Goal: Task Accomplishment & Management: Complete application form

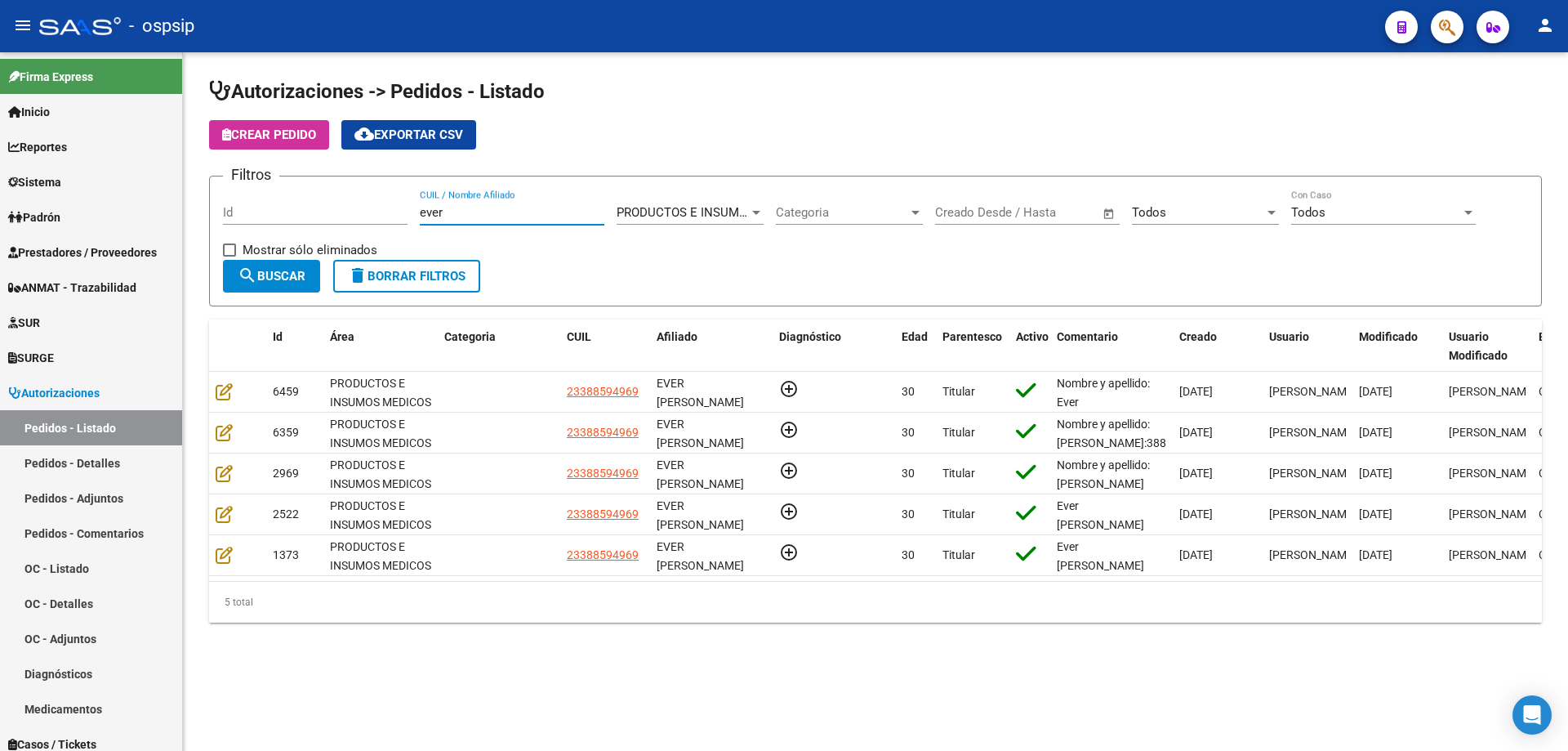
drag, startPoint x: 486, startPoint y: 219, endPoint x: 193, endPoint y: 202, distance: 293.5
click at [193, 202] on div "Autorizaciones -> Pedidos - Listado Crear Pedido cloud_download Exportar CSV Fi…" at bounding box center [876, 363] width 1386 height 622
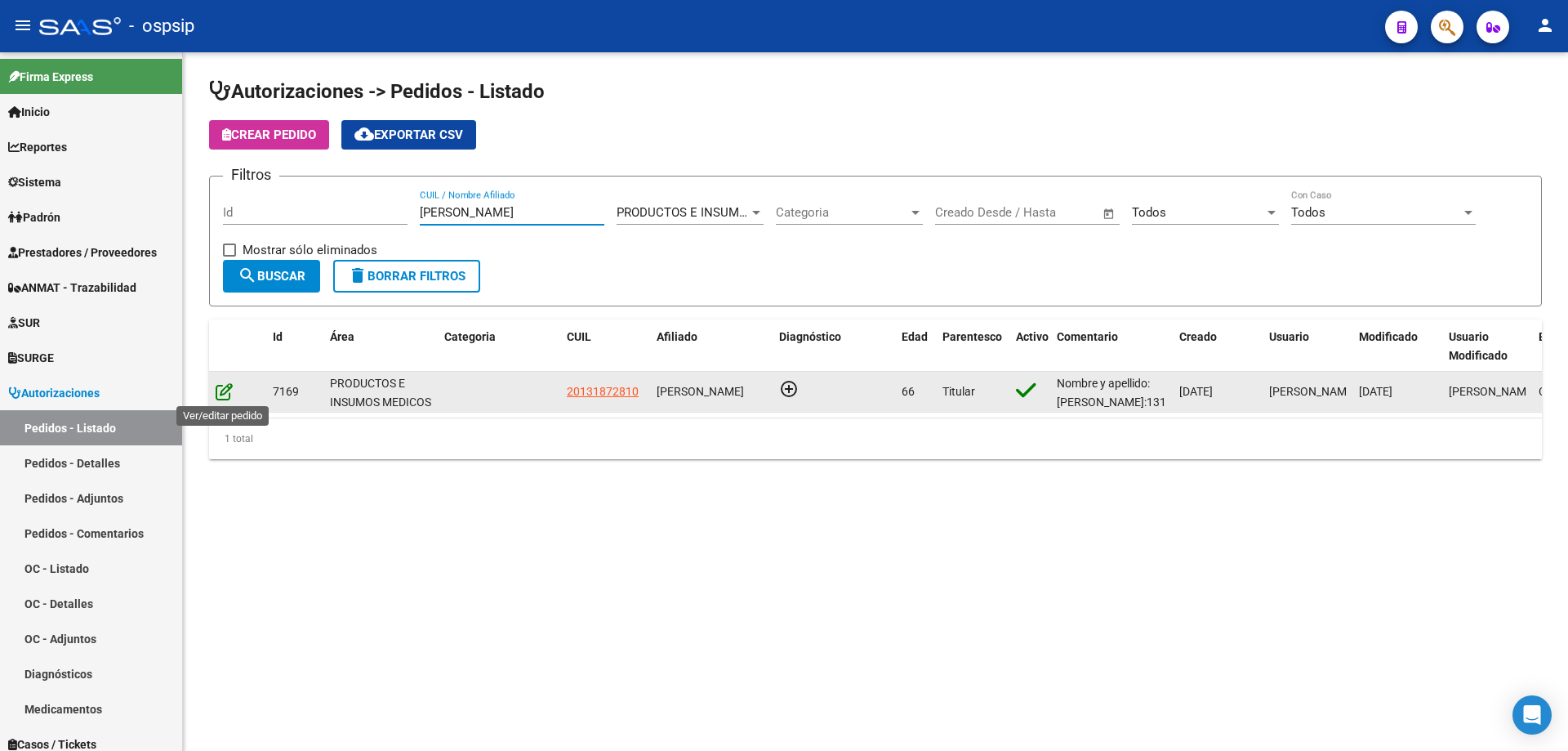
type input "[PERSON_NAME]"
click at [226, 391] on icon at bounding box center [224, 391] width 18 height 18
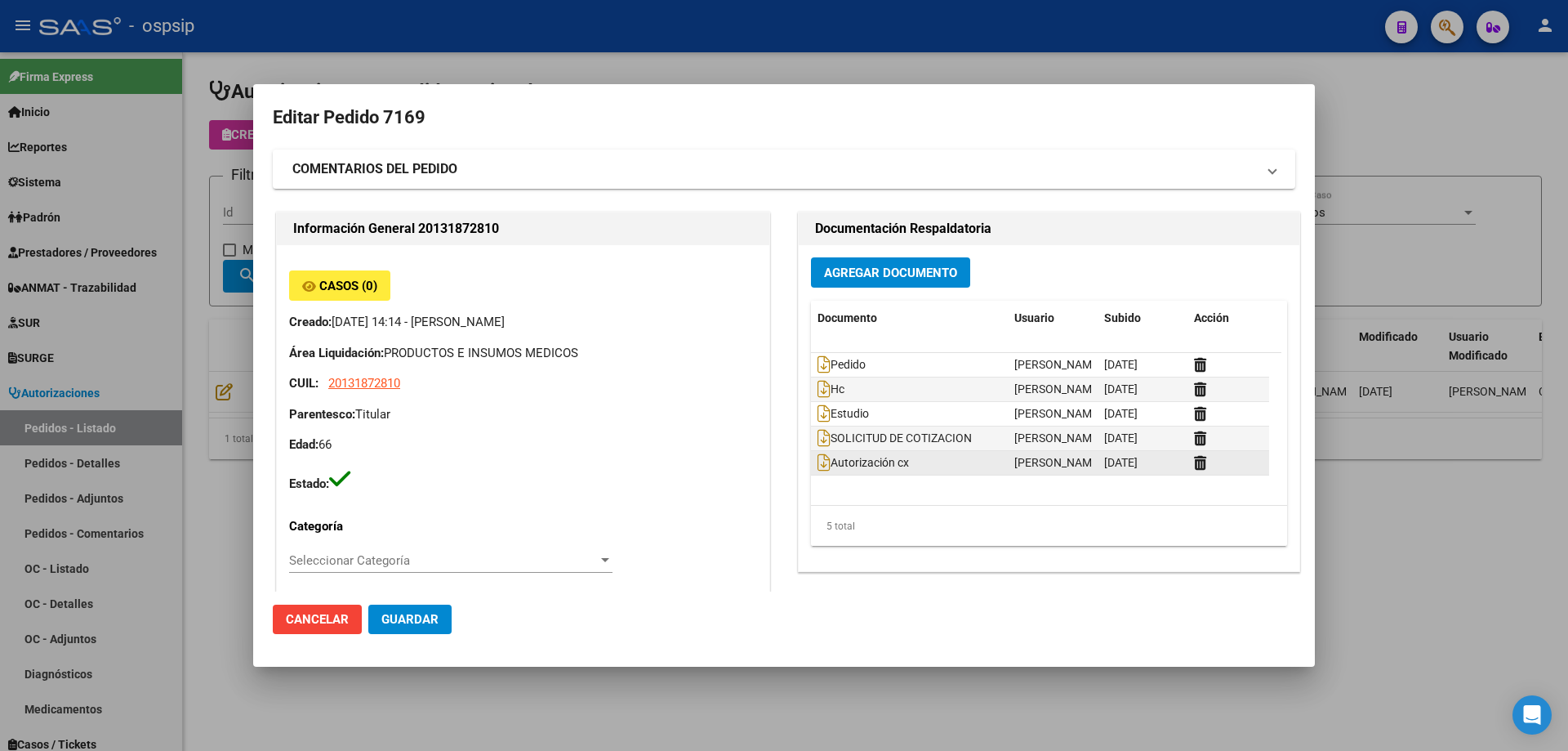
type input "Capital Federal, CABA, [GEOGRAPHIC_DATA] 921, Piso: PB"
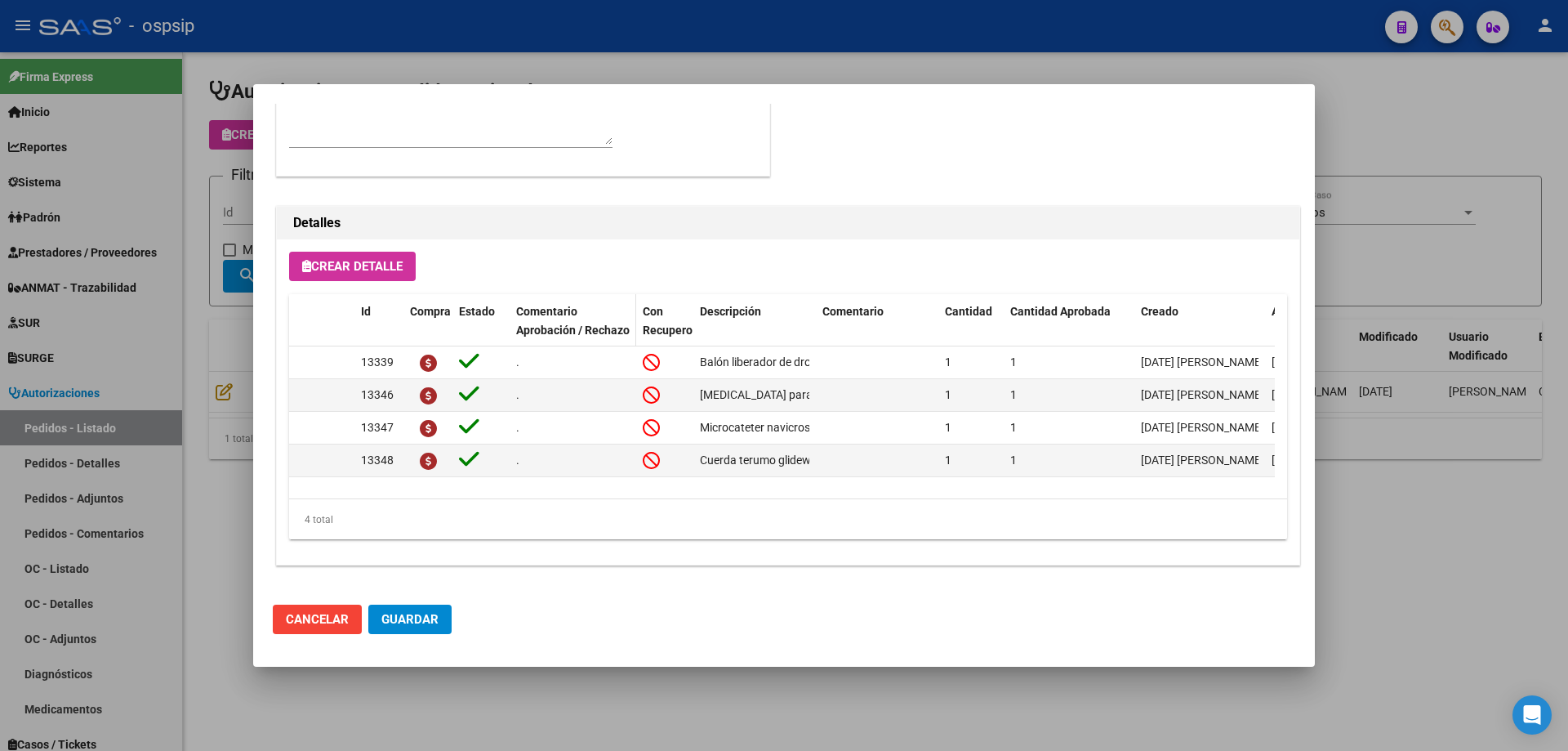
scroll to position [898, 0]
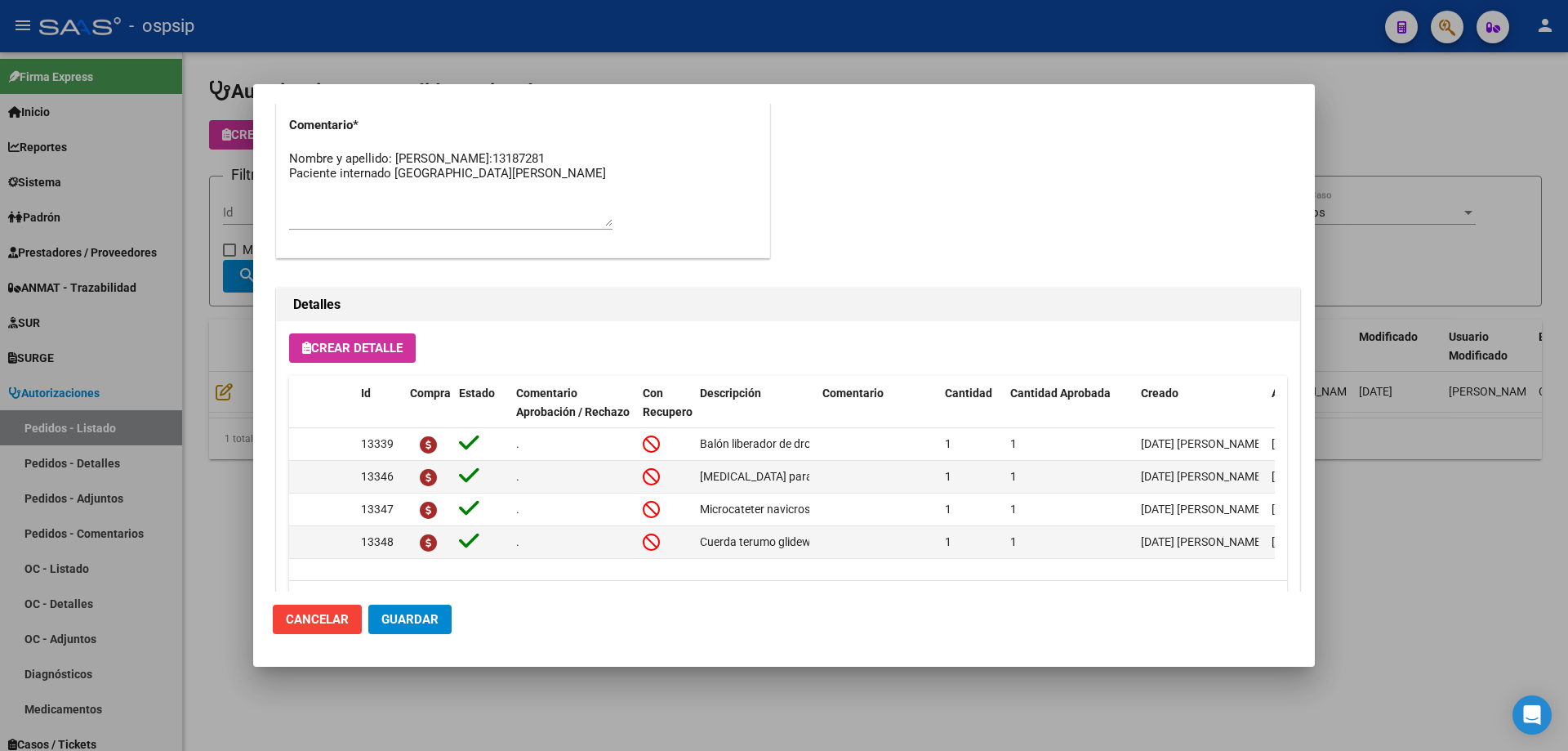
click at [218, 284] on div at bounding box center [784, 375] width 1568 height 751
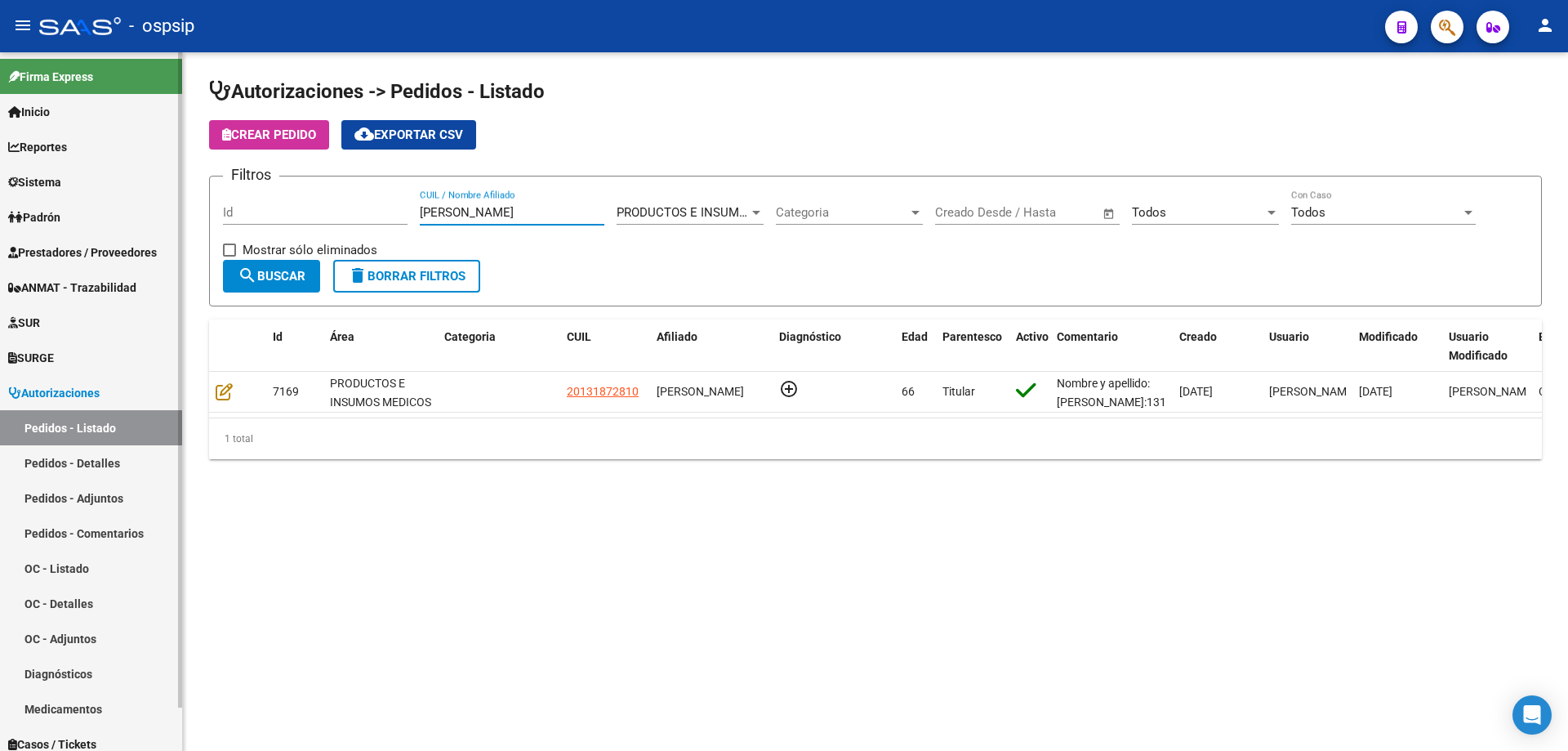
drag, startPoint x: 504, startPoint y: 212, endPoint x: 6, endPoint y: 116, distance: 507.2
click at [0, 156] on mat-sidenav-container "Firma Express Inicio Calendario SSS Instructivos Contacto OS Reportes Egresos D…" at bounding box center [784, 401] width 1568 height 698
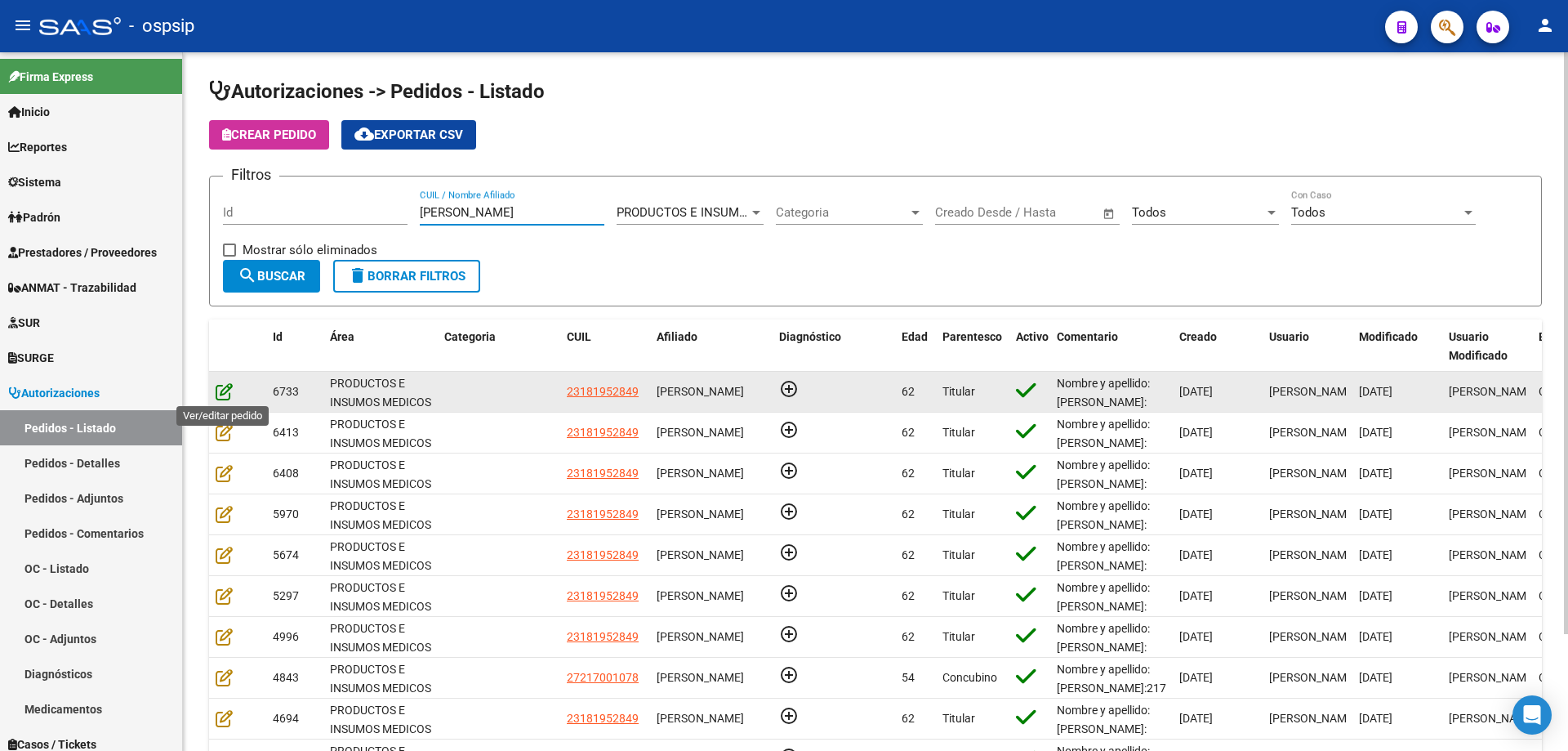
type input "[PERSON_NAME]"
click at [231, 392] on icon at bounding box center [224, 391] width 18 height 18
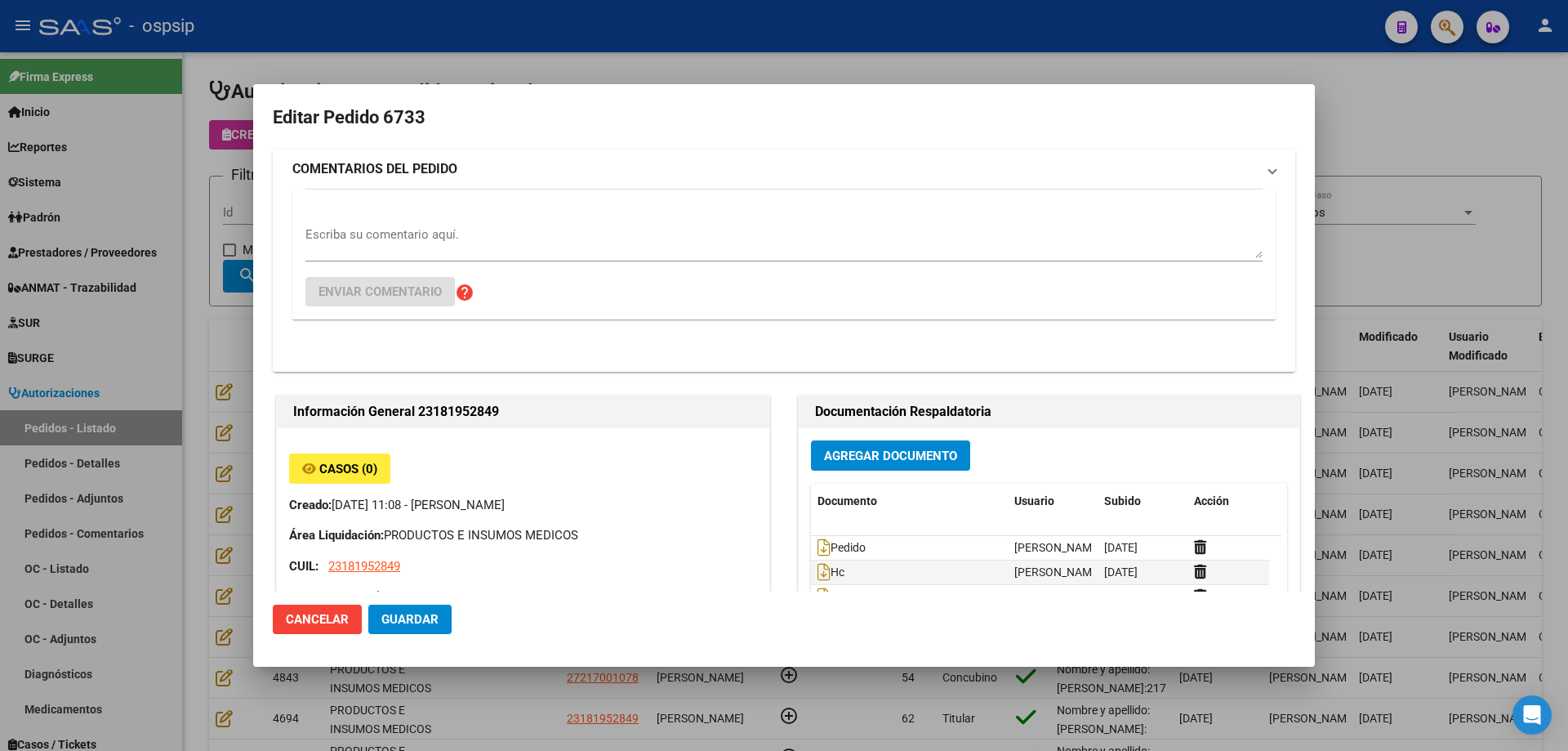
type input "[GEOGRAPHIC_DATA], [PERSON_NAME], 177 Y LOS ANDES 0"
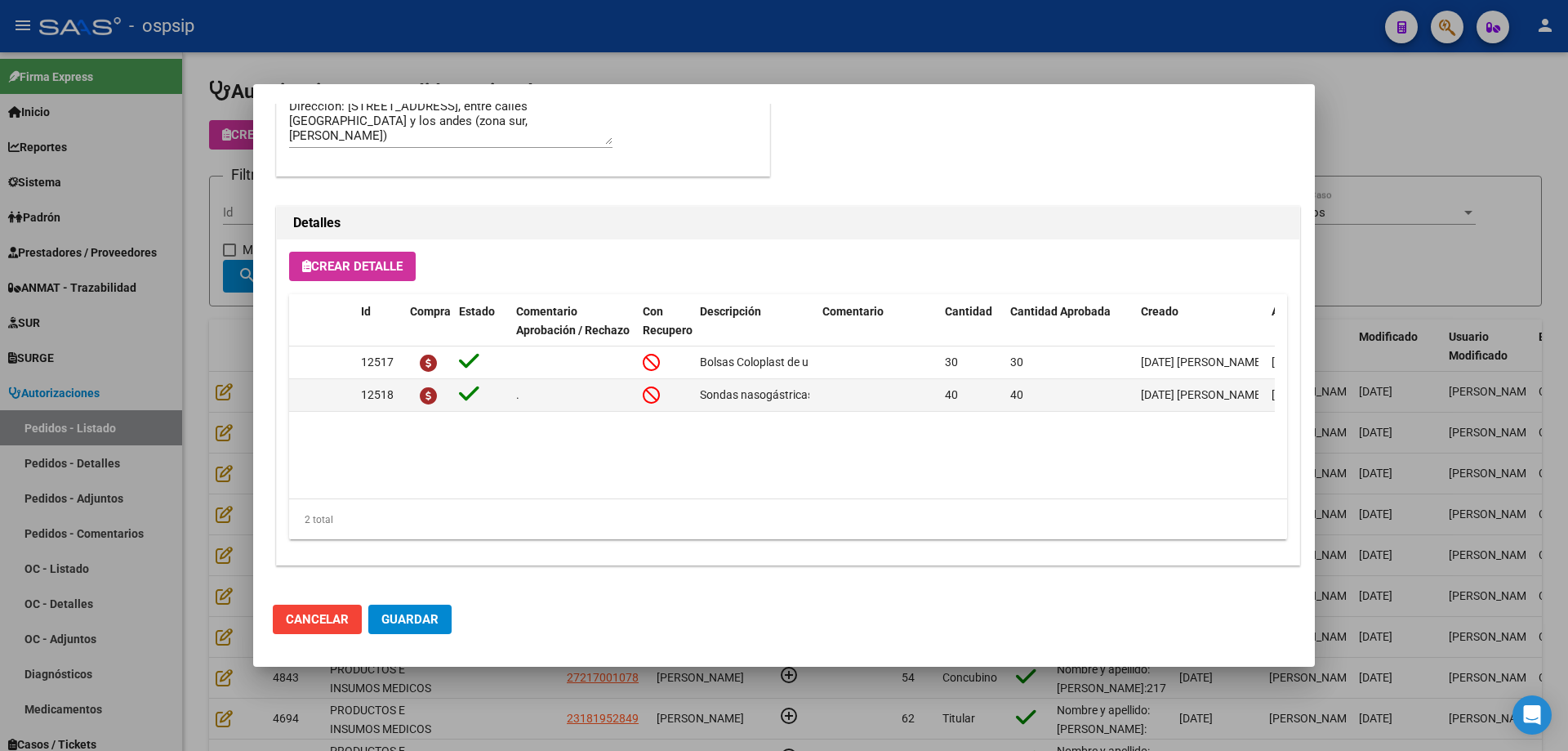
scroll to position [653, 0]
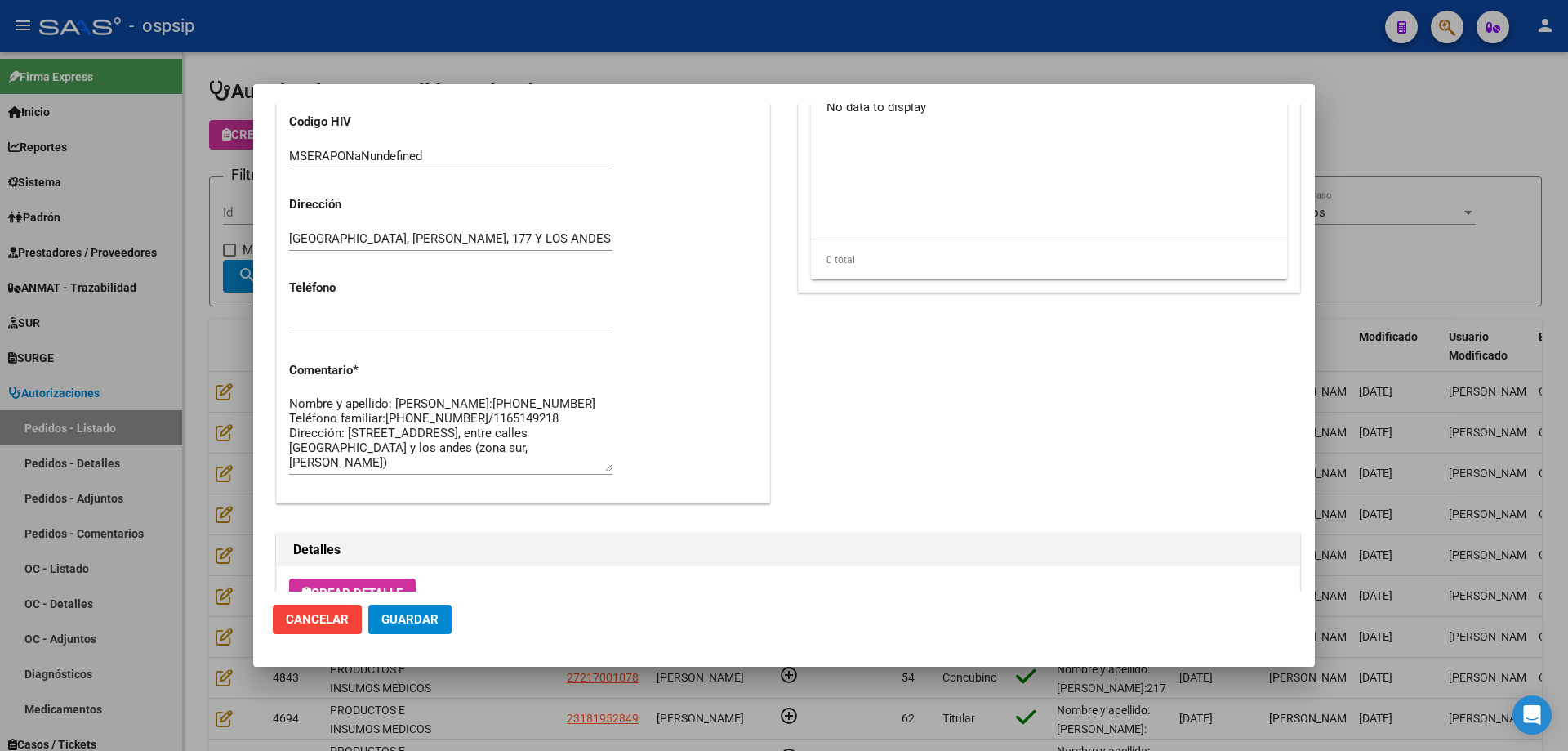
click at [162, 444] on div at bounding box center [784, 375] width 1568 height 751
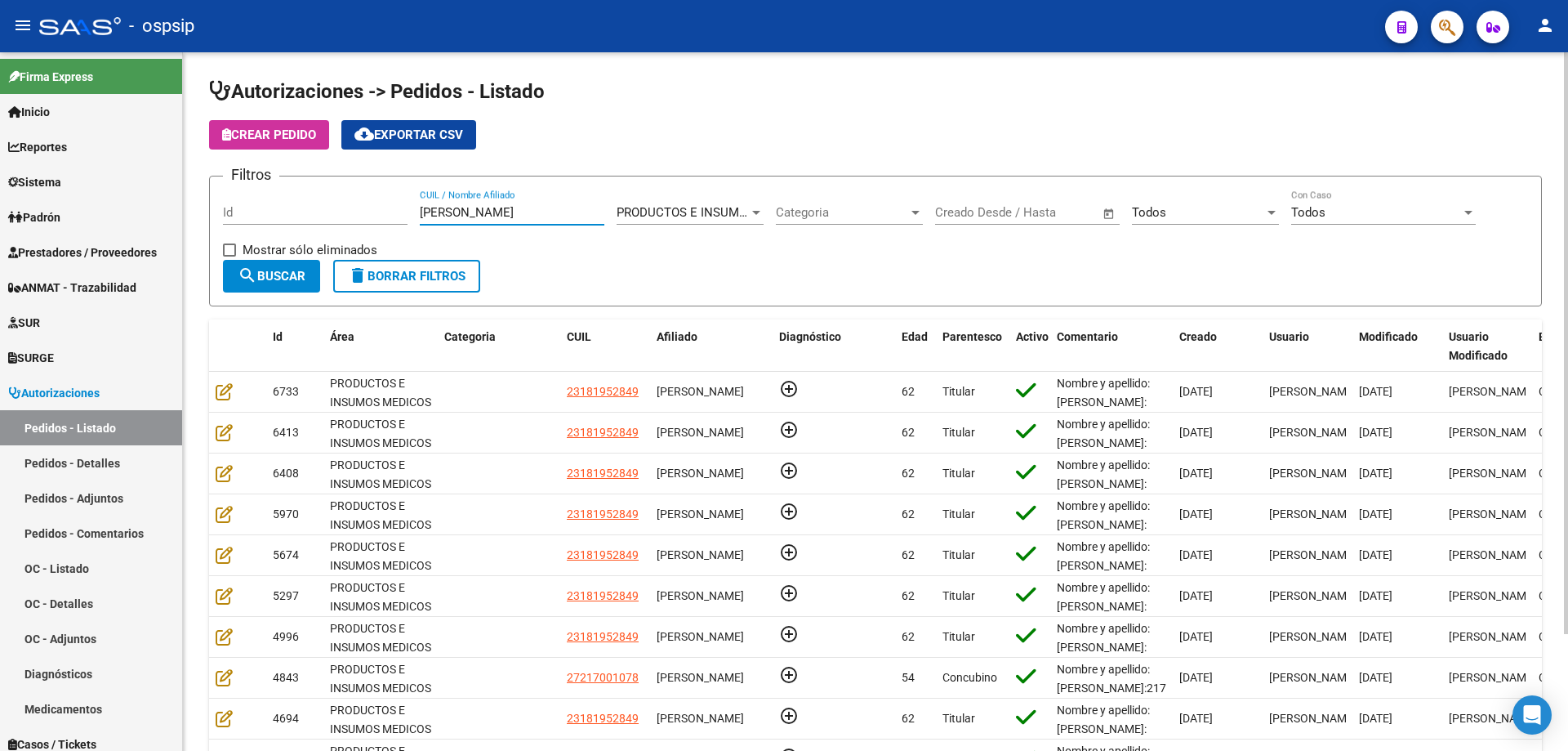
drag, startPoint x: 501, startPoint y: 208, endPoint x: 254, endPoint y: 191, distance: 247.6
click at [254, 191] on div "Filtros Id [PERSON_NAME] CUIL / Nombre Afiliado PRODUCTOS E INSUMOS MEDICOS Sel…" at bounding box center [876, 225] width 1305 height 70
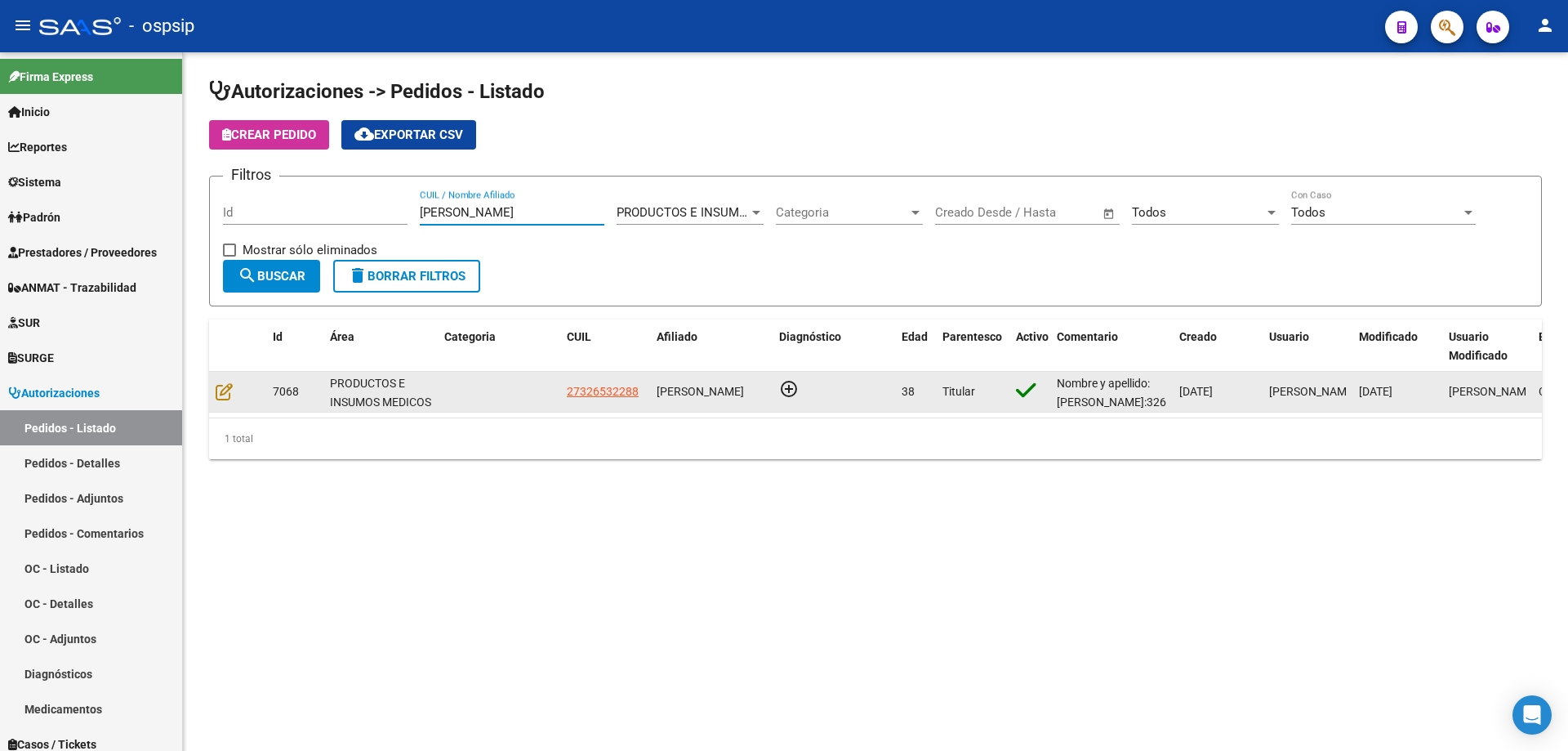
type input "[PERSON_NAME]"
click at [221, 400] on div at bounding box center [238, 392] width 44 height 19
click at [224, 394] on icon at bounding box center [224, 391] width 18 height 18
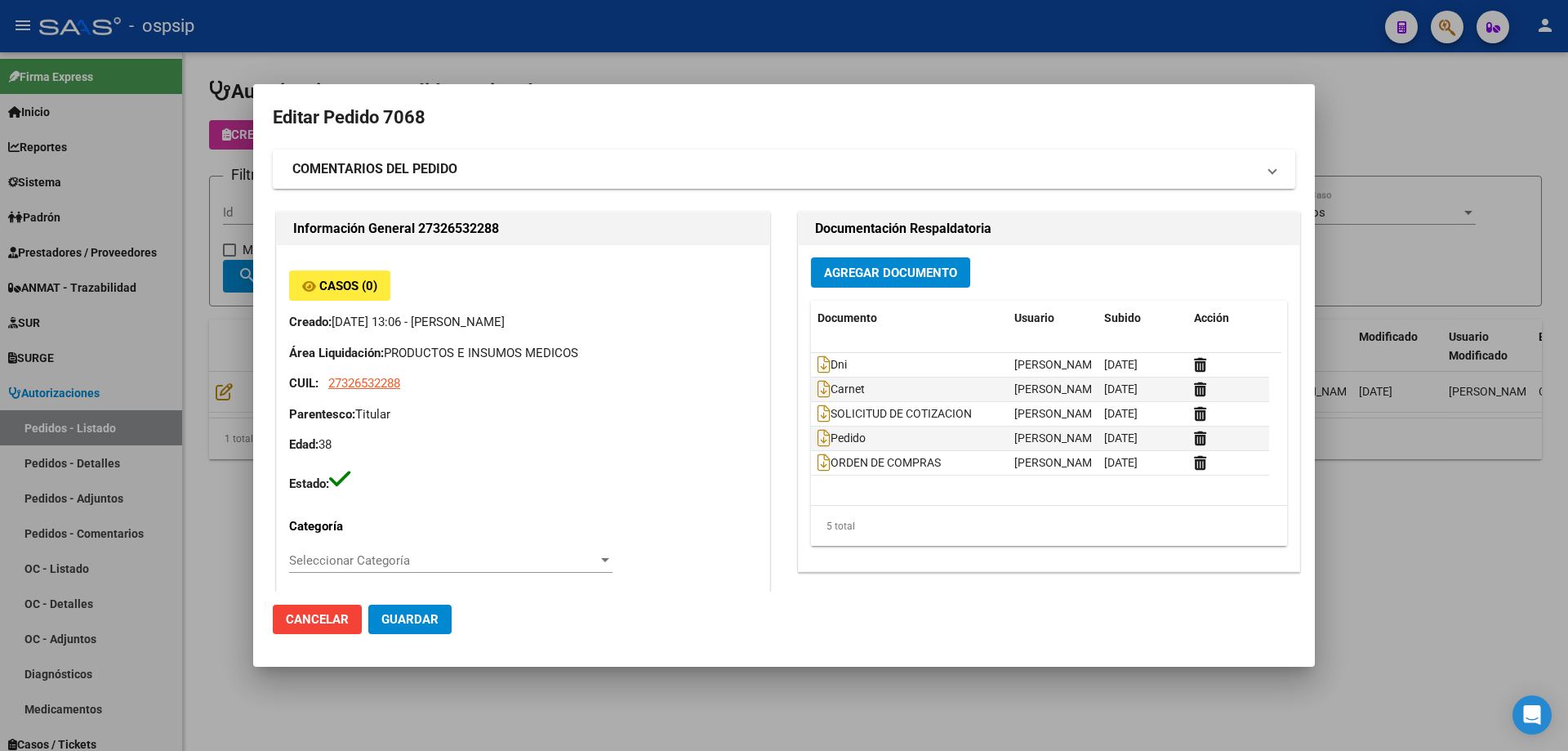
type input "[GEOGRAPHIC_DATA], BOSQUES, LOBOS 1999"
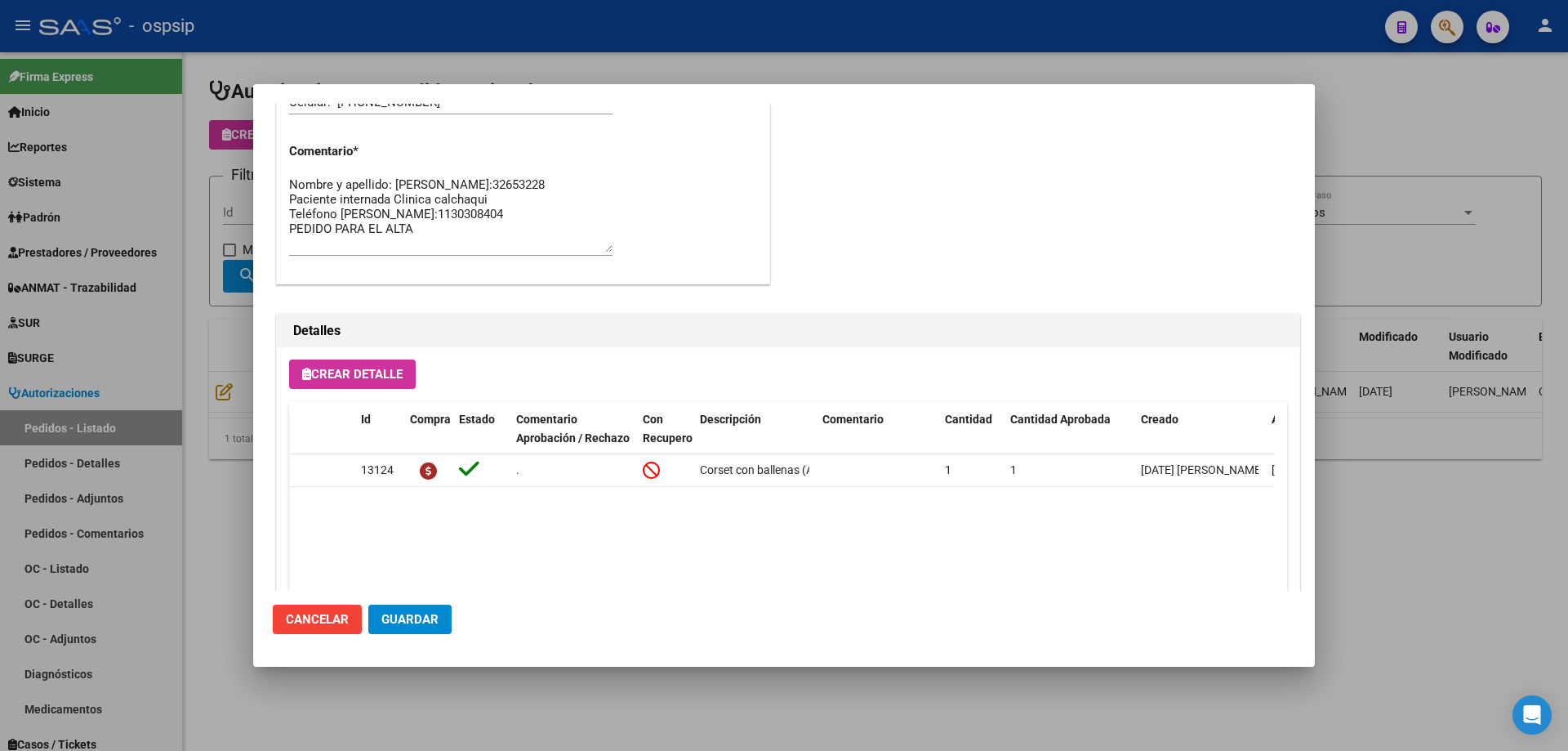
scroll to position [980, 0]
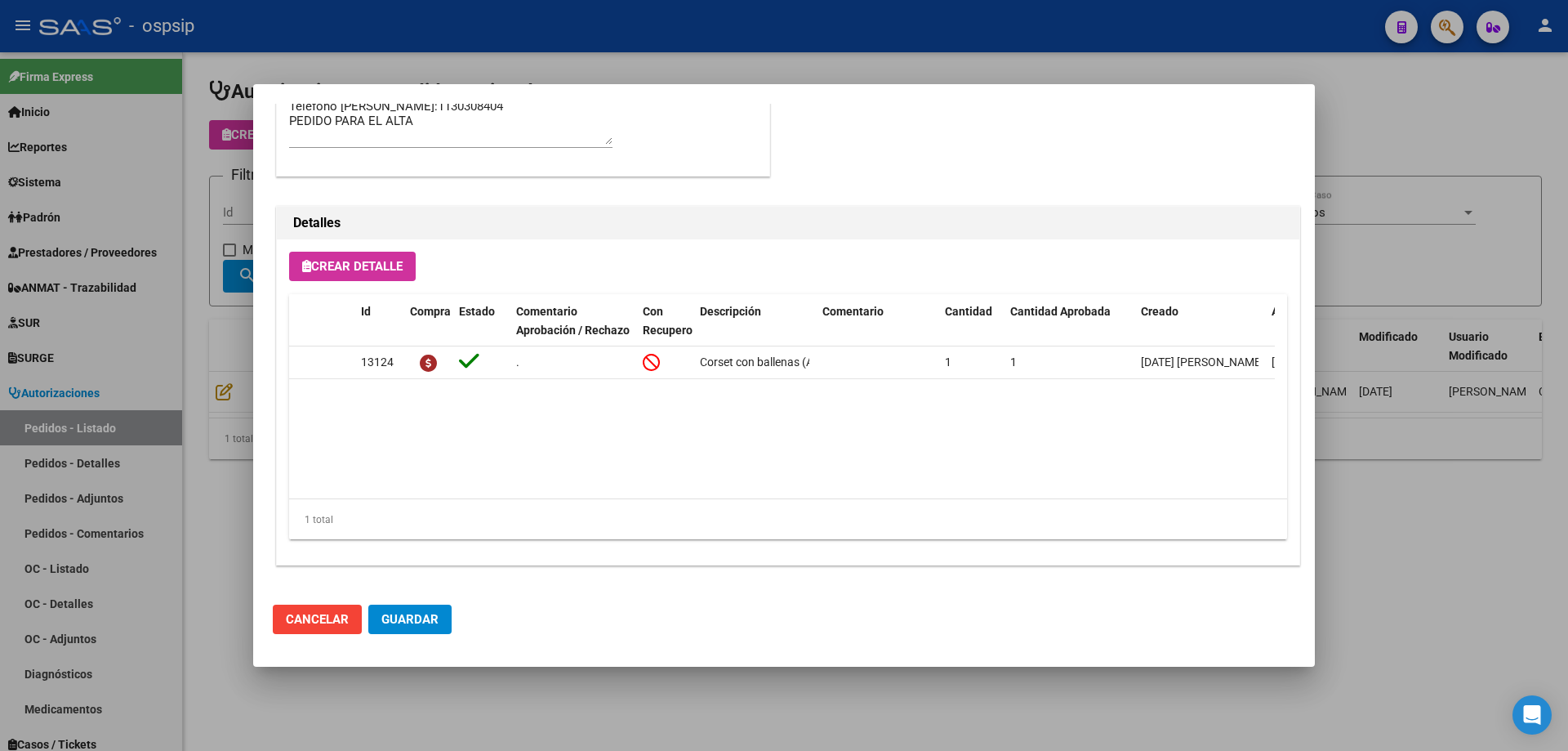
click at [111, 346] on div at bounding box center [784, 375] width 1568 height 751
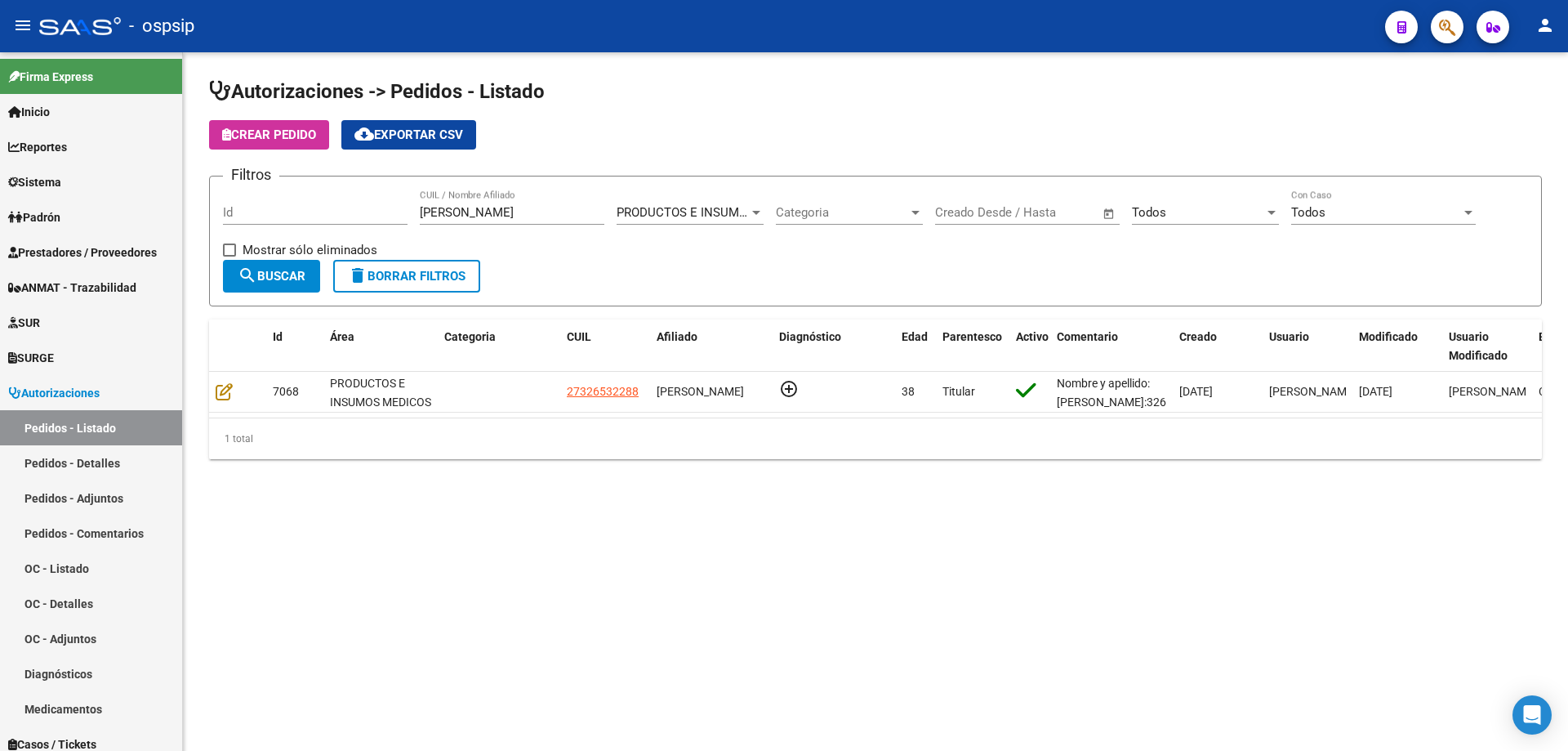
drag, startPoint x: 488, startPoint y: 213, endPoint x: 258, endPoint y: 173, distance: 233.5
click at [258, 190] on div "Filtros Id [PERSON_NAME] CUIL / Nombre Afiliado PRODUCTOS E INSUMOS MEDICOS Sel…" at bounding box center [876, 225] width 1305 height 70
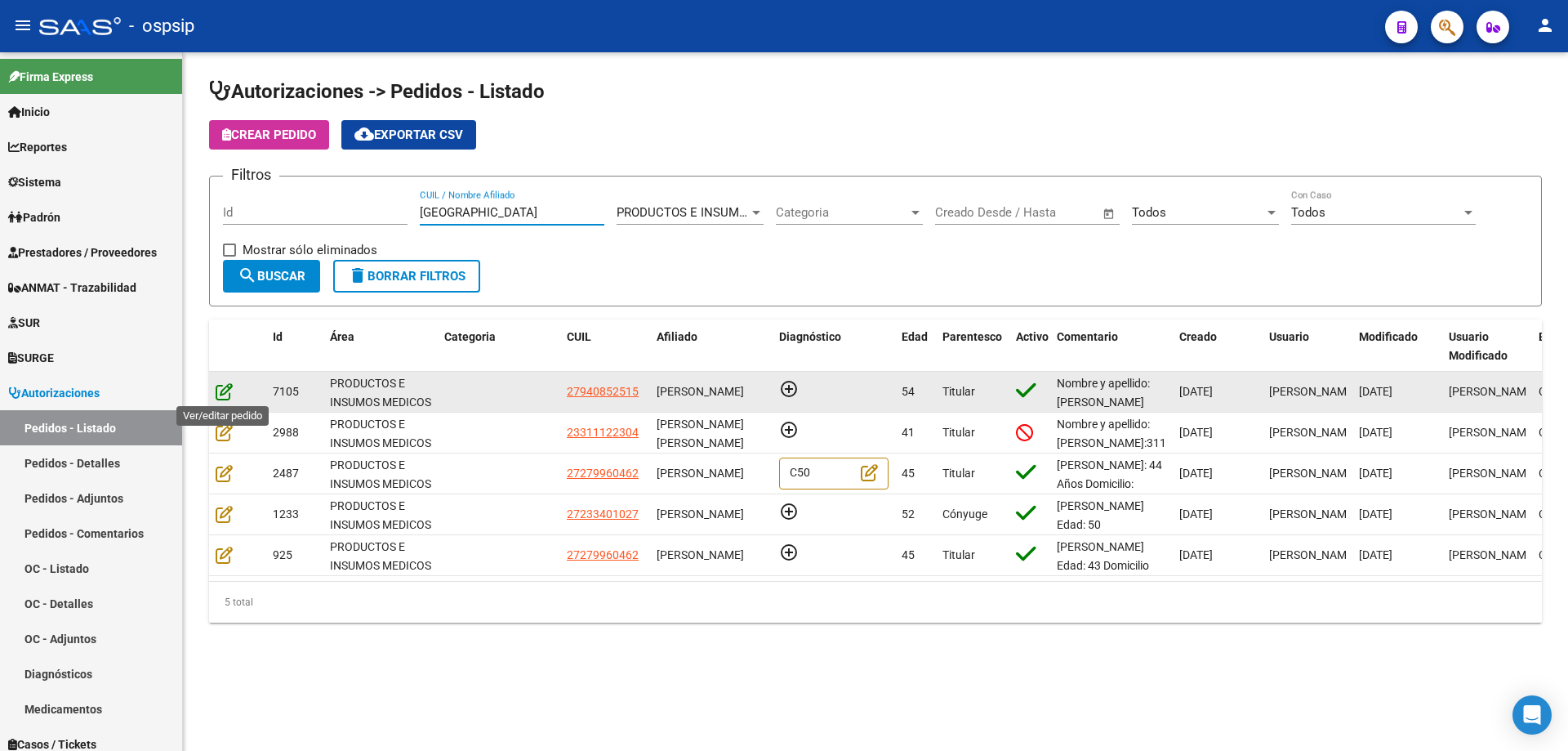
type input "[GEOGRAPHIC_DATA]"
click at [231, 393] on icon at bounding box center [224, 391] width 18 height 18
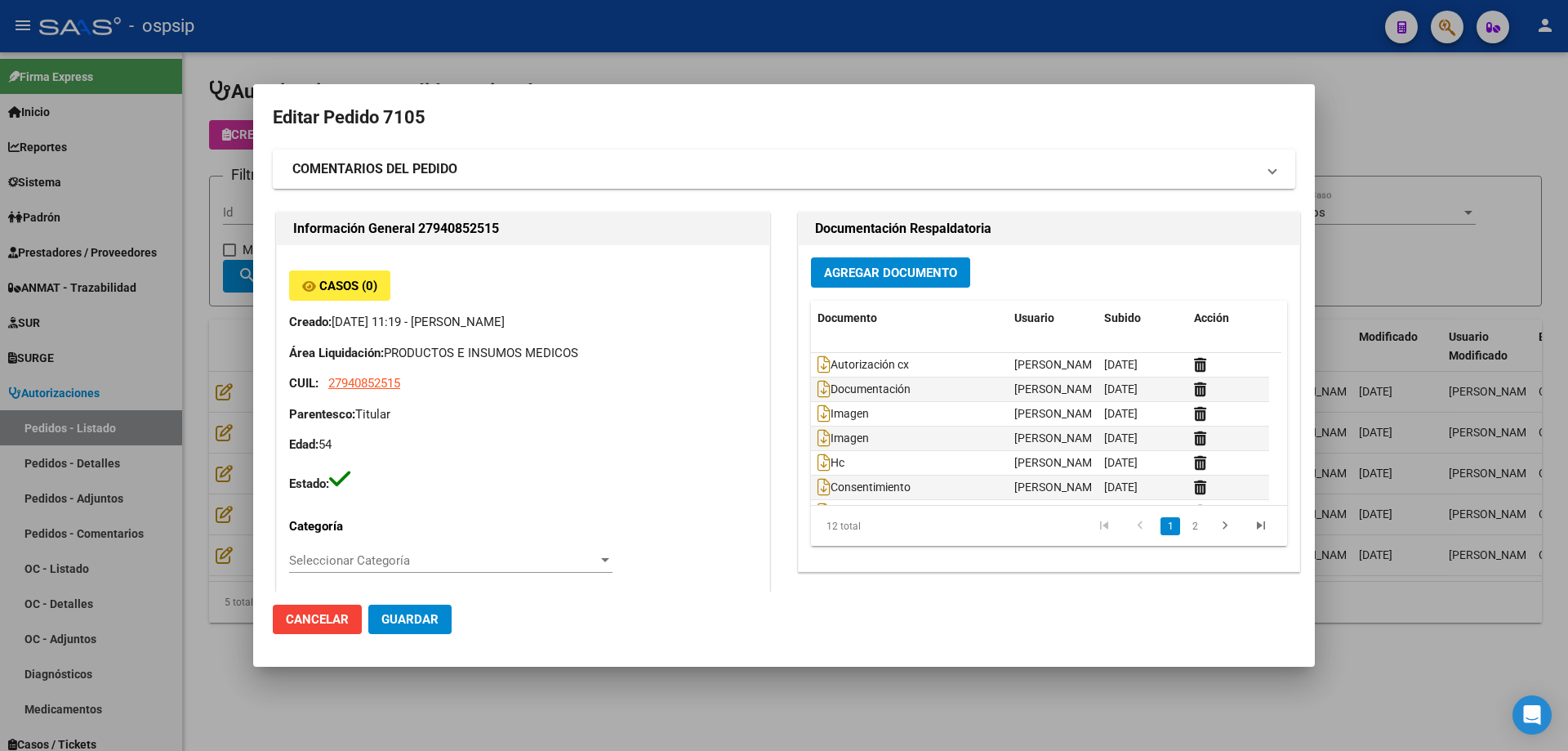
type input "[GEOGRAPHIC_DATA], [GEOGRAPHIC_DATA], SAN [PERSON_NAME] 741"
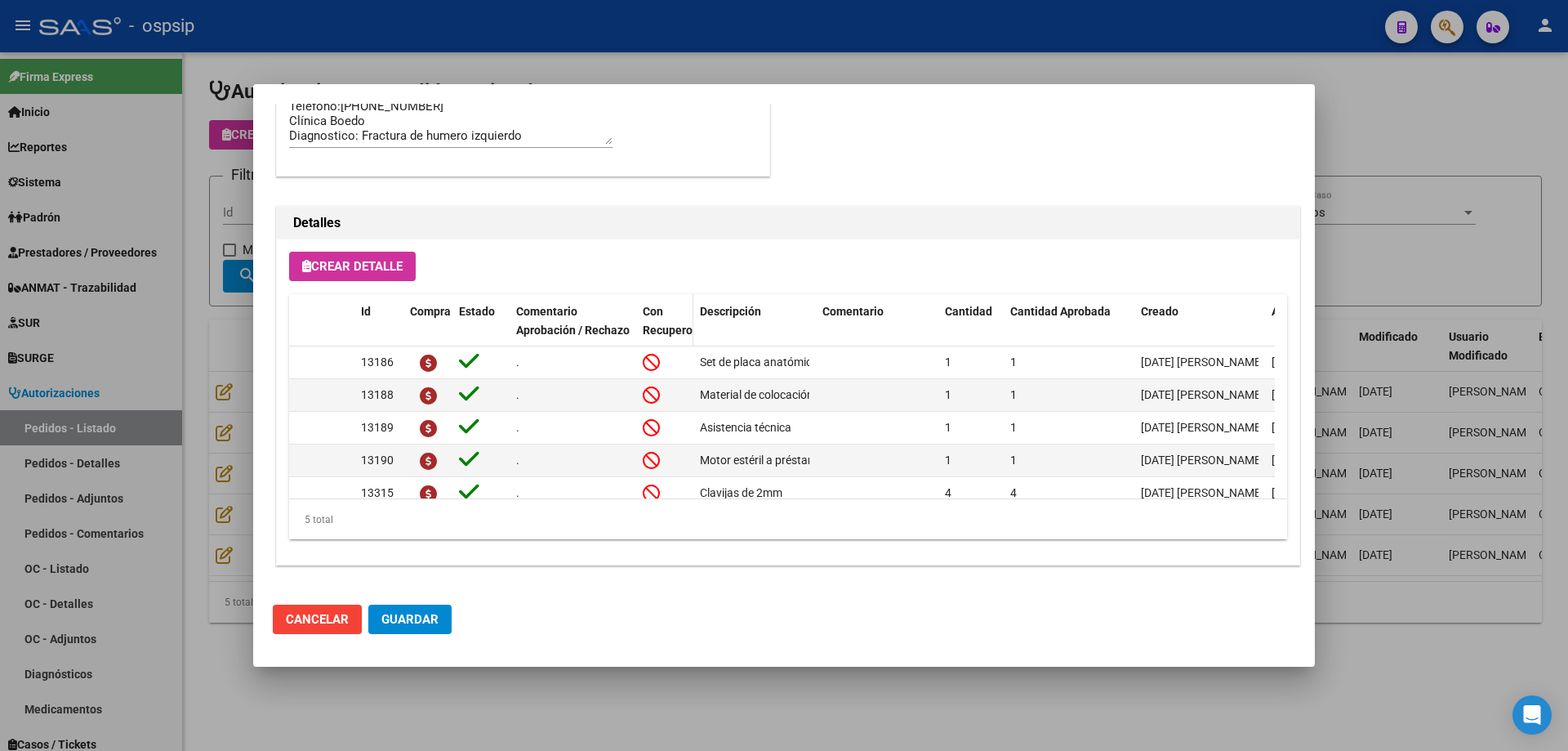
scroll to position [734, 0]
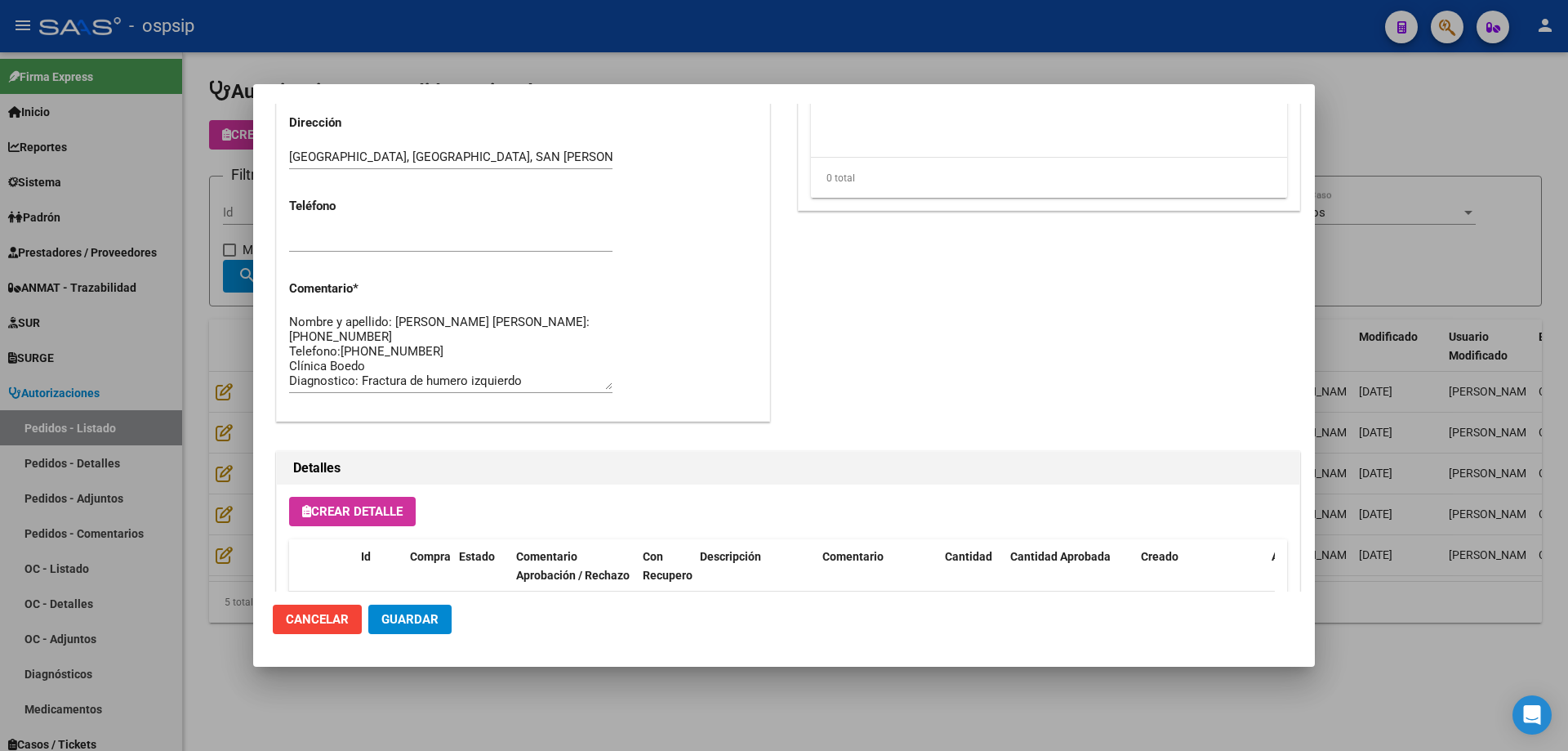
click at [68, 289] on div at bounding box center [784, 375] width 1568 height 751
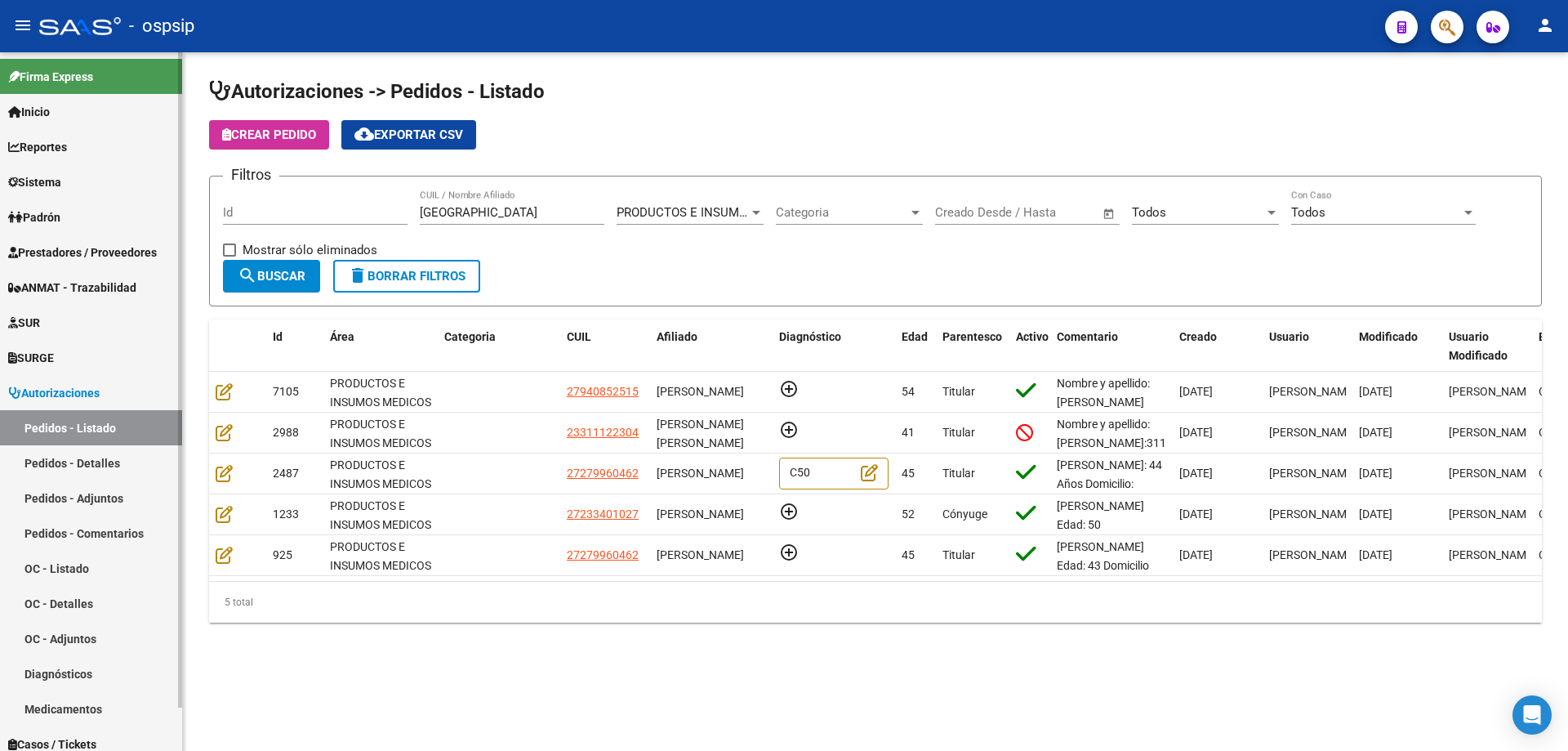
drag, startPoint x: 537, startPoint y: 204, endPoint x: 27, endPoint y: 169, distance: 511.2
click at [1, 169] on mat-sidenav-container "Firma Express Inicio Calendario SSS Instructivos Contacto OS Reportes Egresos D…" at bounding box center [784, 401] width 1568 height 698
click at [532, 219] on input "[GEOGRAPHIC_DATA]" at bounding box center [512, 212] width 184 height 15
drag, startPoint x: 534, startPoint y: 217, endPoint x: 0, endPoint y: 149, distance: 538.3
click at [0, 149] on mat-sidenav-container "Firma Express Inicio Calendario SSS Instructivos Contacto OS Reportes Egresos D…" at bounding box center [784, 401] width 1568 height 698
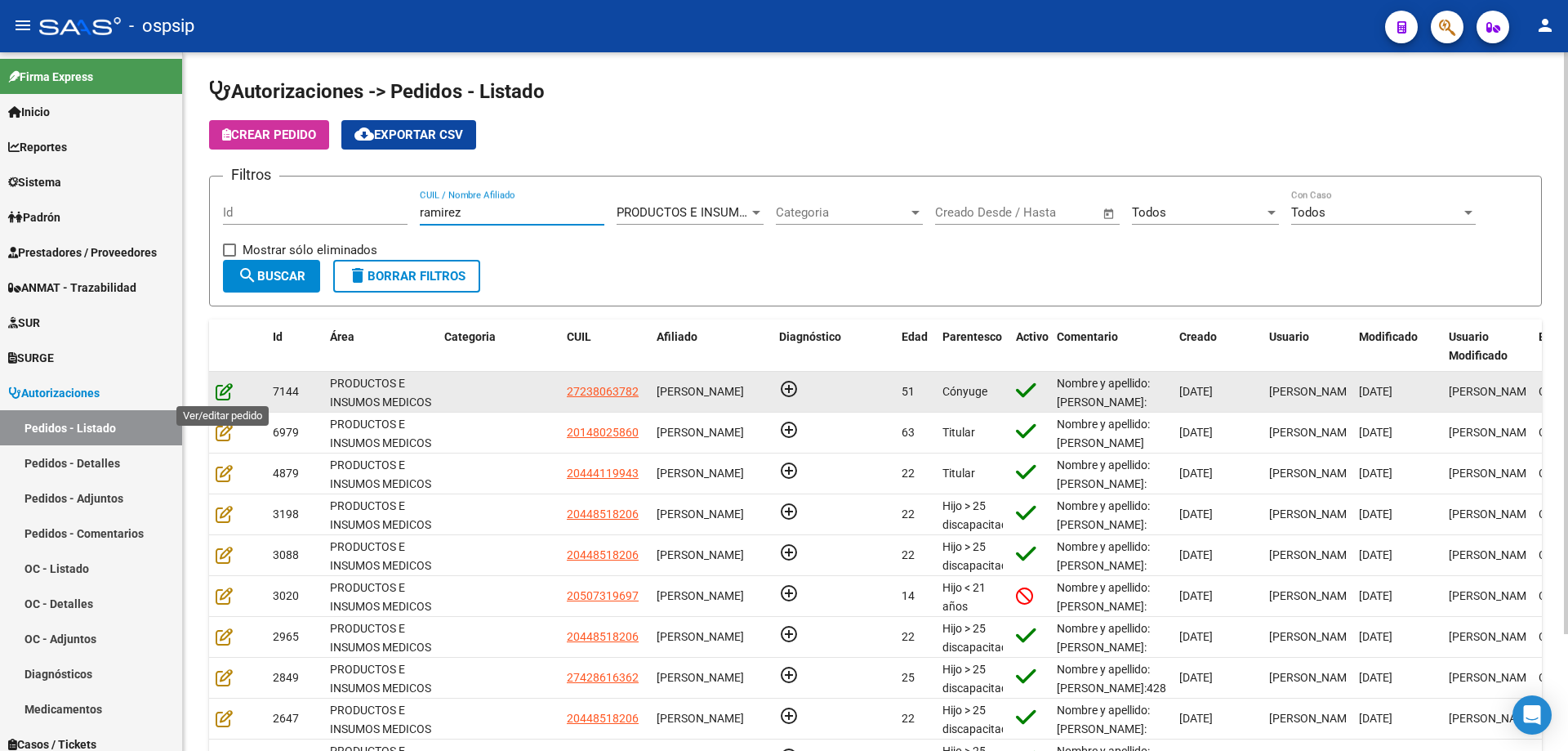
type input "ramirez"
click at [225, 395] on icon at bounding box center [224, 391] width 18 height 18
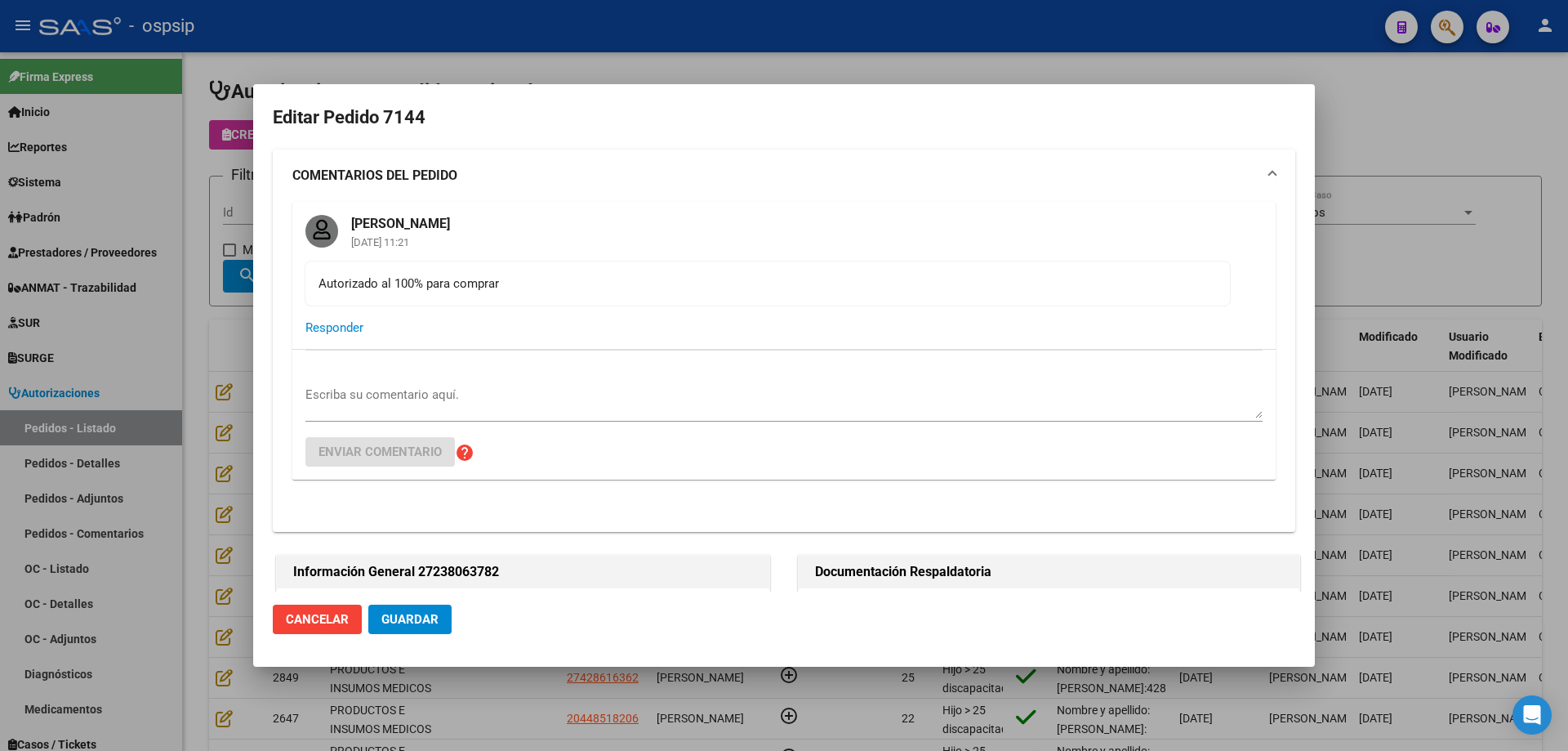
type input "[GEOGRAPHIC_DATA], [PERSON_NAME], AV [PERSON_NAME] 720, Departamento: 3"
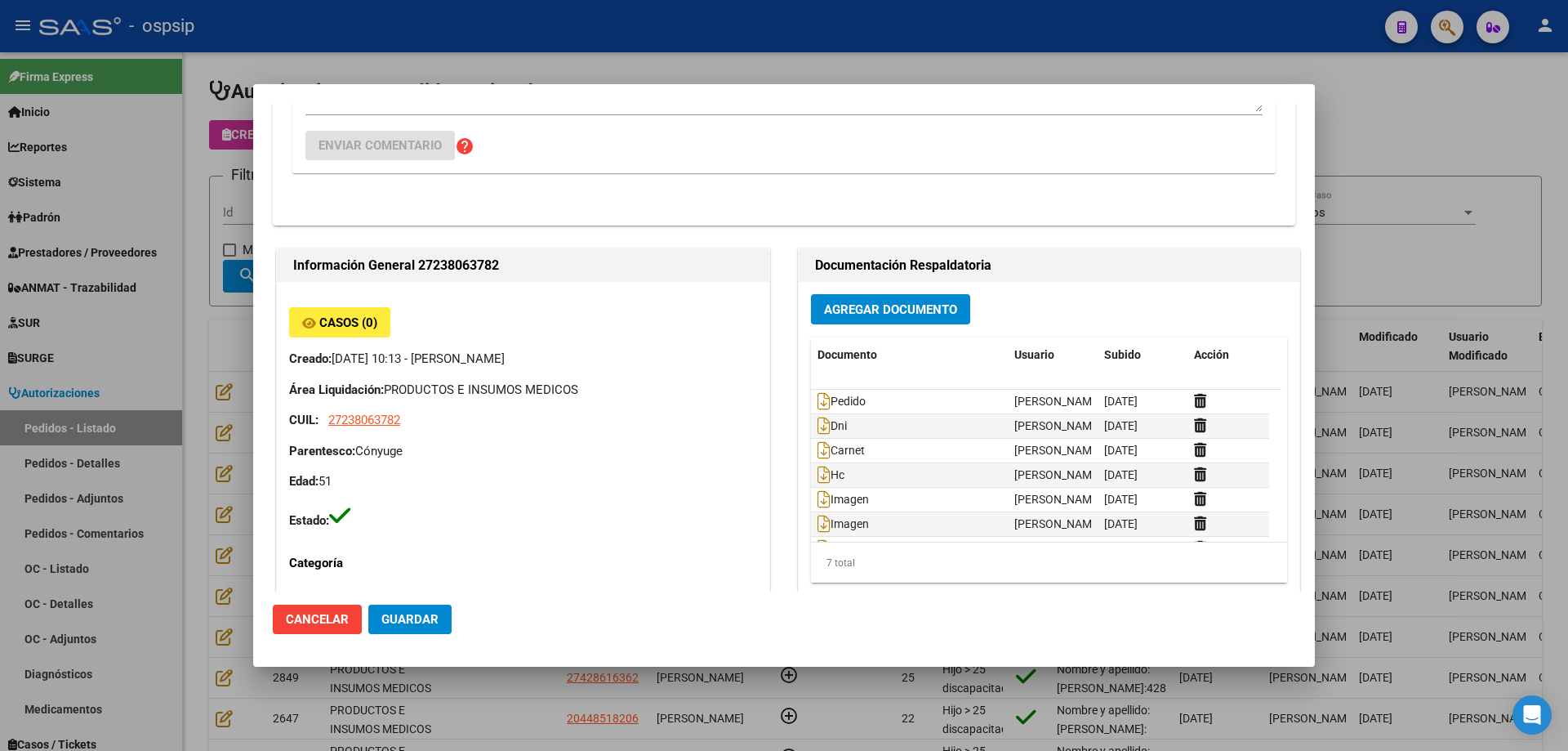
scroll to position [424, 0]
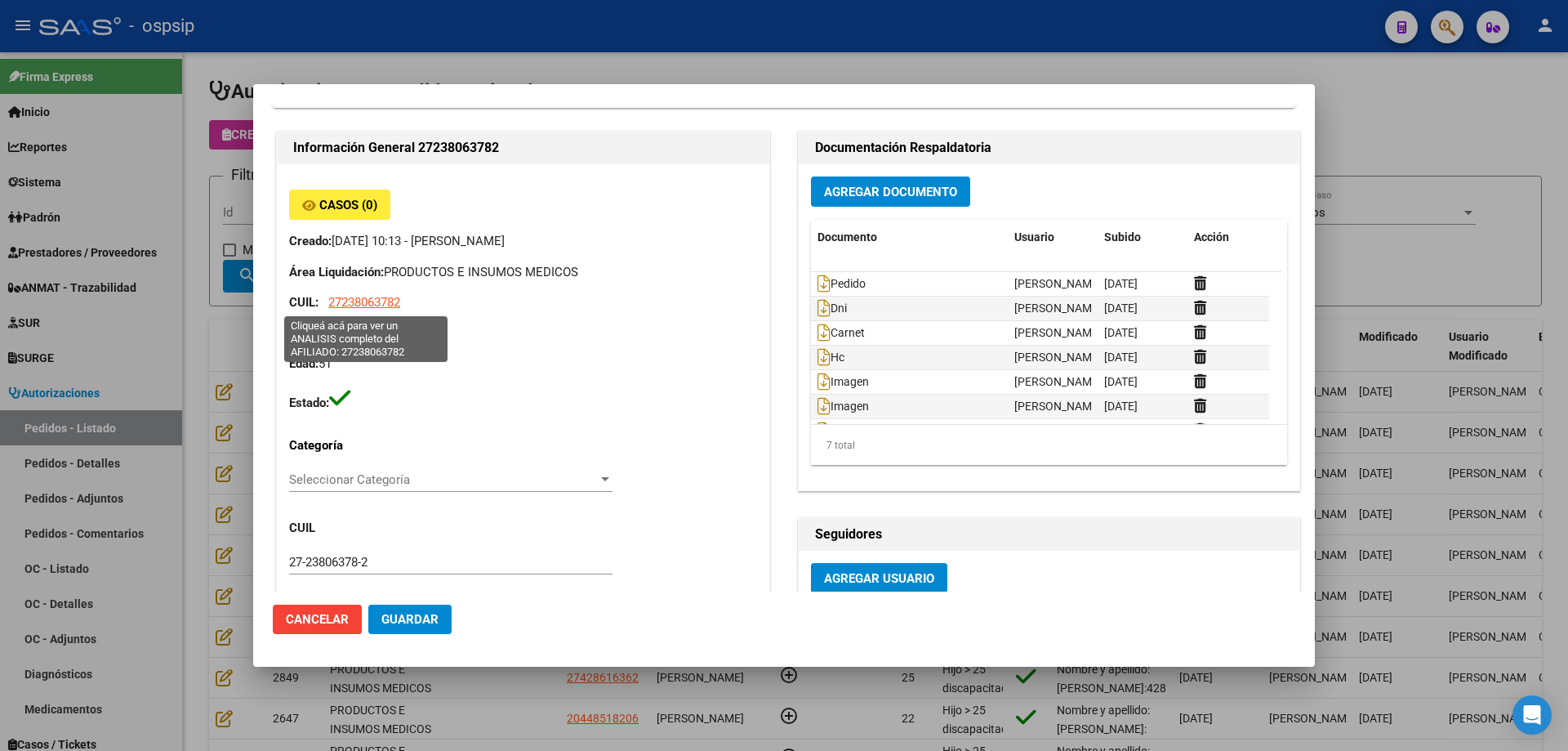
click at [368, 309] on span "27238063782" at bounding box center [365, 303] width 72 height 15
type textarea "27238063782"
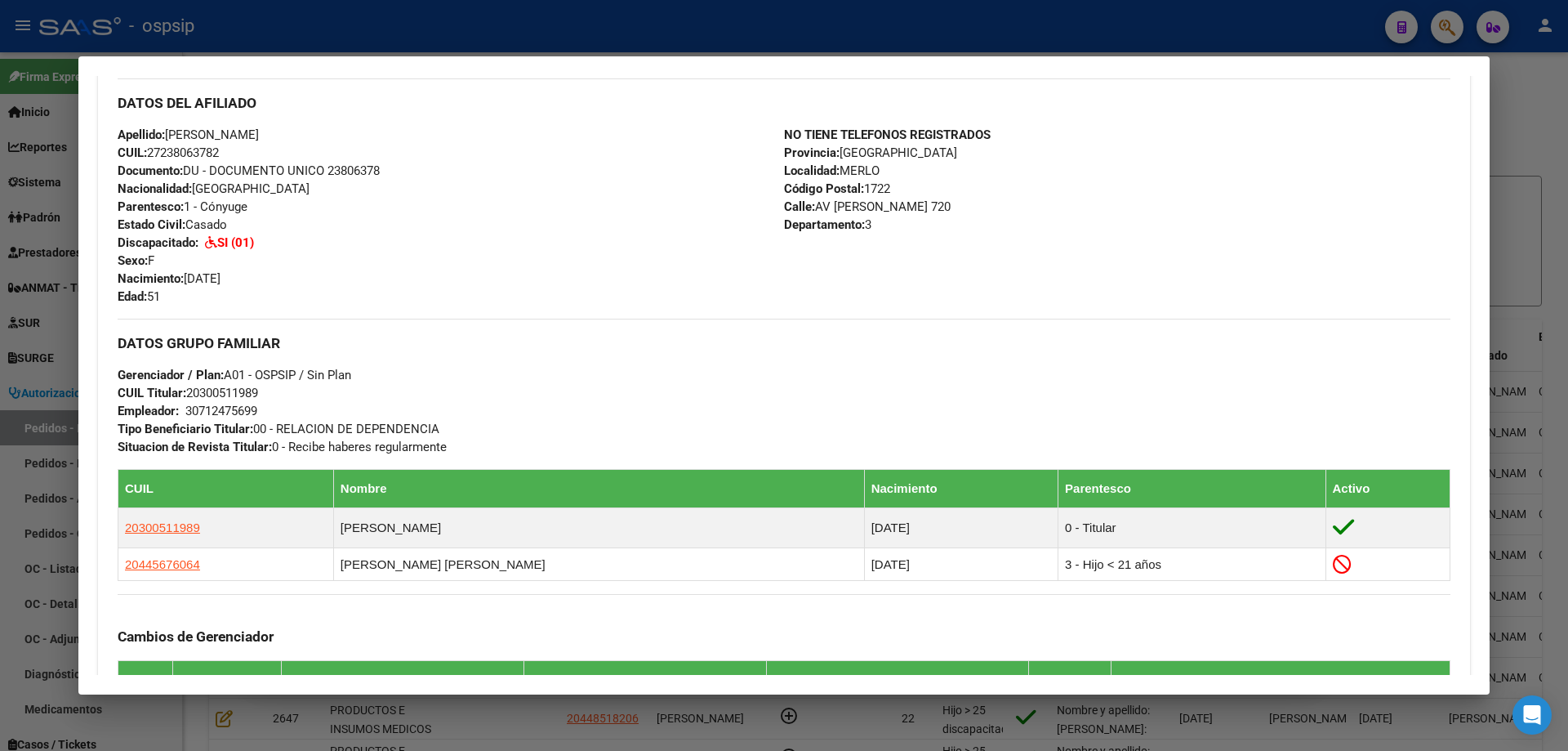
scroll to position [735, 0]
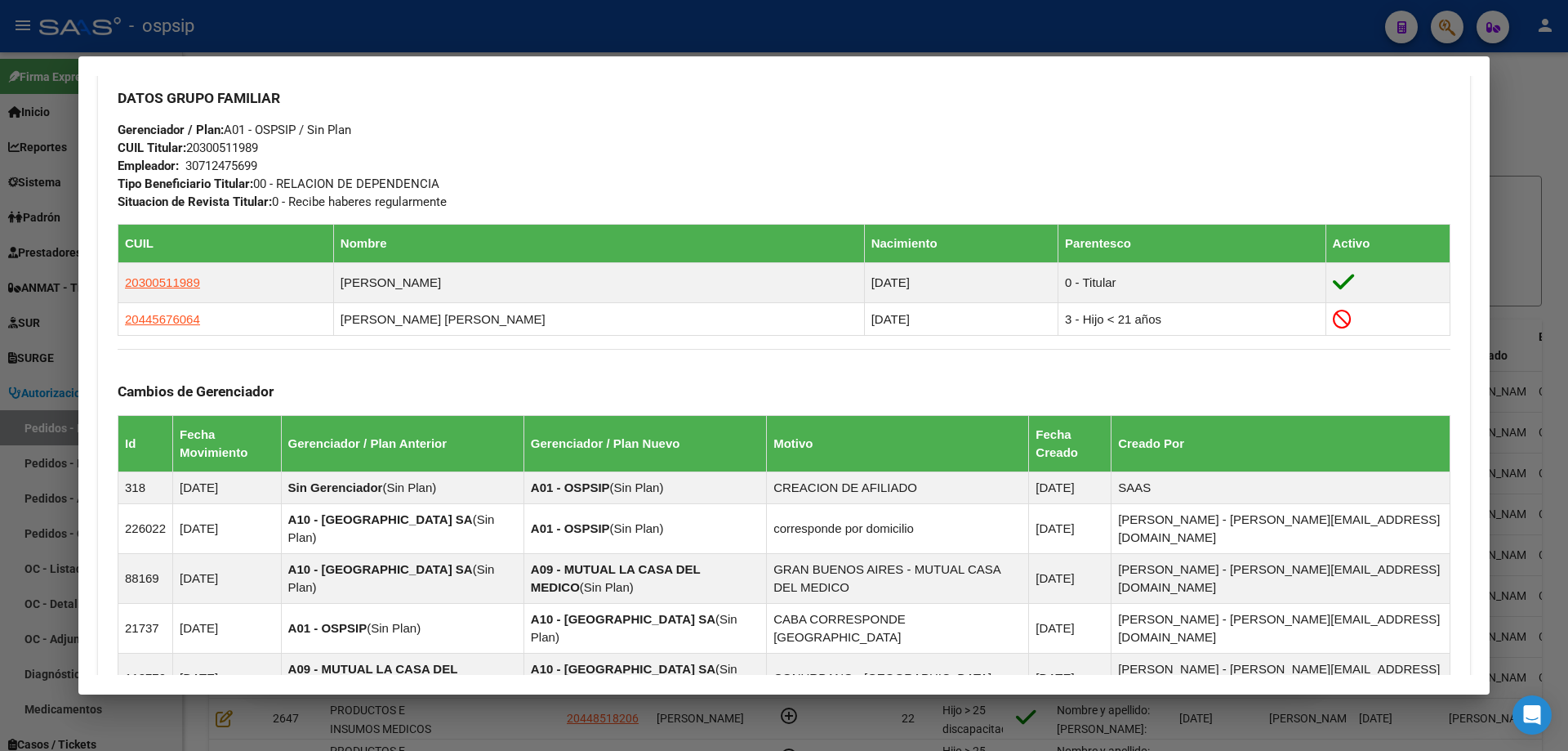
click at [31, 363] on div at bounding box center [784, 375] width 1568 height 751
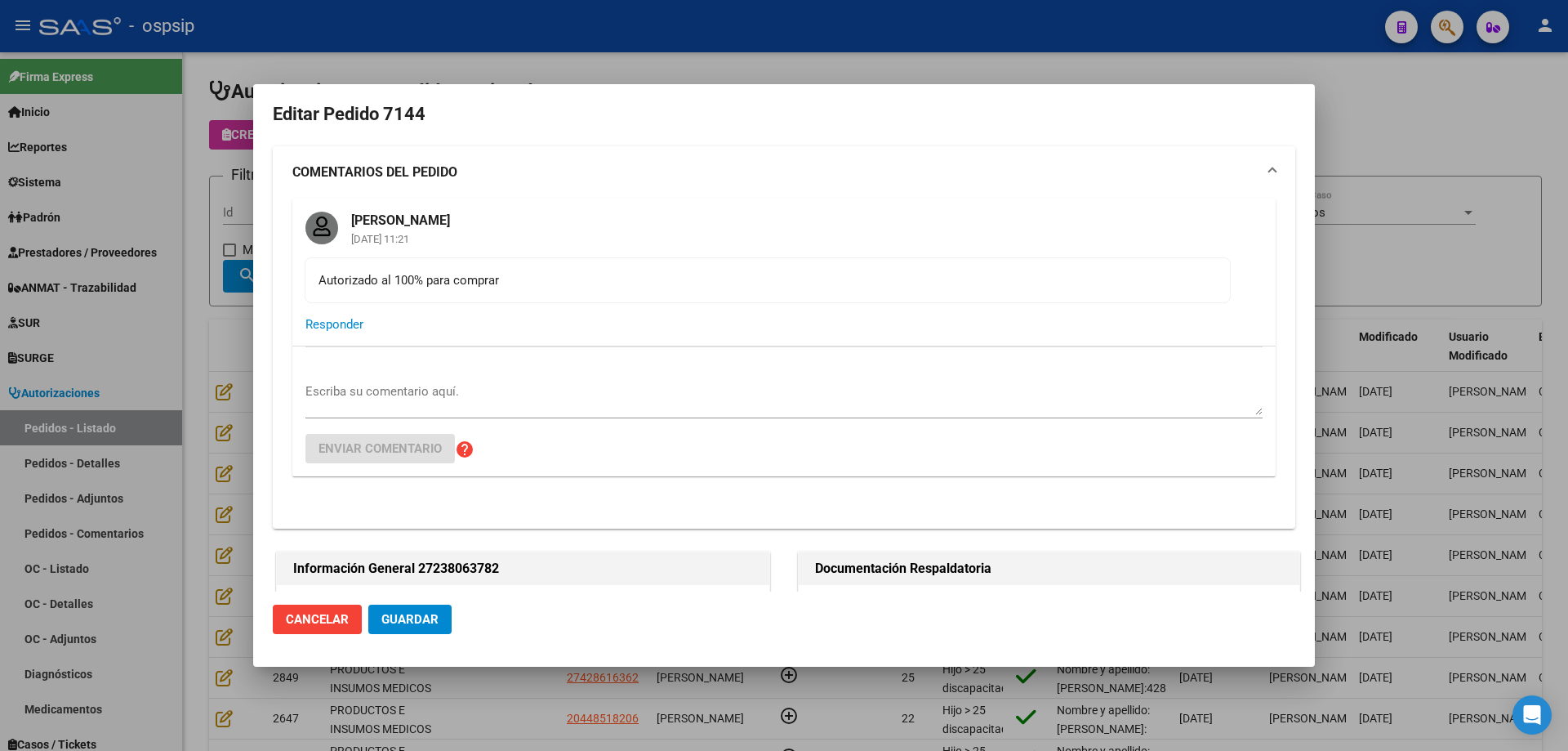
scroll to position [0, 0]
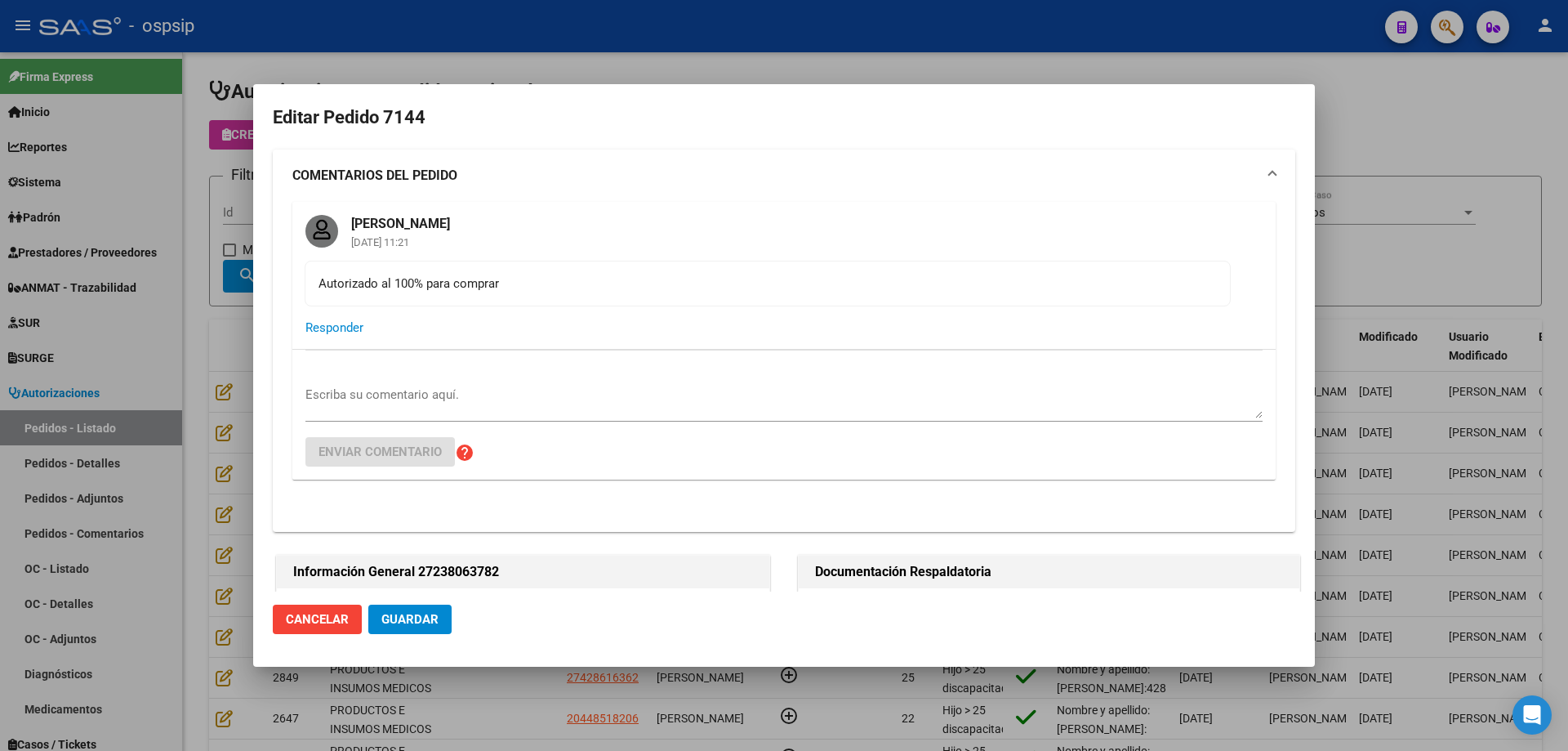
click at [156, 232] on div at bounding box center [784, 375] width 1568 height 751
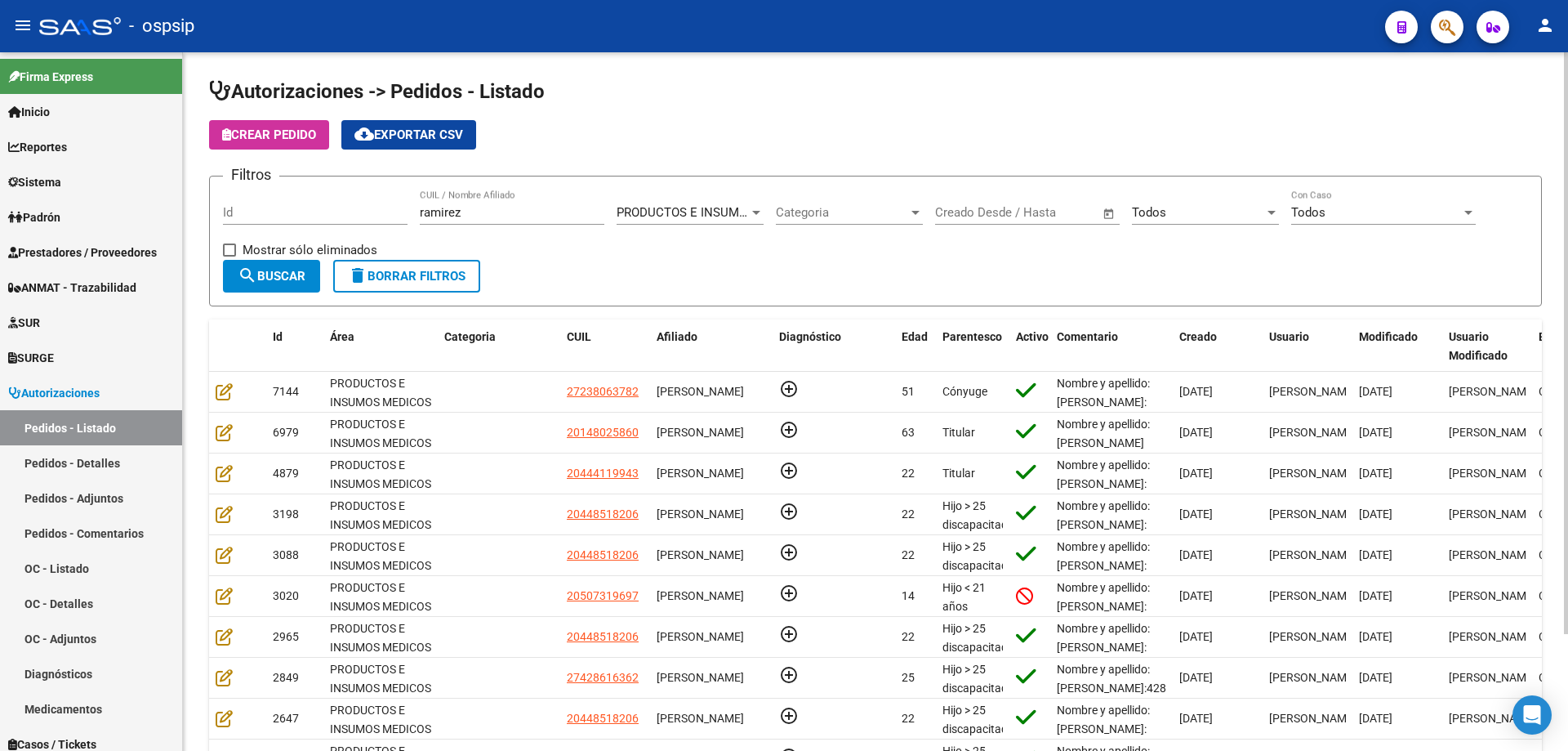
drag, startPoint x: 470, startPoint y: 213, endPoint x: 453, endPoint y: 205, distance: 18.8
click at [449, 205] on div "[PERSON_NAME] CUIL / Nombre Afiliado" at bounding box center [512, 207] width 184 height 35
drag, startPoint x: 476, startPoint y: 210, endPoint x: 139, endPoint y: 199, distance: 337.2
click at [139, 199] on mat-sidenav-container "Firma Express Inicio Calendario SSS Instructivos Contacto OS Reportes Egresos D…" at bounding box center [784, 401] width 1568 height 698
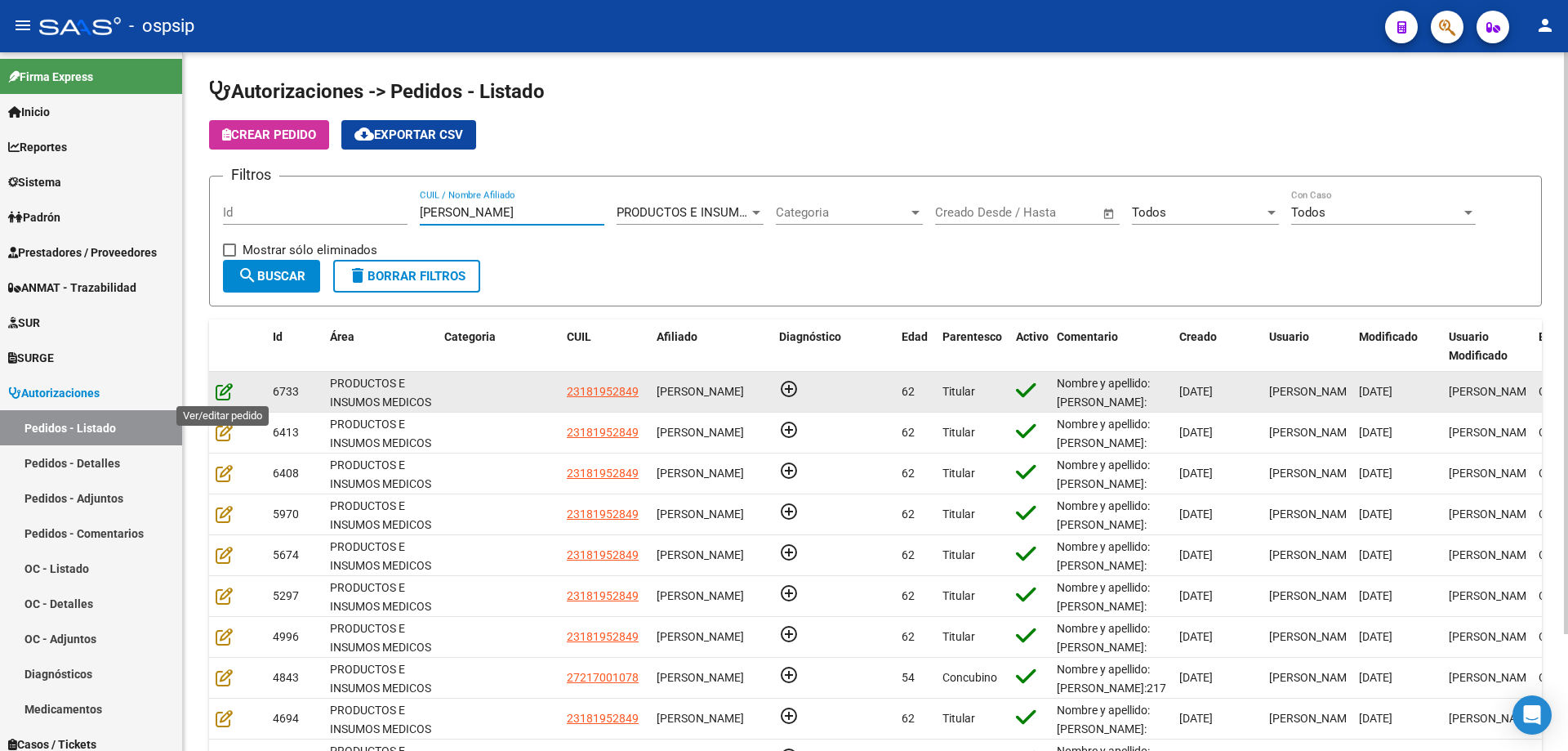
type input "[PERSON_NAME]"
click at [226, 392] on icon at bounding box center [224, 391] width 18 height 18
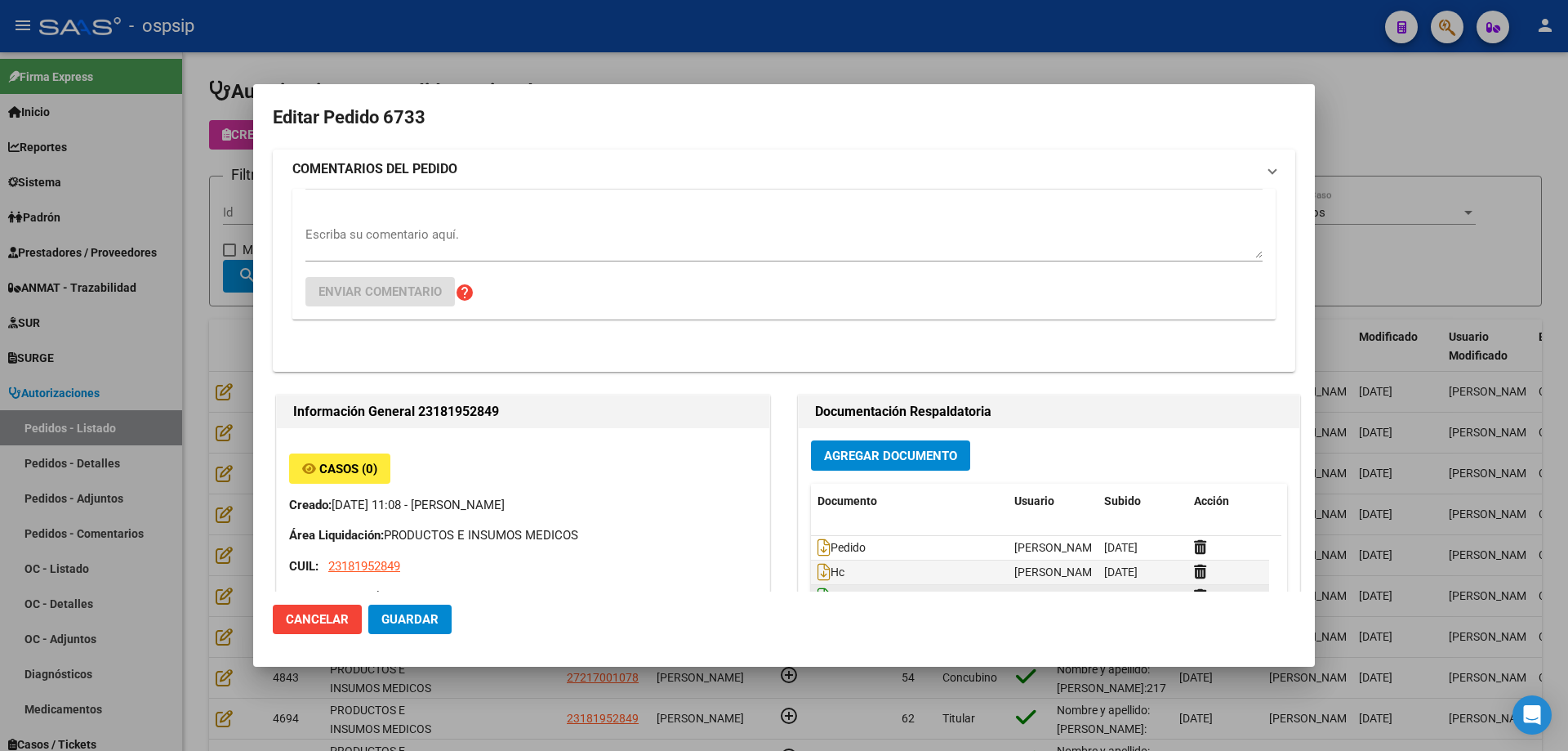
type input "[GEOGRAPHIC_DATA], [PERSON_NAME], 177 Y LOS ANDES 0"
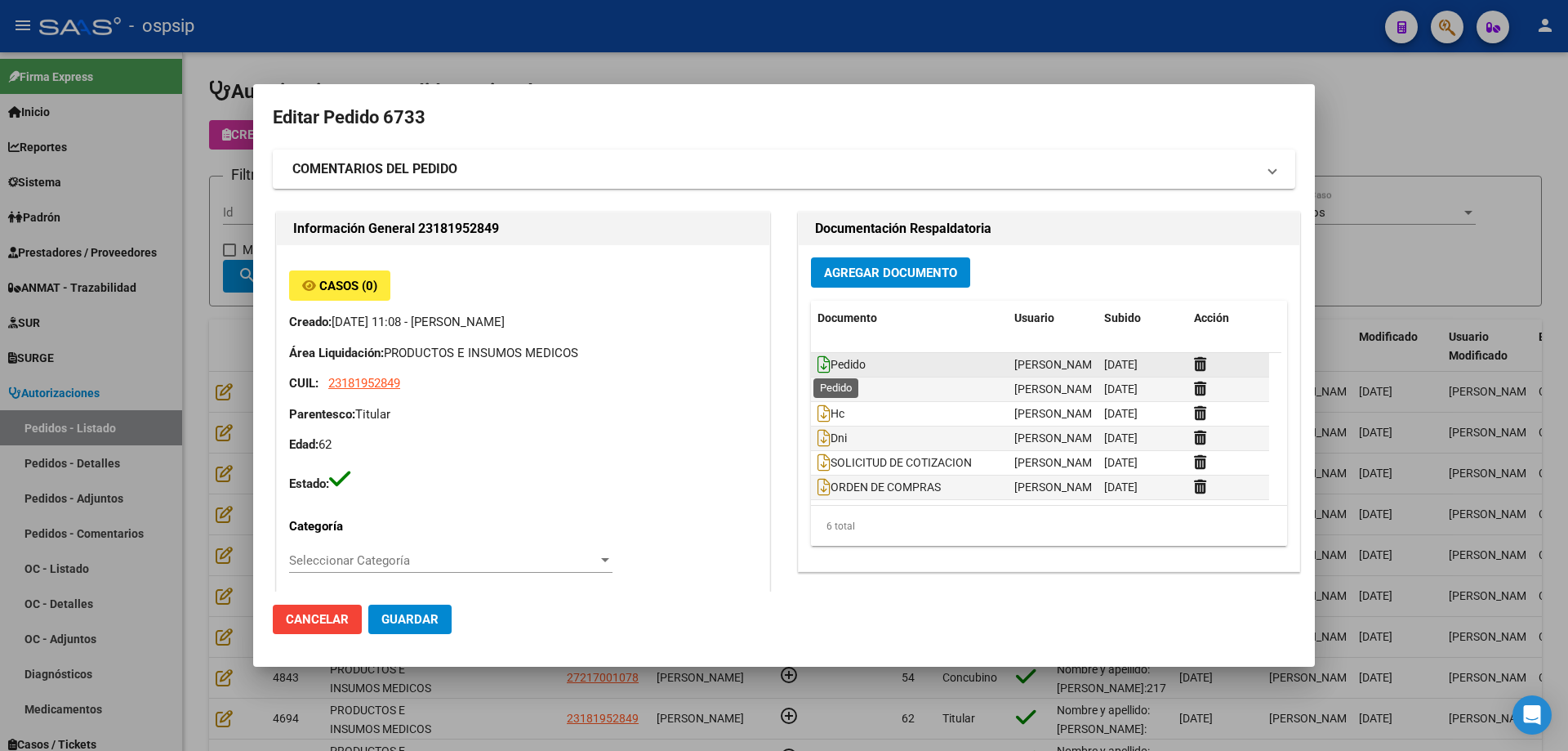
click at [819, 366] on icon at bounding box center [824, 364] width 13 height 18
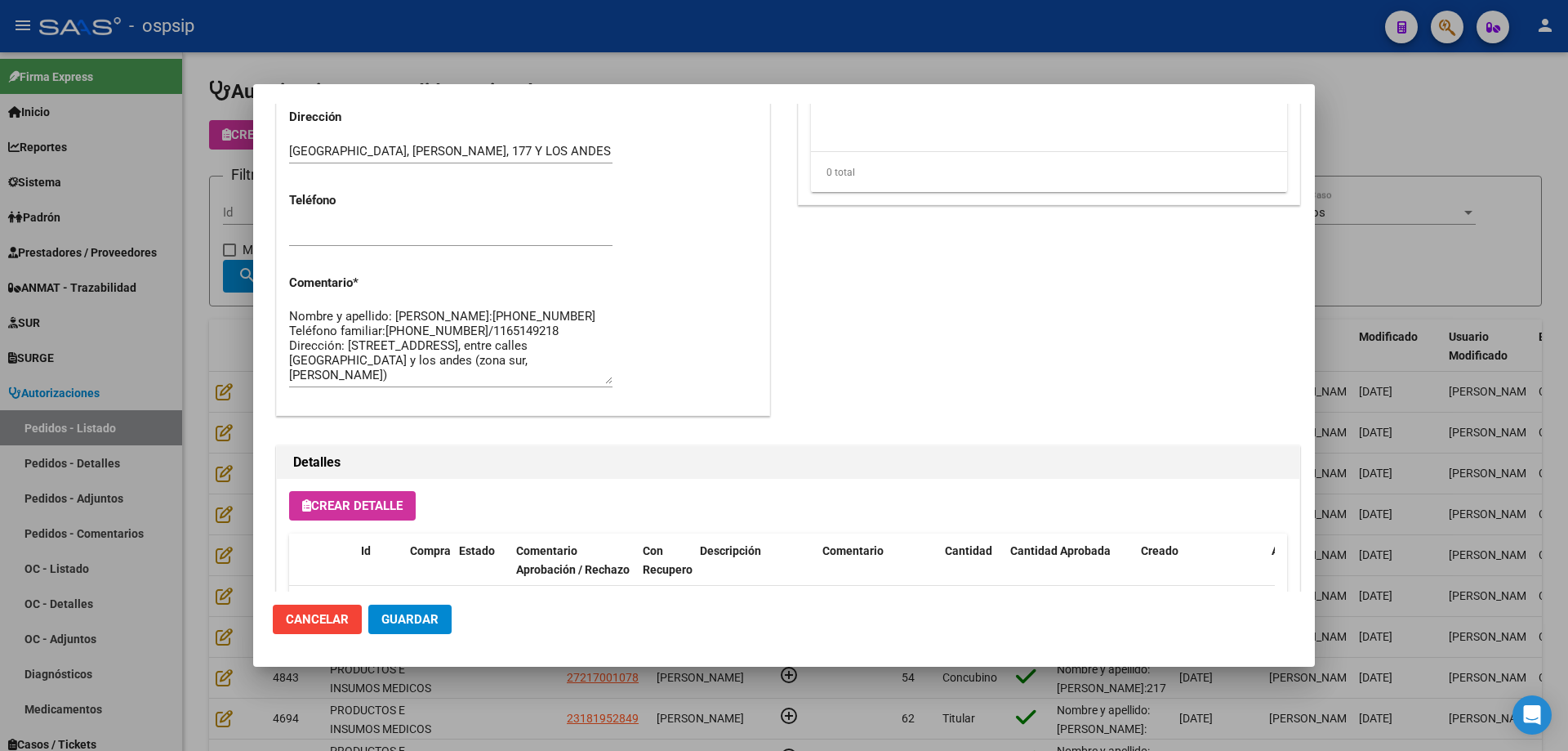
scroll to position [734, 0]
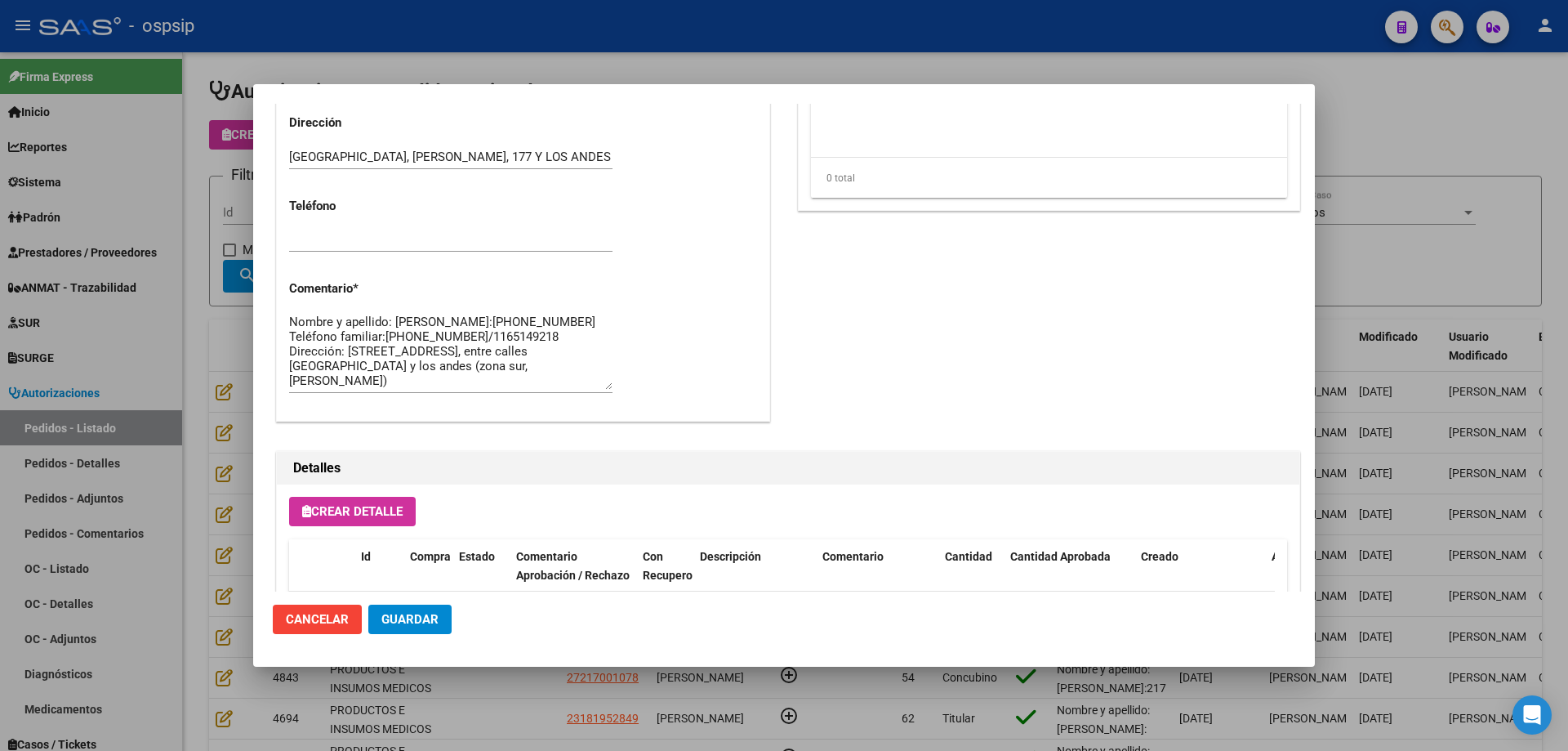
click at [356, 337] on textarea "Nombre y apellido: [PERSON_NAME]:[PHONE_NUMBER] Teléfono familiar:[PHONE_NUMBER…" at bounding box center [450, 351] width 323 height 77
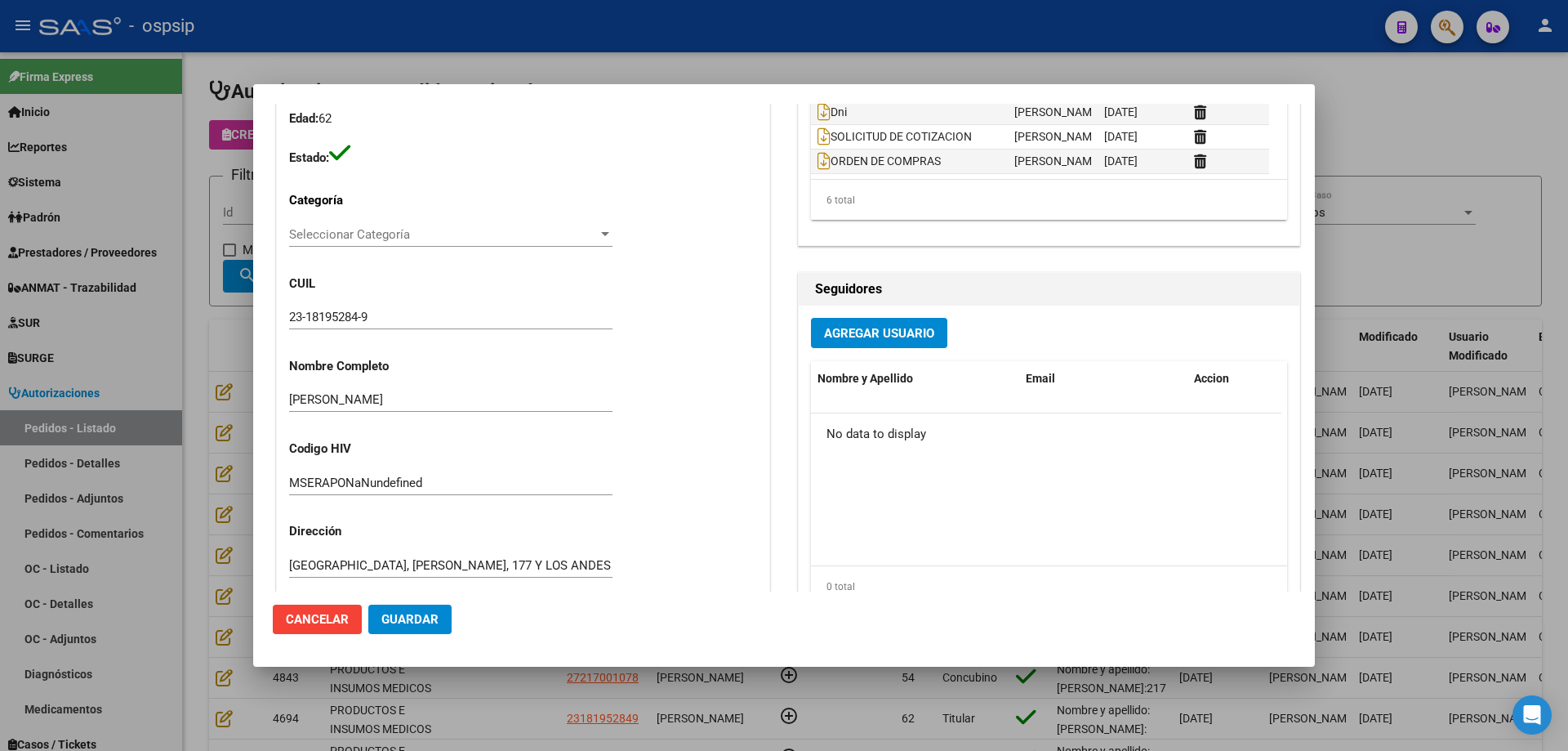
scroll to position [81, 0]
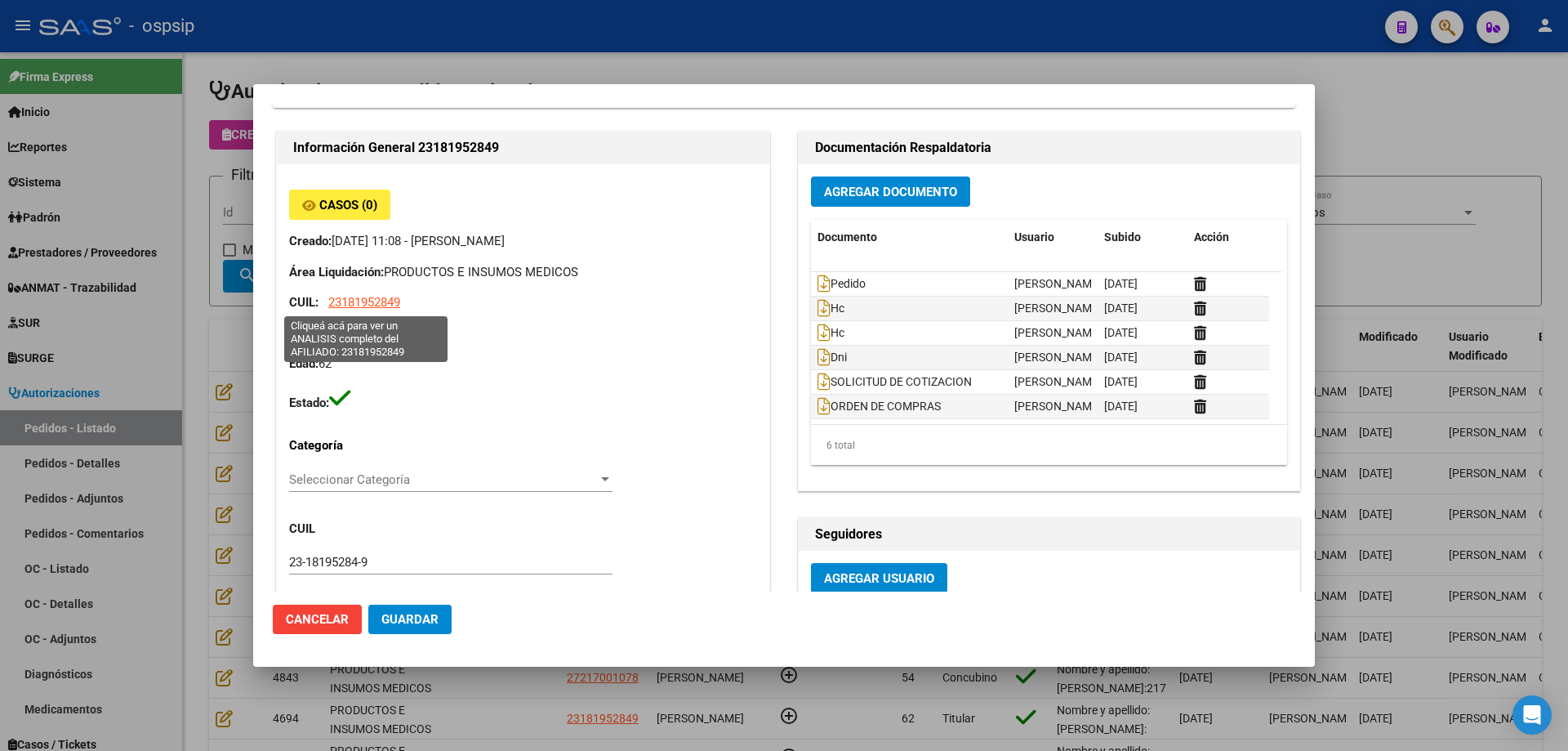
click at [386, 295] on span "23181952849" at bounding box center [365, 303] width 72 height 15
type textarea "23181952849"
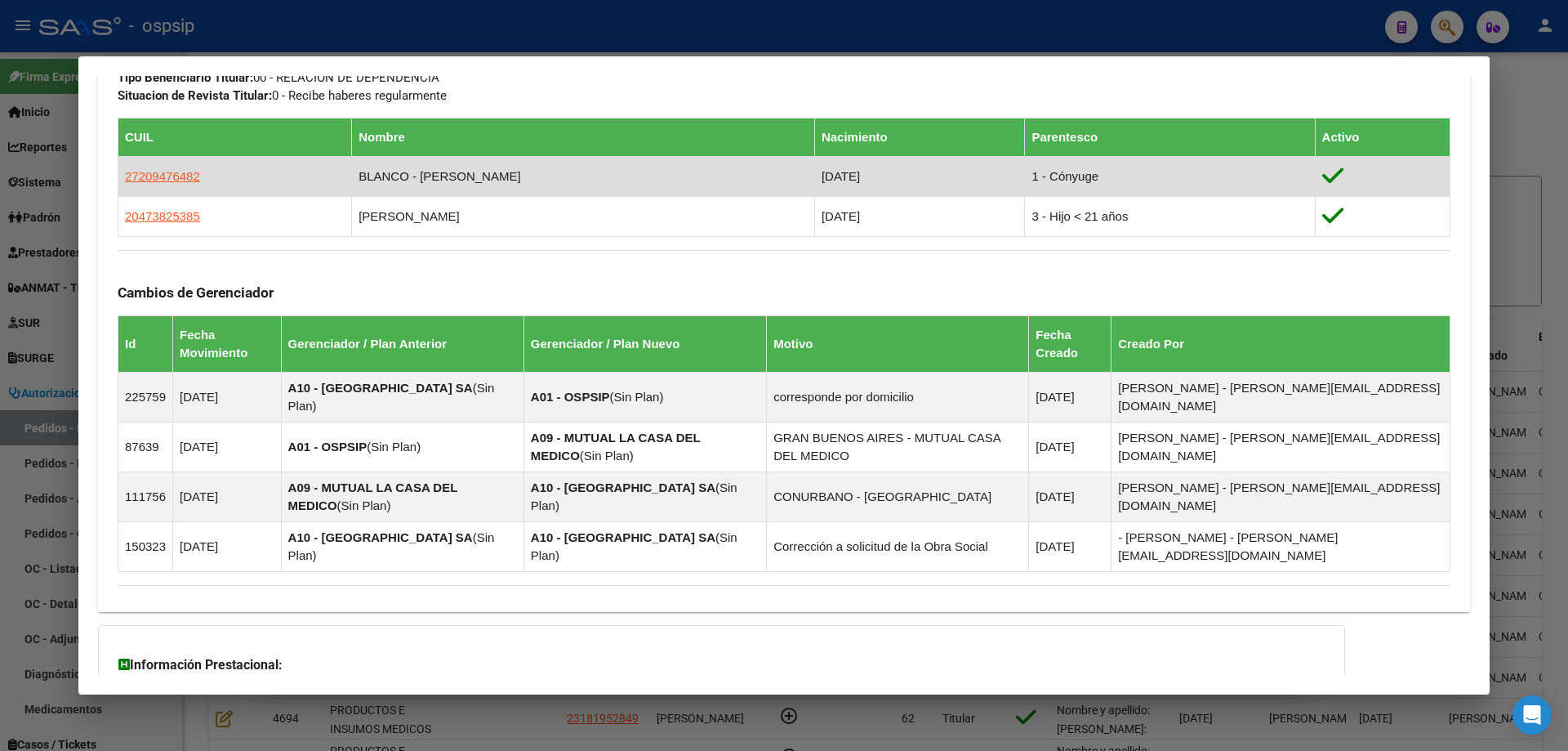
scroll to position [970, 0]
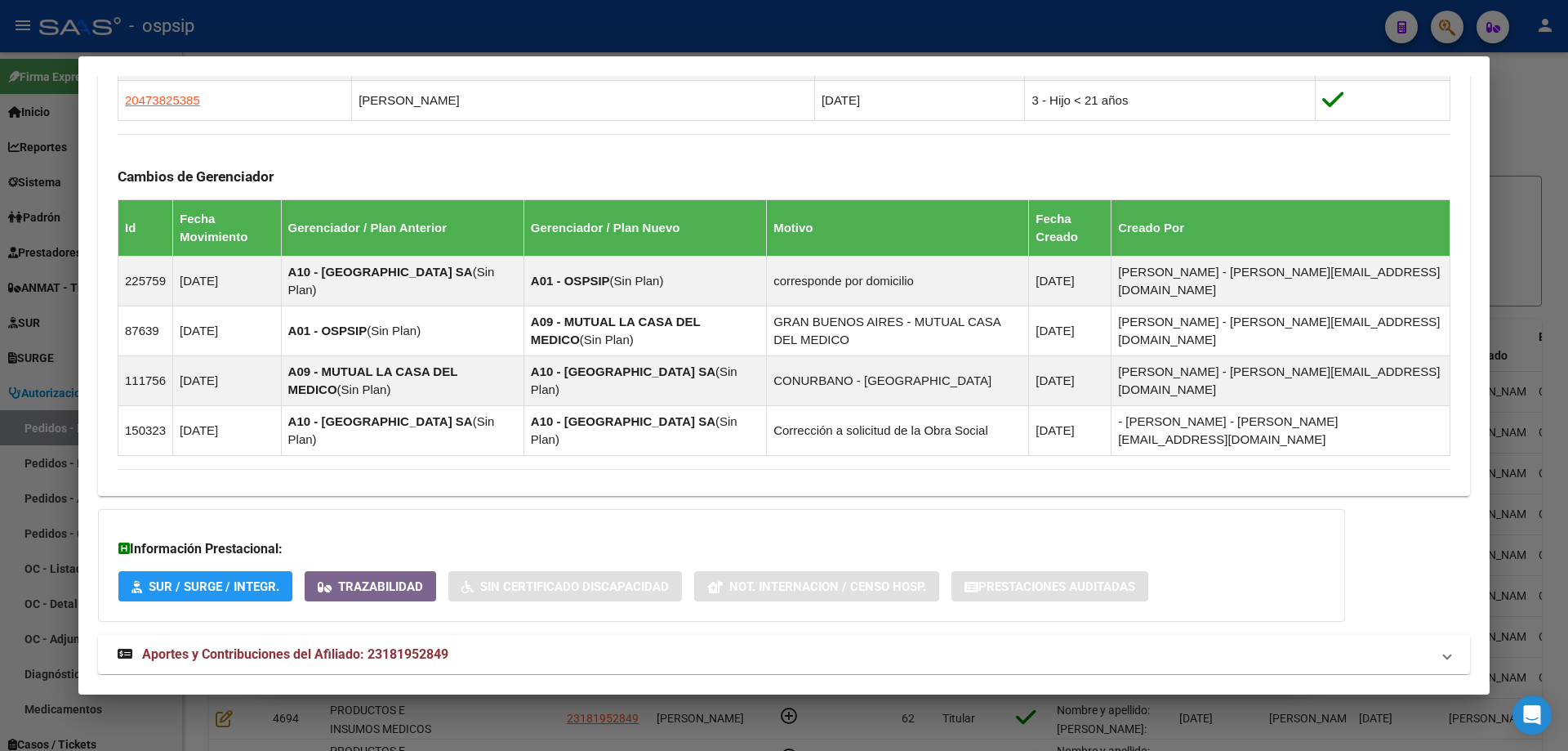
click at [327, 646] on span "Aportes y Contribuciones del Afiliado: 23181952849" at bounding box center [295, 654] width 306 height 16
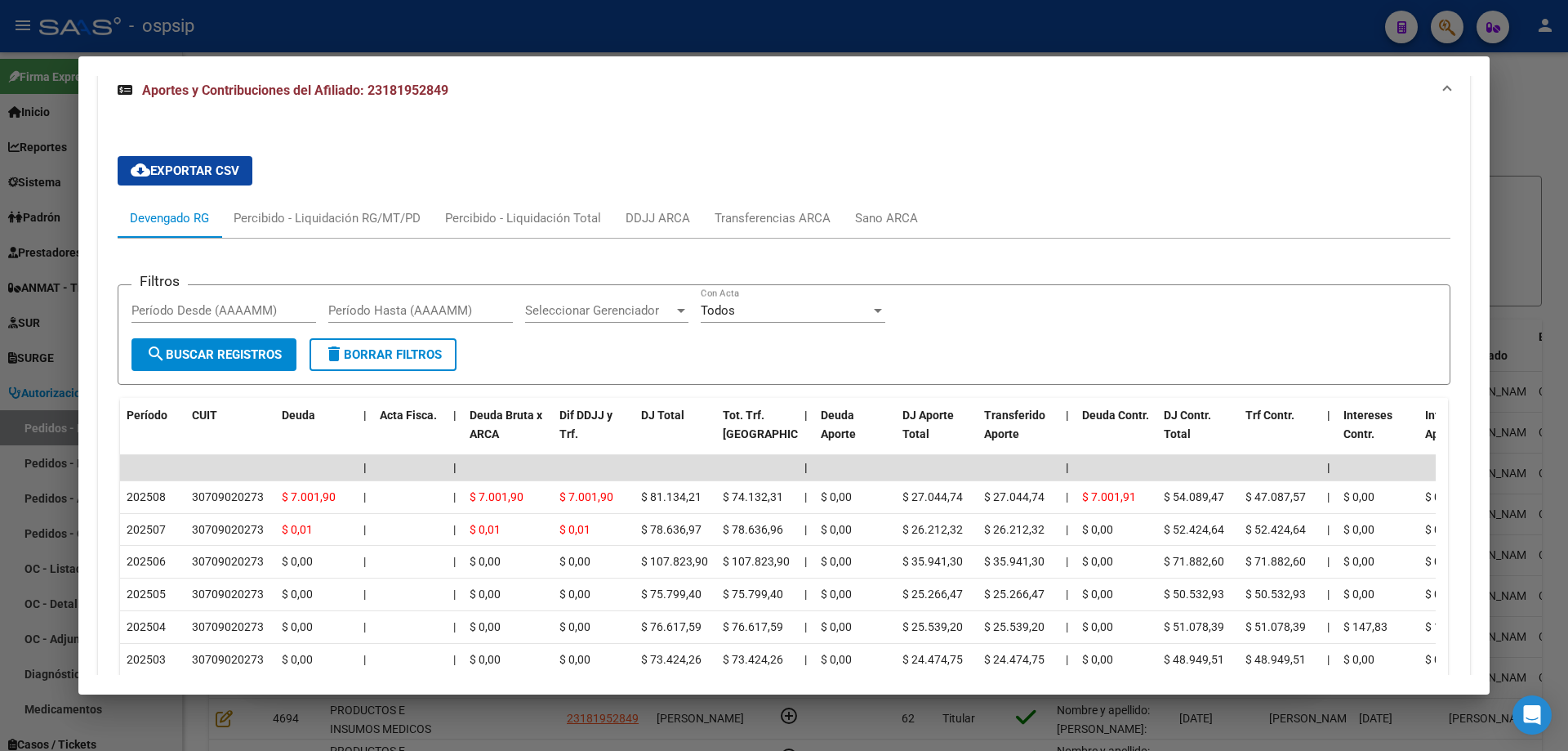
scroll to position [1545, 0]
click at [41, 311] on div at bounding box center [784, 375] width 1568 height 751
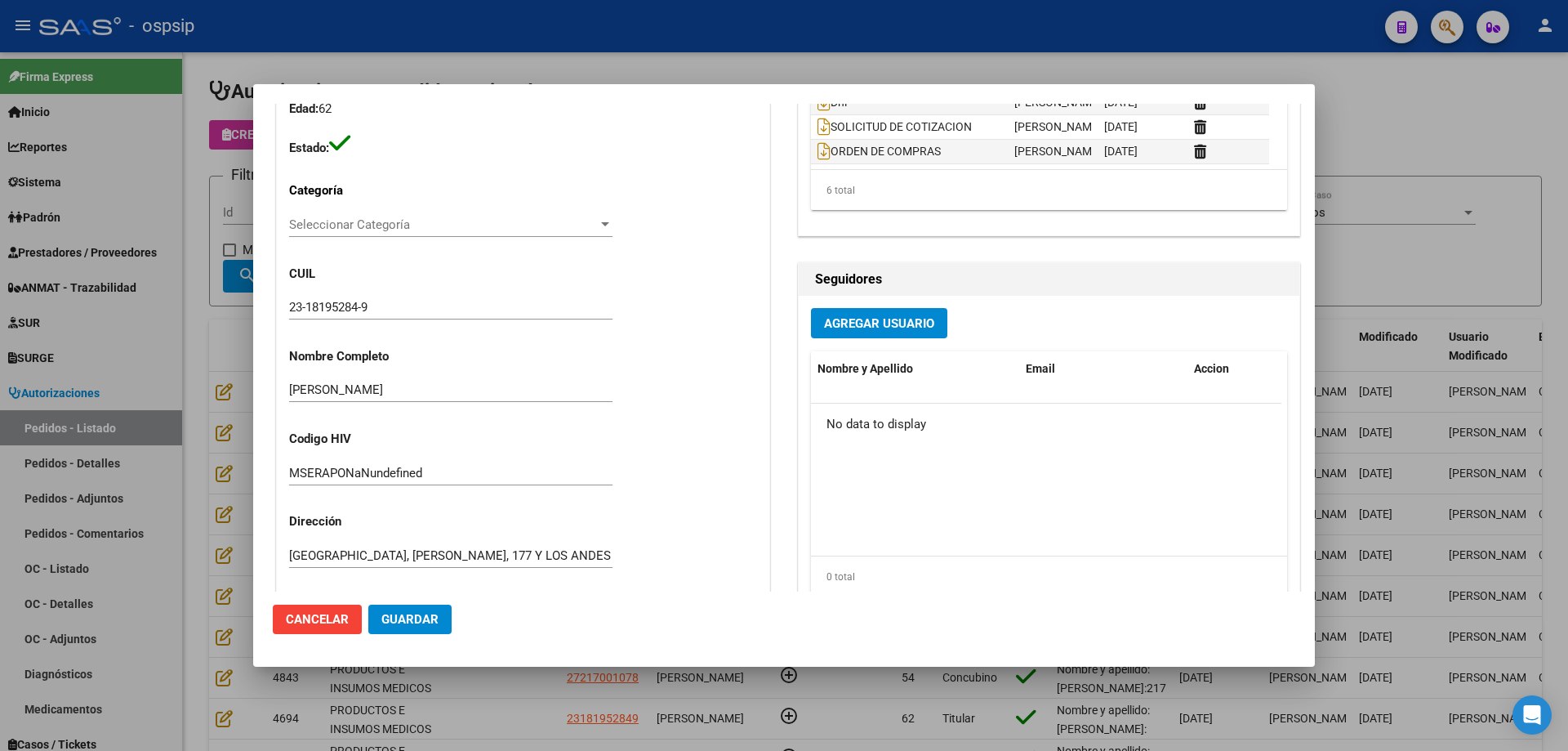
scroll to position [244, 0]
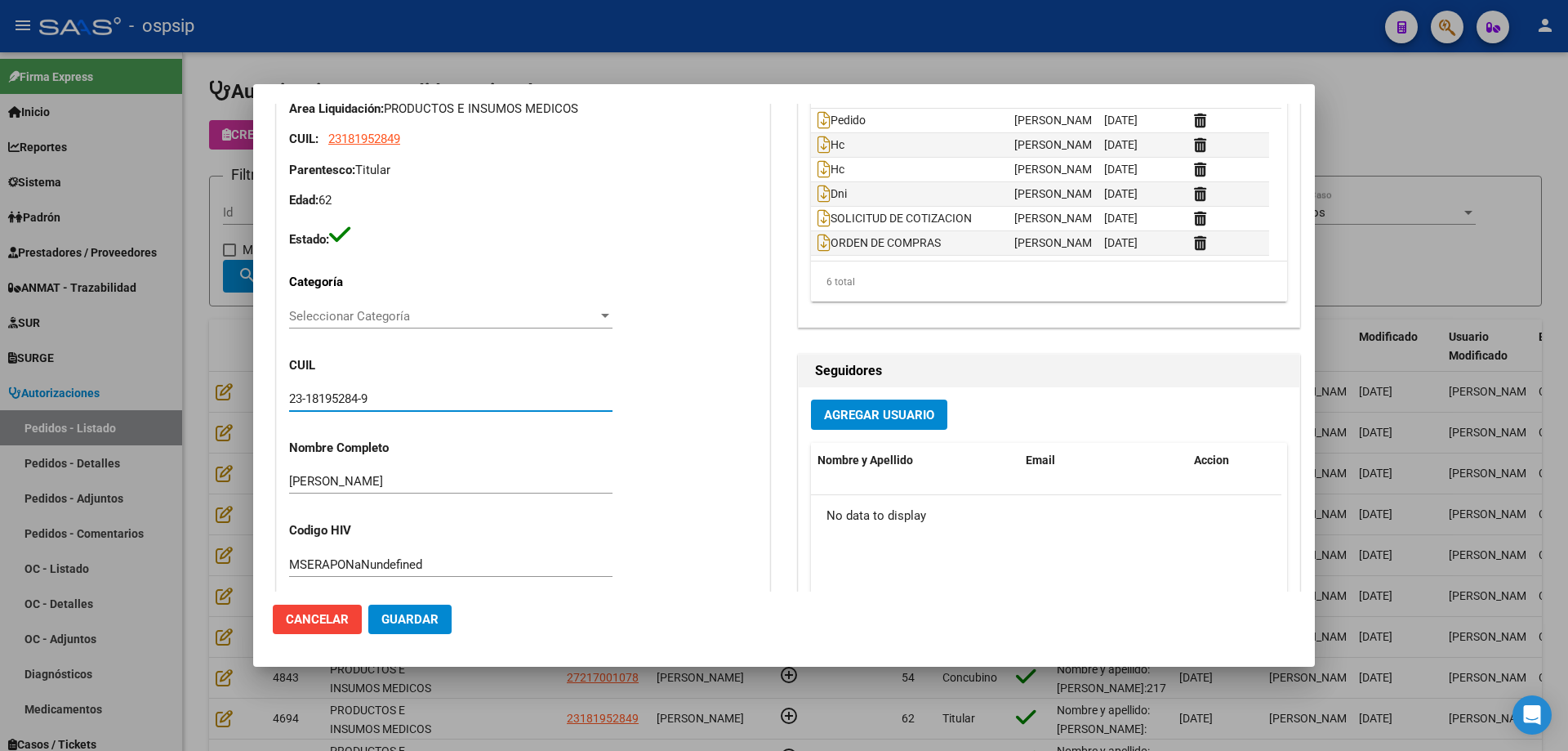
drag, startPoint x: 397, startPoint y: 393, endPoint x: 135, endPoint y: 372, distance: 262.8
click at [135, 372] on div "Editar Pedido 6733 COMENTARIOS DEL PEDIDO Escriba su comentario aquí. Enviar co…" at bounding box center [784, 375] width 1568 height 751
click at [212, 166] on div at bounding box center [784, 375] width 1568 height 751
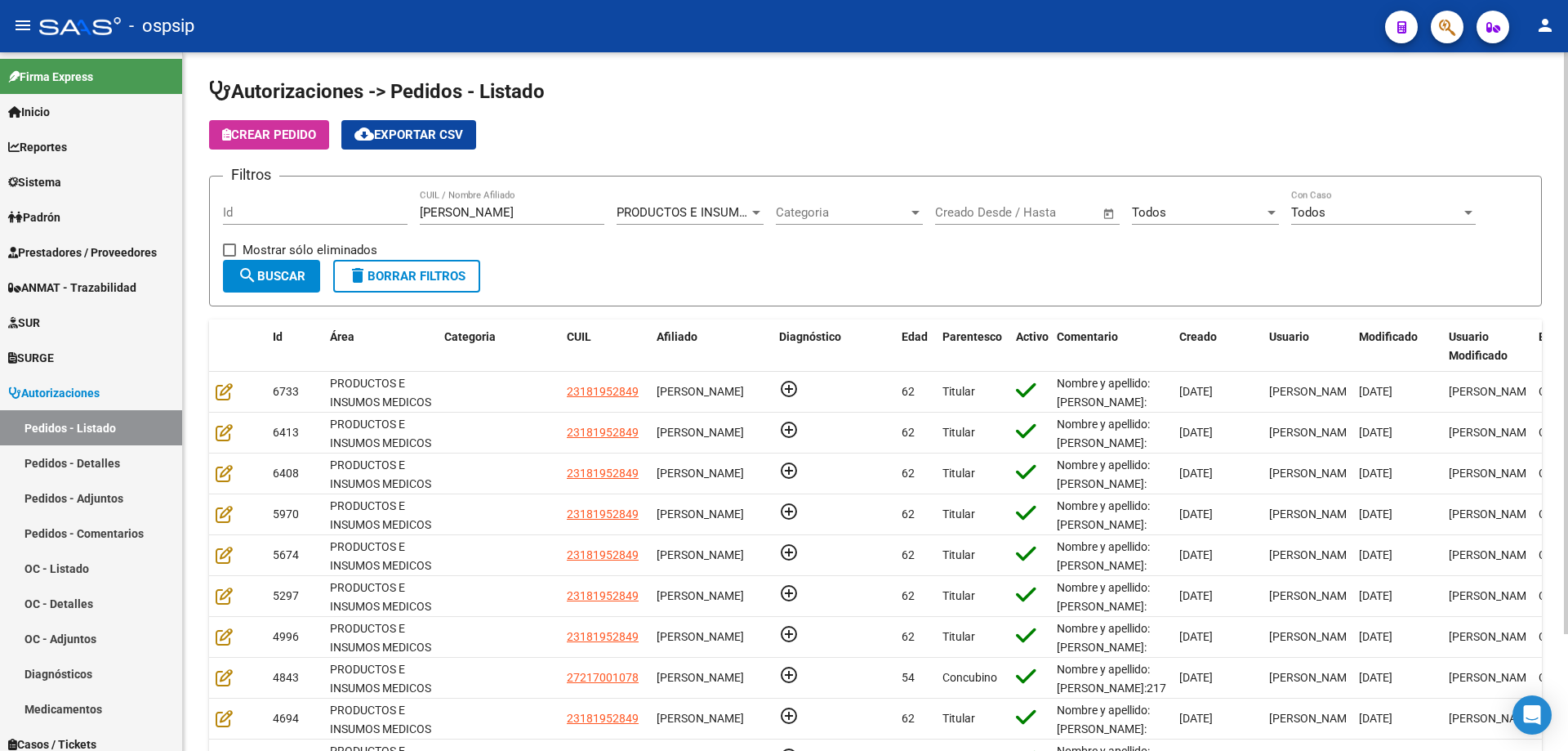
click at [245, 143] on button "Crear Pedido" at bounding box center [269, 135] width 120 height 30
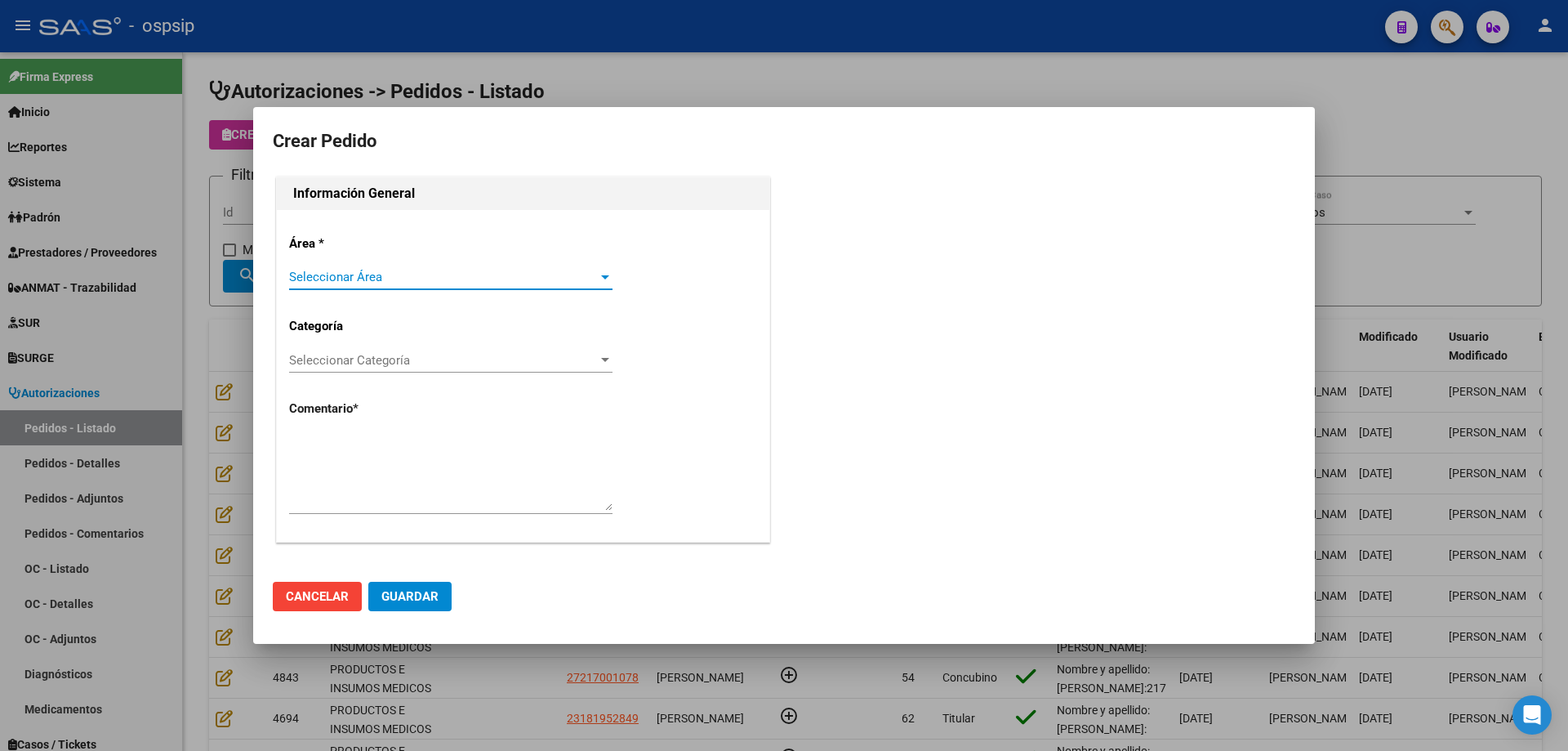
click at [406, 276] on span "Seleccionar Área" at bounding box center [443, 277] width 309 height 15
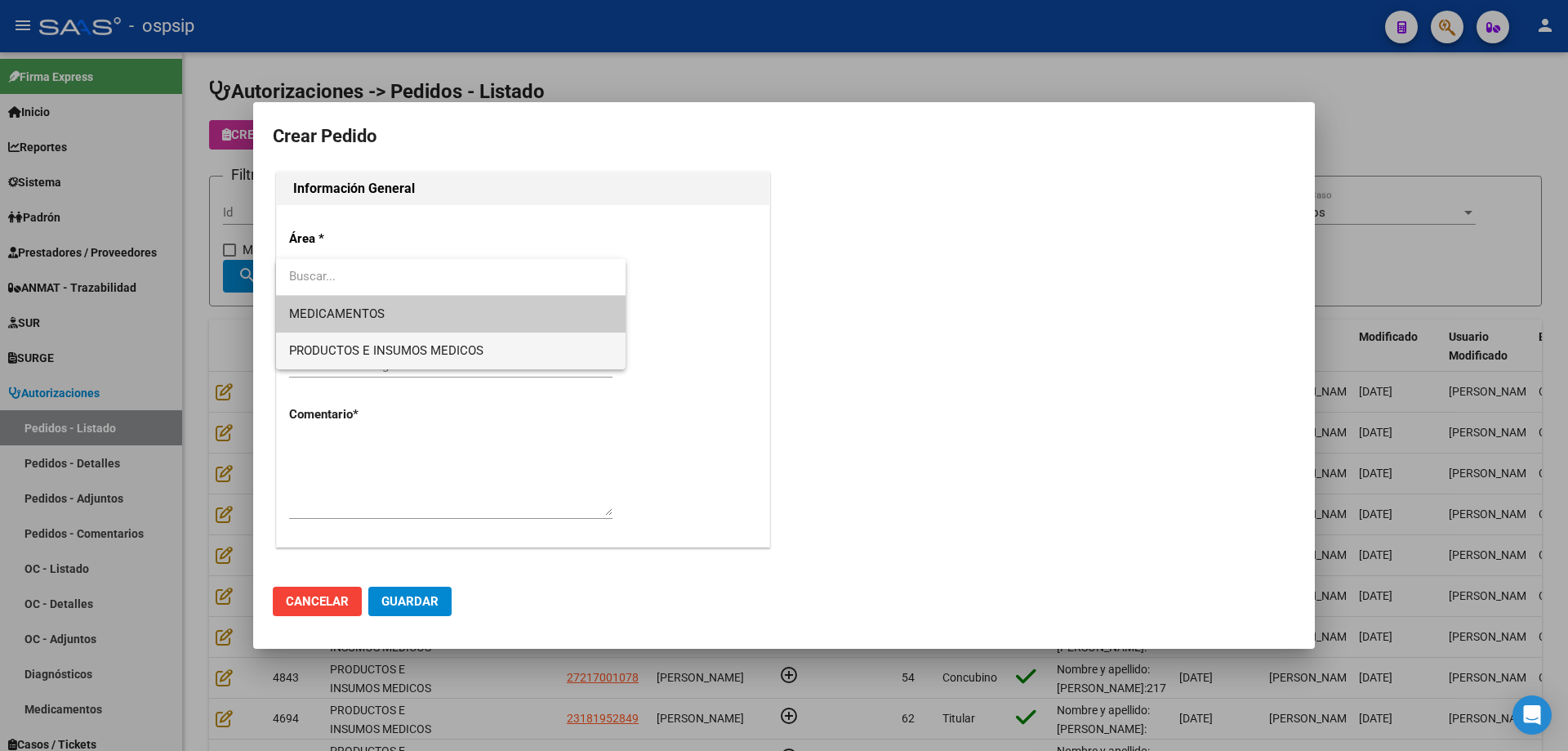
click at [380, 340] on span "PRODUCTOS E INSUMOS MEDICOS" at bounding box center [450, 351] width 323 height 37
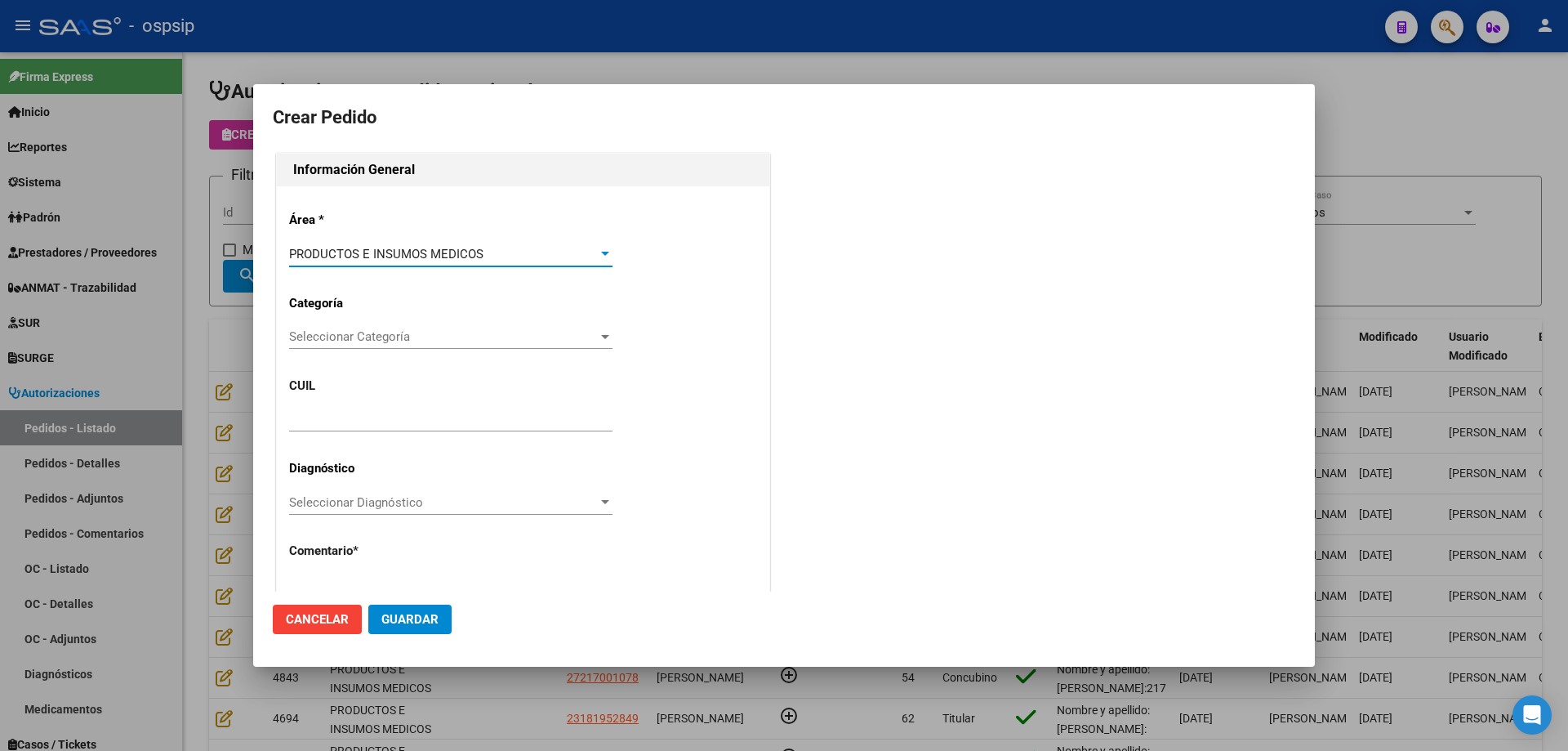
click at [385, 344] on div "Seleccionar Categoría Seleccionar Categoría" at bounding box center [450, 336] width 323 height 24
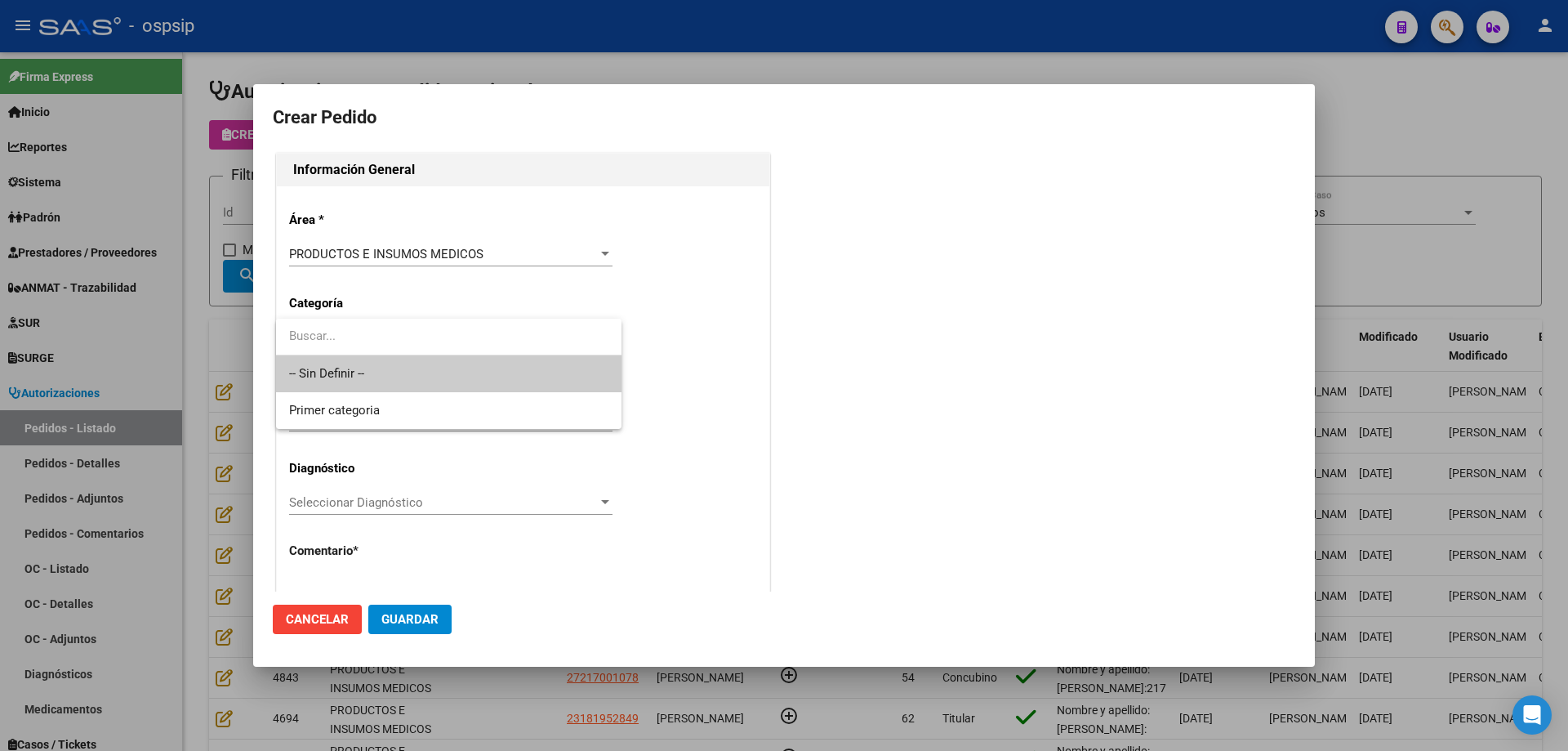
click at [368, 360] on span "-- Sin Definir --" at bounding box center [448, 374] width 319 height 37
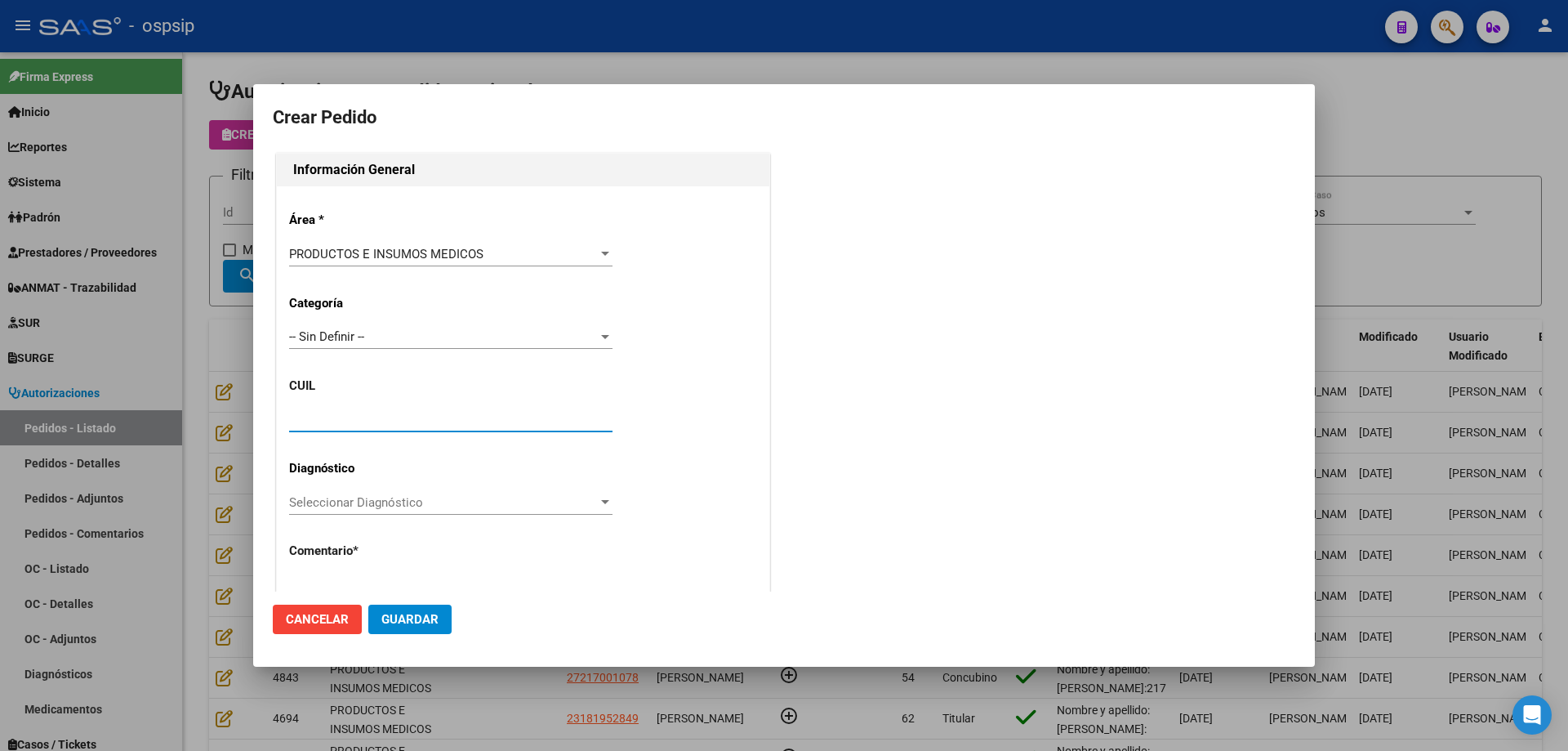
paste input "23-18195284-9"
type input "23-18195284-9"
type input "[PERSON_NAME]"
type input "MSERAPONaNundefined"
type input "[GEOGRAPHIC_DATA], [PERSON_NAME], 177 Y LOS ANDES 0"
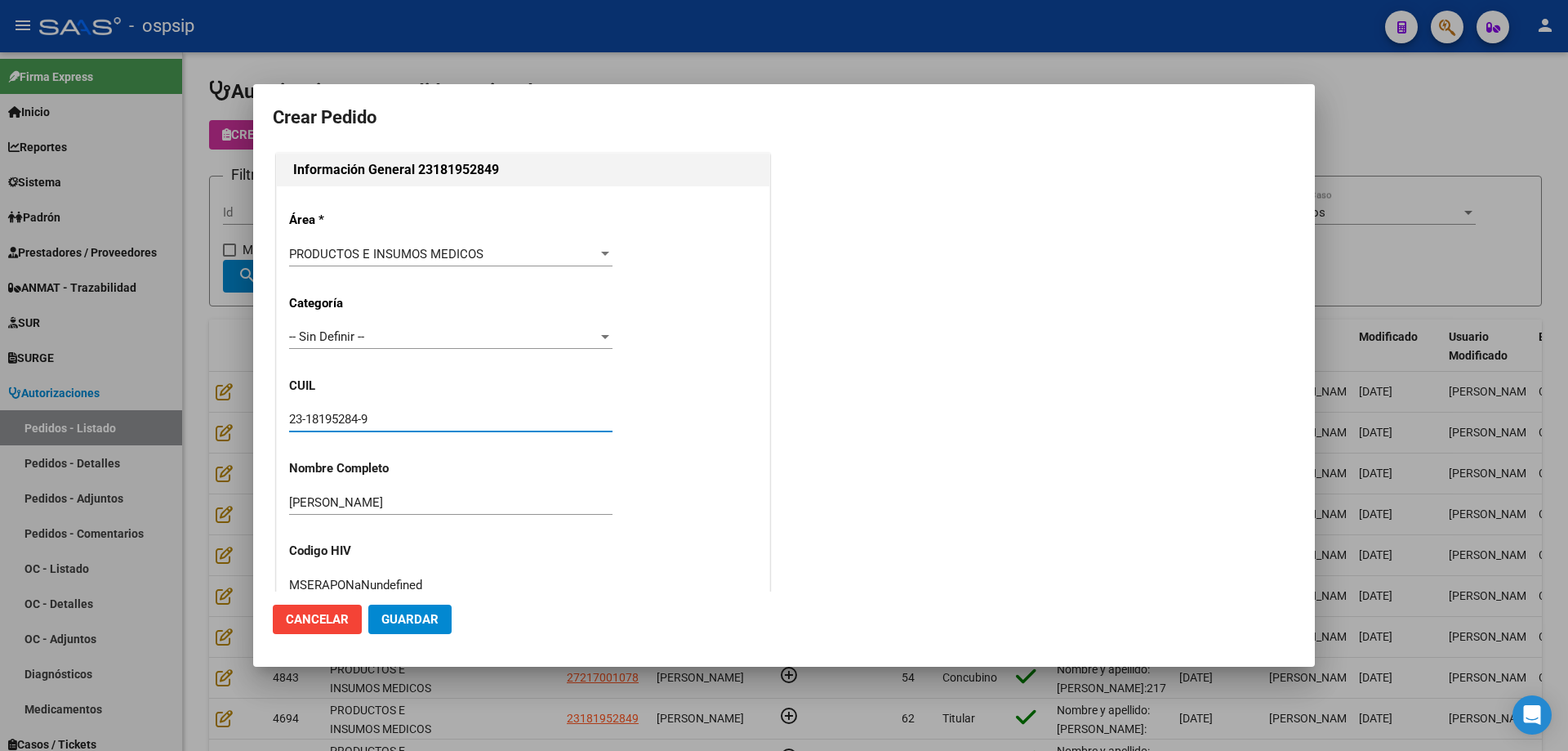
scroll to position [450, 0]
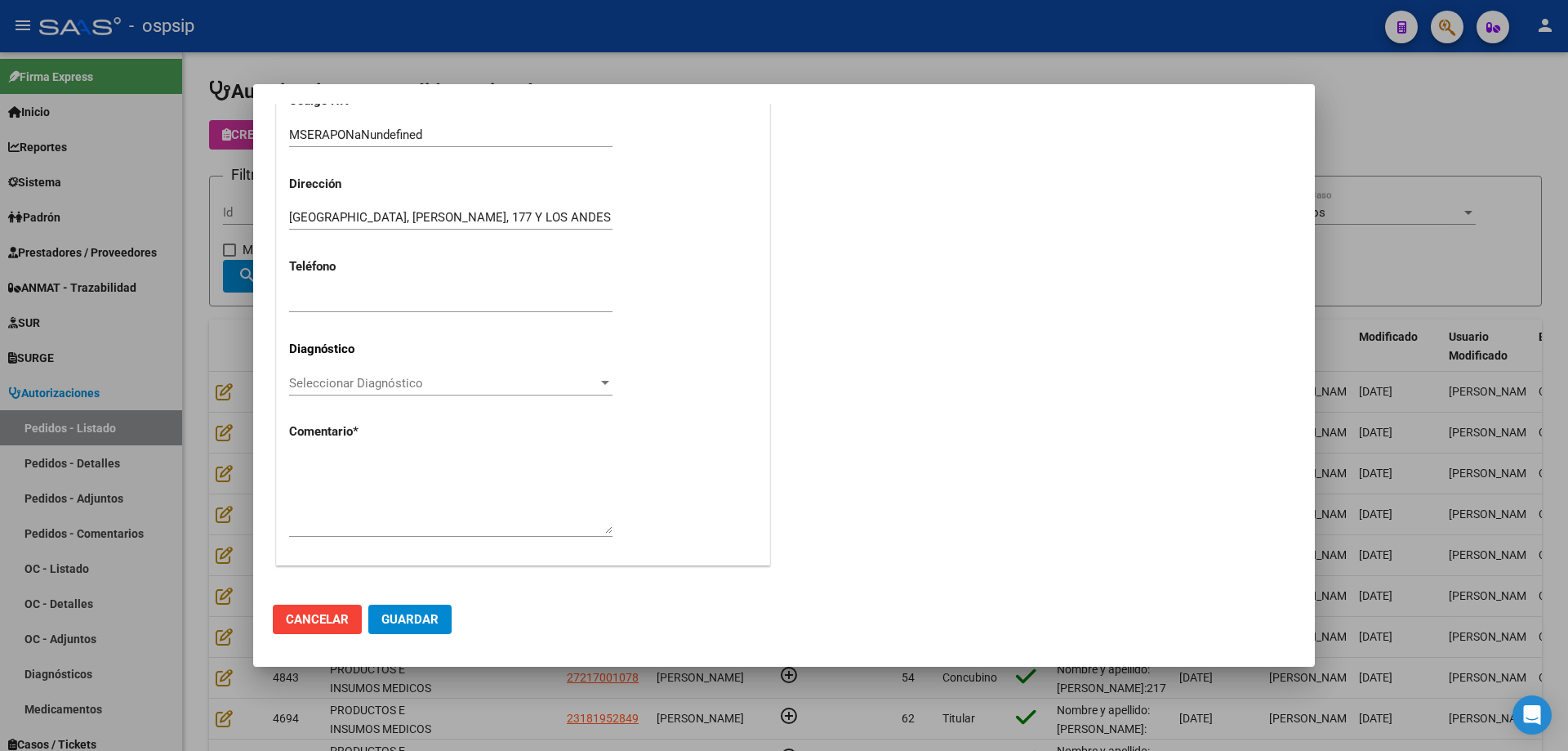
type input "23-18195284-9"
click at [406, 523] on textarea at bounding box center [450, 494] width 323 height 77
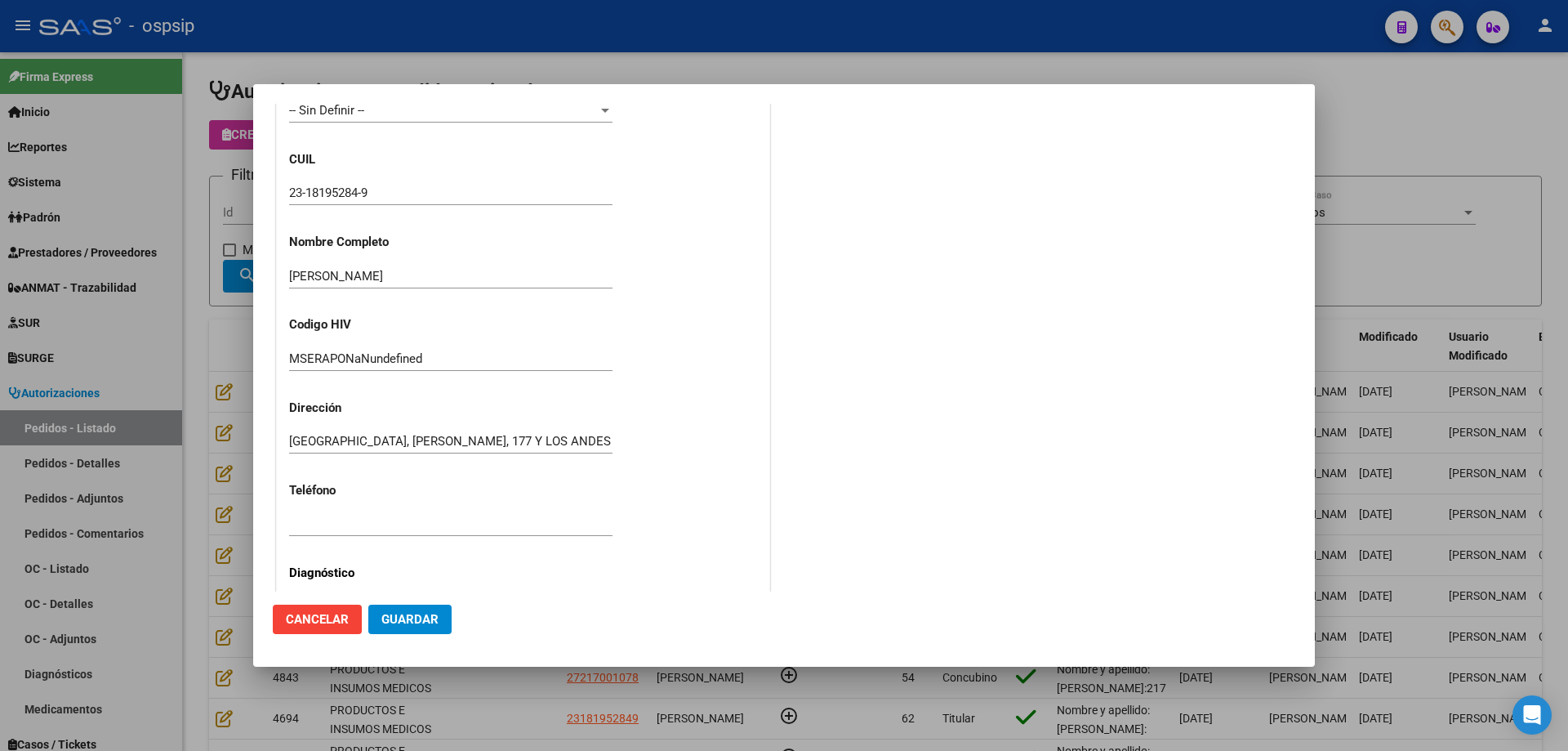
scroll to position [205, 0]
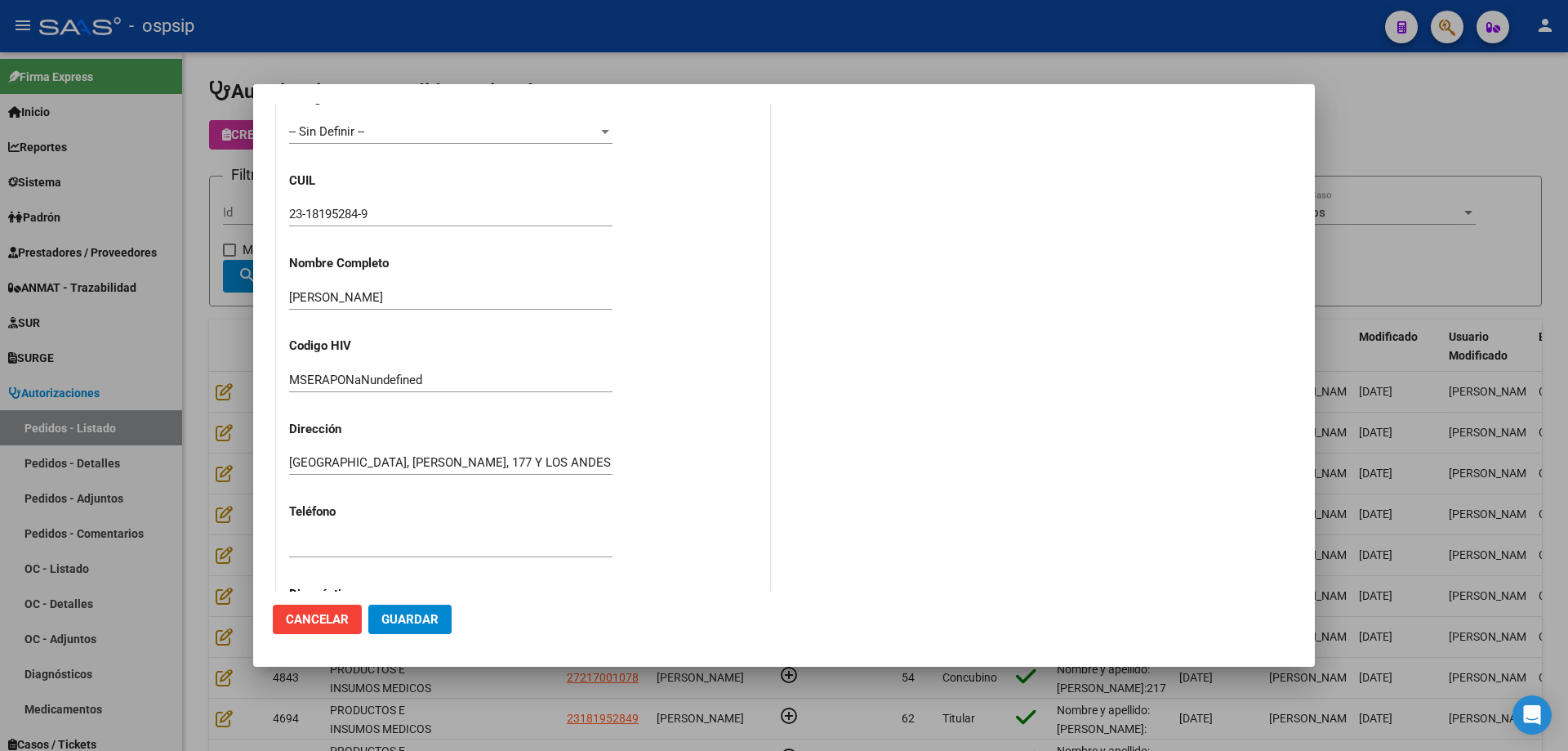
click at [333, 218] on input "23-18195284-9" at bounding box center [450, 214] width 323 height 15
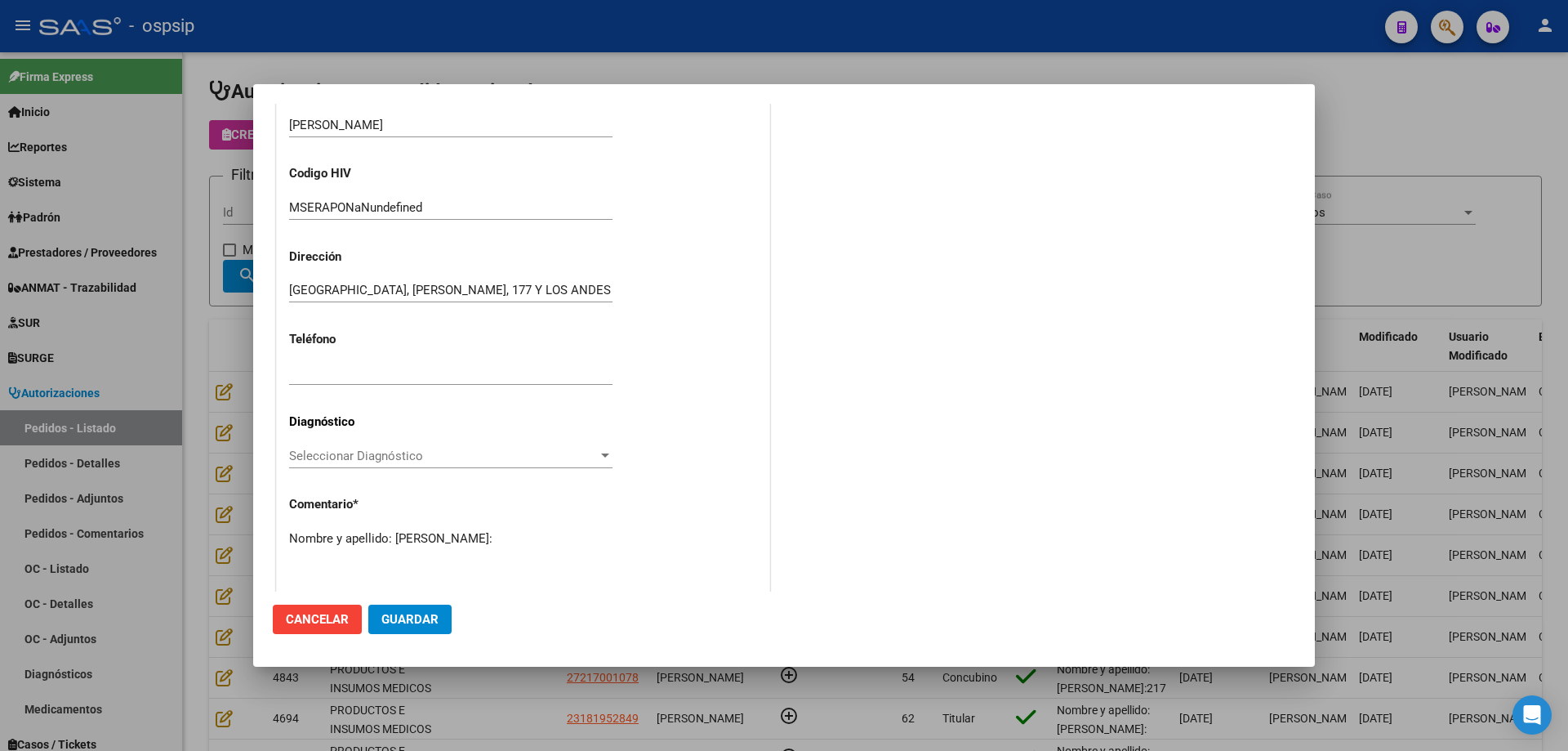
scroll to position [450, 0]
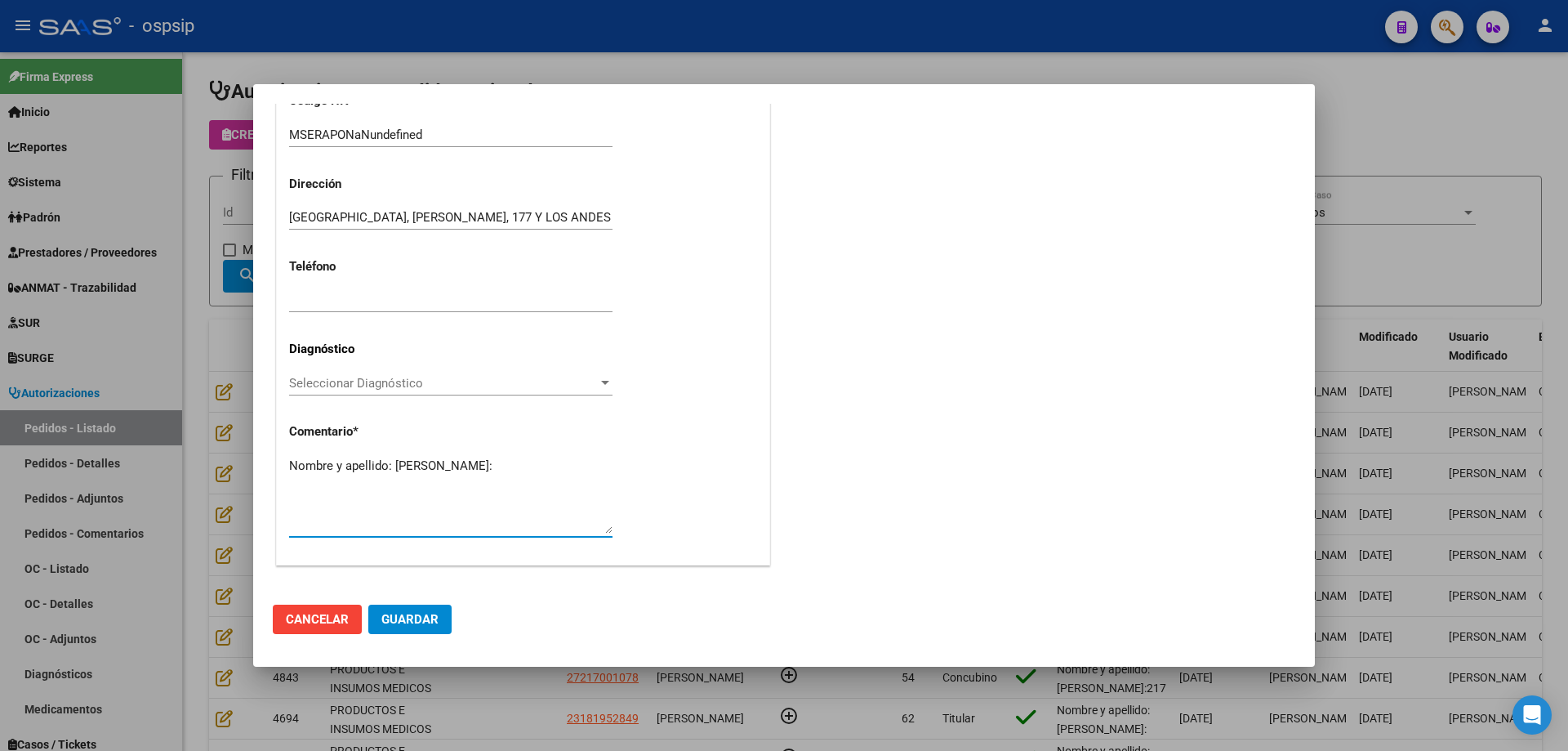
click at [341, 483] on textarea "Nombre y apellido: [PERSON_NAME]:" at bounding box center [450, 494] width 323 height 77
paste textarea "18195284"
type textarea "Nombre y apellido: [PERSON_NAME]:18195284"
click at [410, 629] on button "Guardar" at bounding box center [410, 620] width 83 height 30
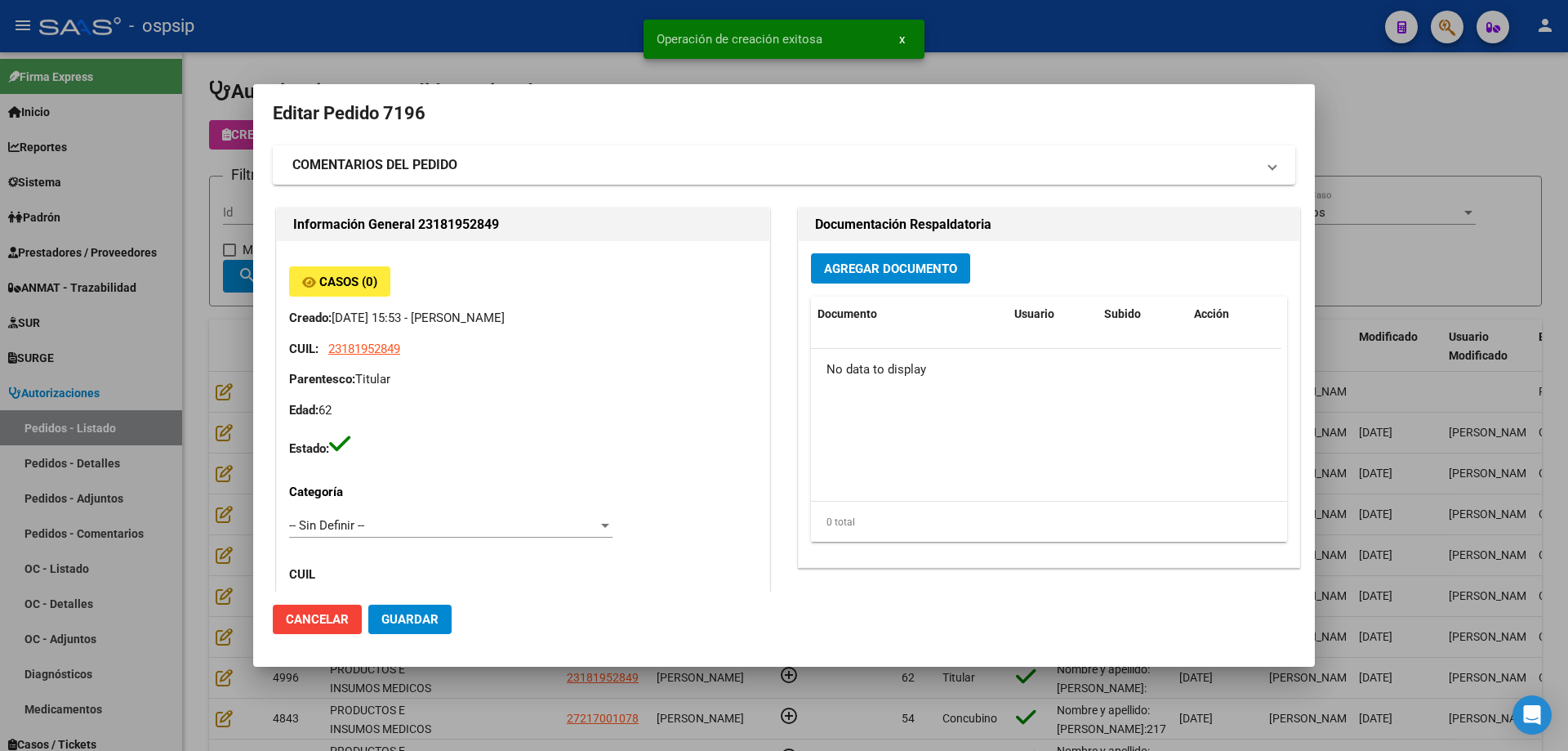
scroll to position [0, 0]
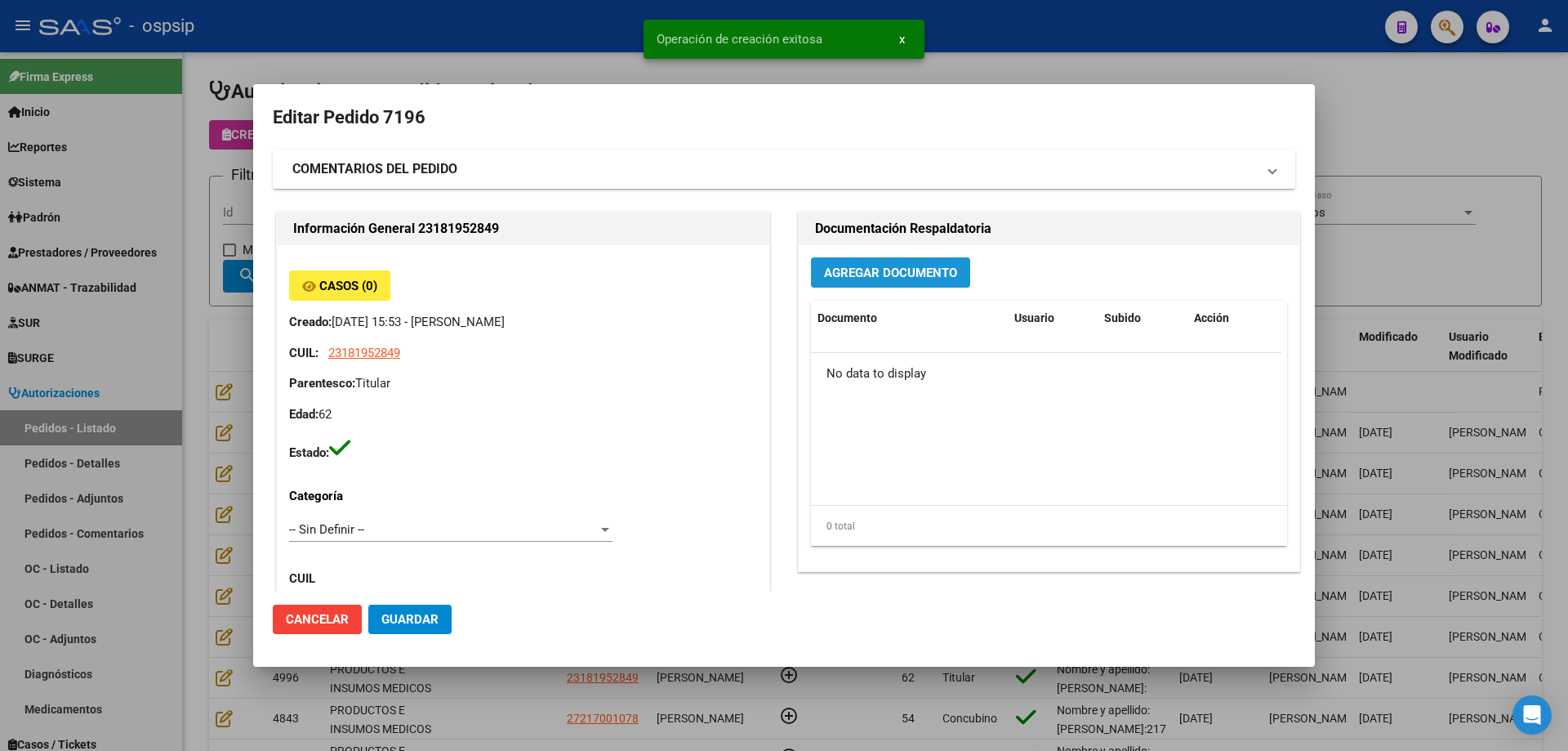
click at [911, 271] on span "Agregar Documento" at bounding box center [890, 273] width 133 height 15
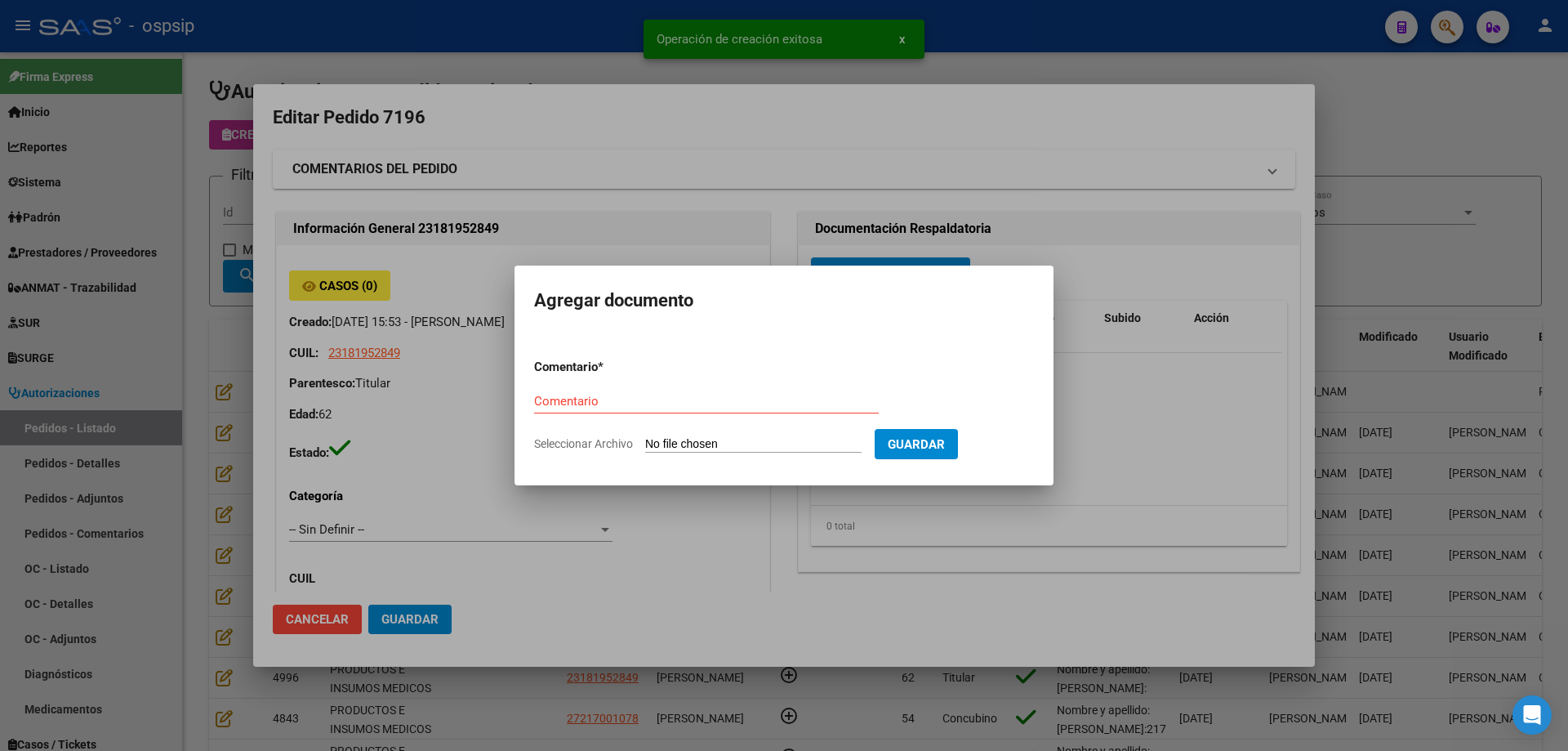
click at [744, 440] on input "Seleccionar Archivo" at bounding box center [753, 444] width 217 height 16
type input "C:\fakepath\pedido [PERSON_NAME].jpg"
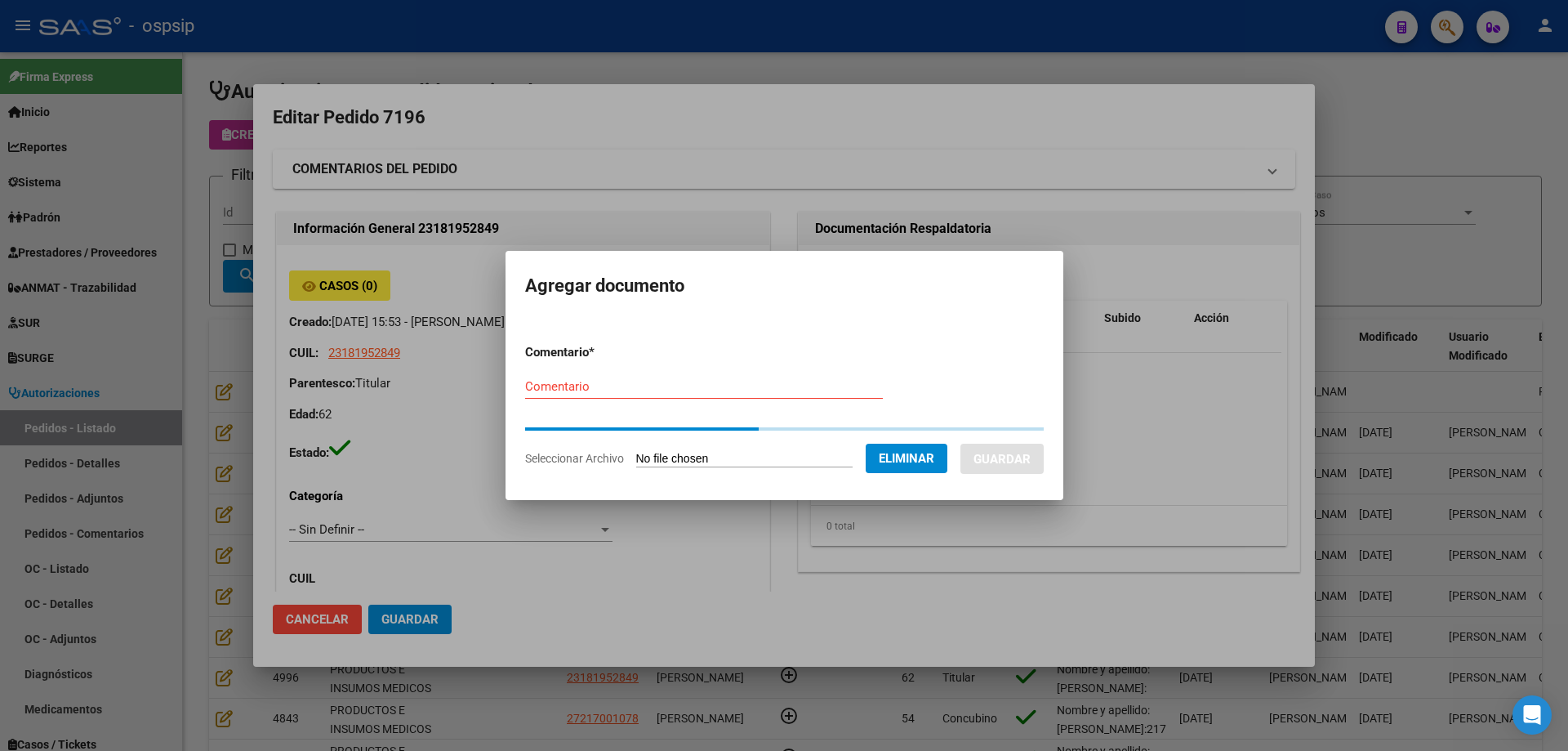
click at [593, 387] on form "Comentario * Comentario Seleccionar Archivo Eliminar Guardar" at bounding box center [784, 405] width 518 height 149
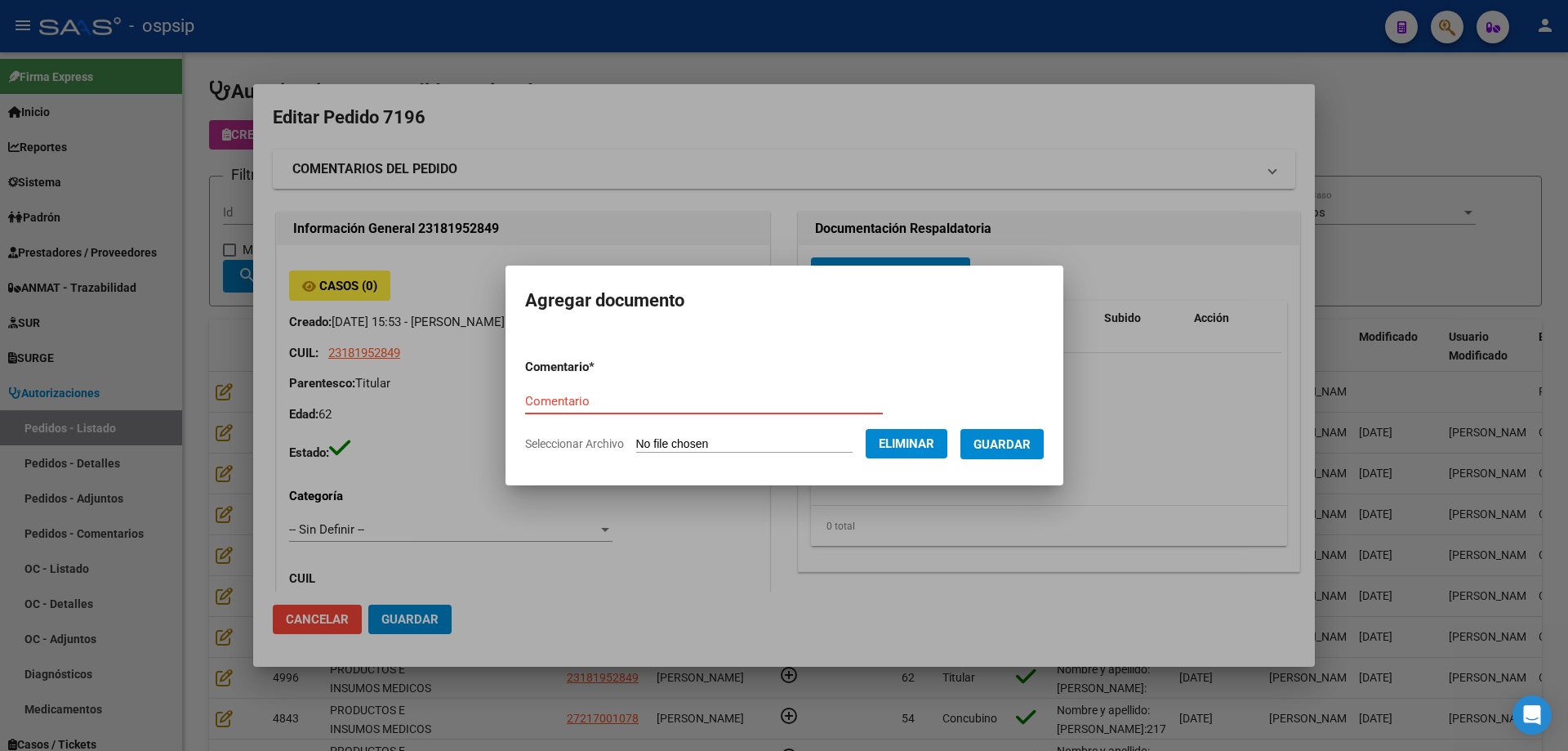
click at [595, 396] on input "Comentario" at bounding box center [703, 401] width 357 height 15
type input "Pedido"
click at [999, 432] on button "Guardar" at bounding box center [1002, 444] width 83 height 31
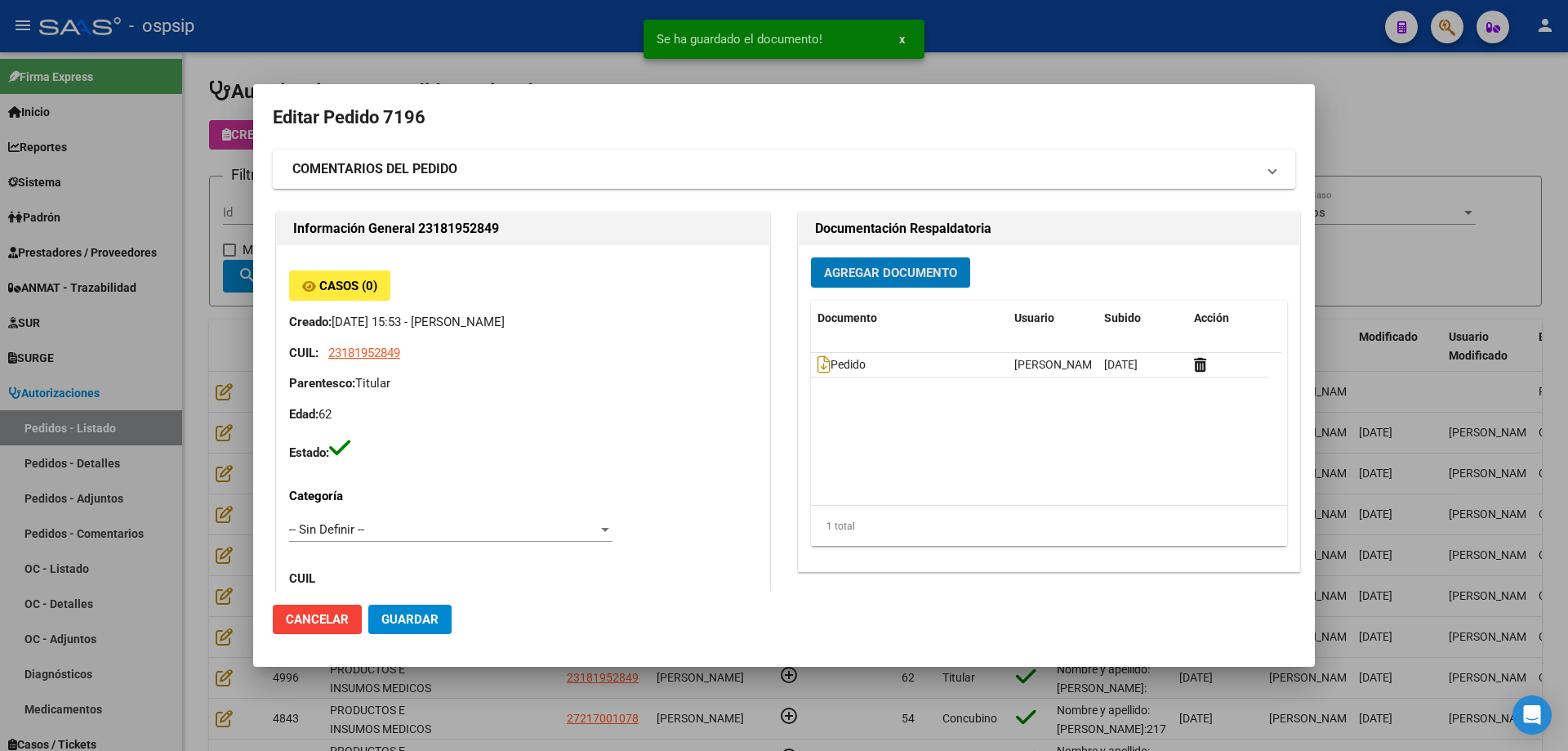
click at [886, 262] on button "Agregar Documento" at bounding box center [890, 272] width 159 height 31
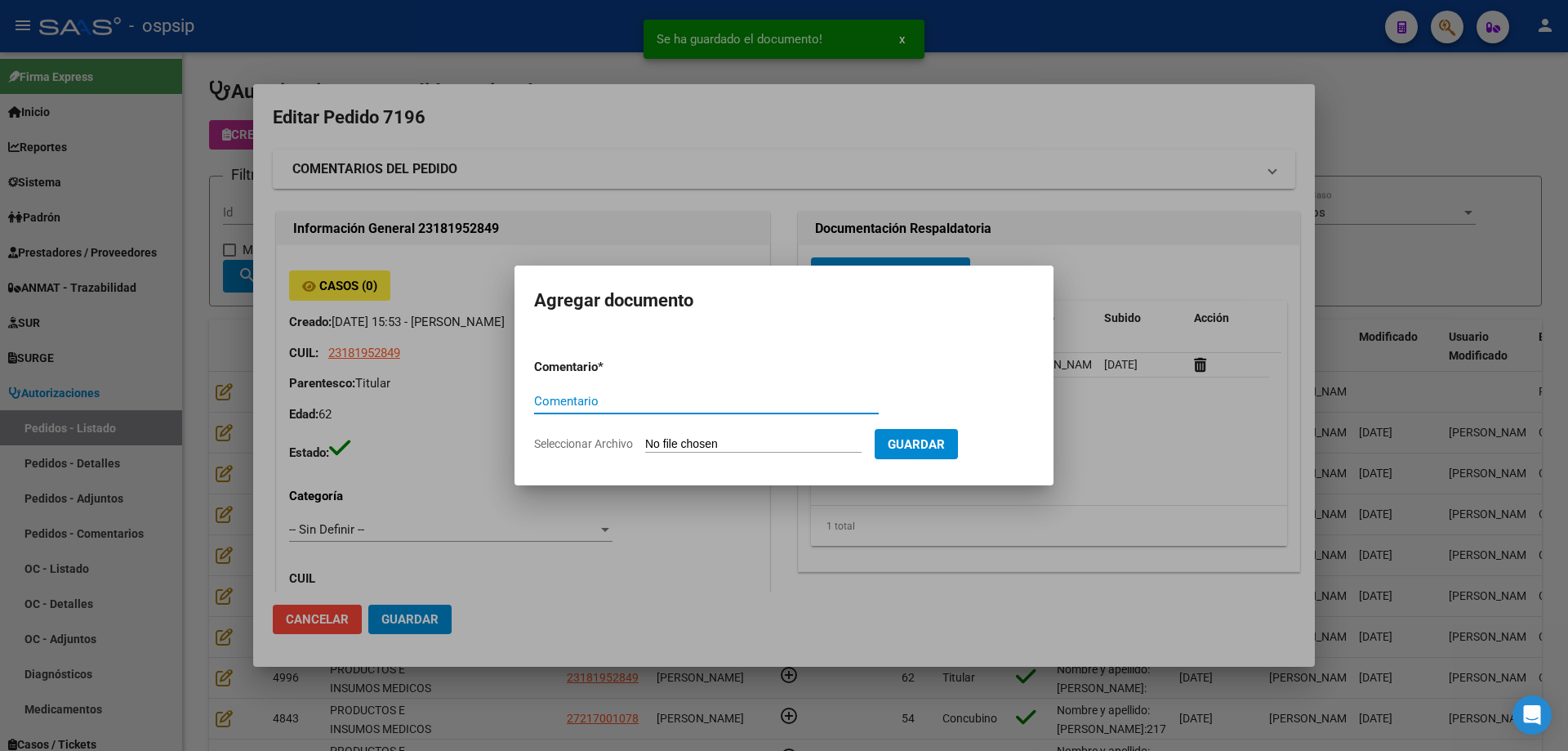
click at [745, 455] on form "Comentario * Comentario Seleccionar Archivo Guardar" at bounding box center [784, 405] width 500 height 119
click at [741, 442] on input "Seleccionar Archivo" at bounding box center [753, 444] width 217 height 16
type input "C:\fakepath\dni [PERSON_NAME].jpg"
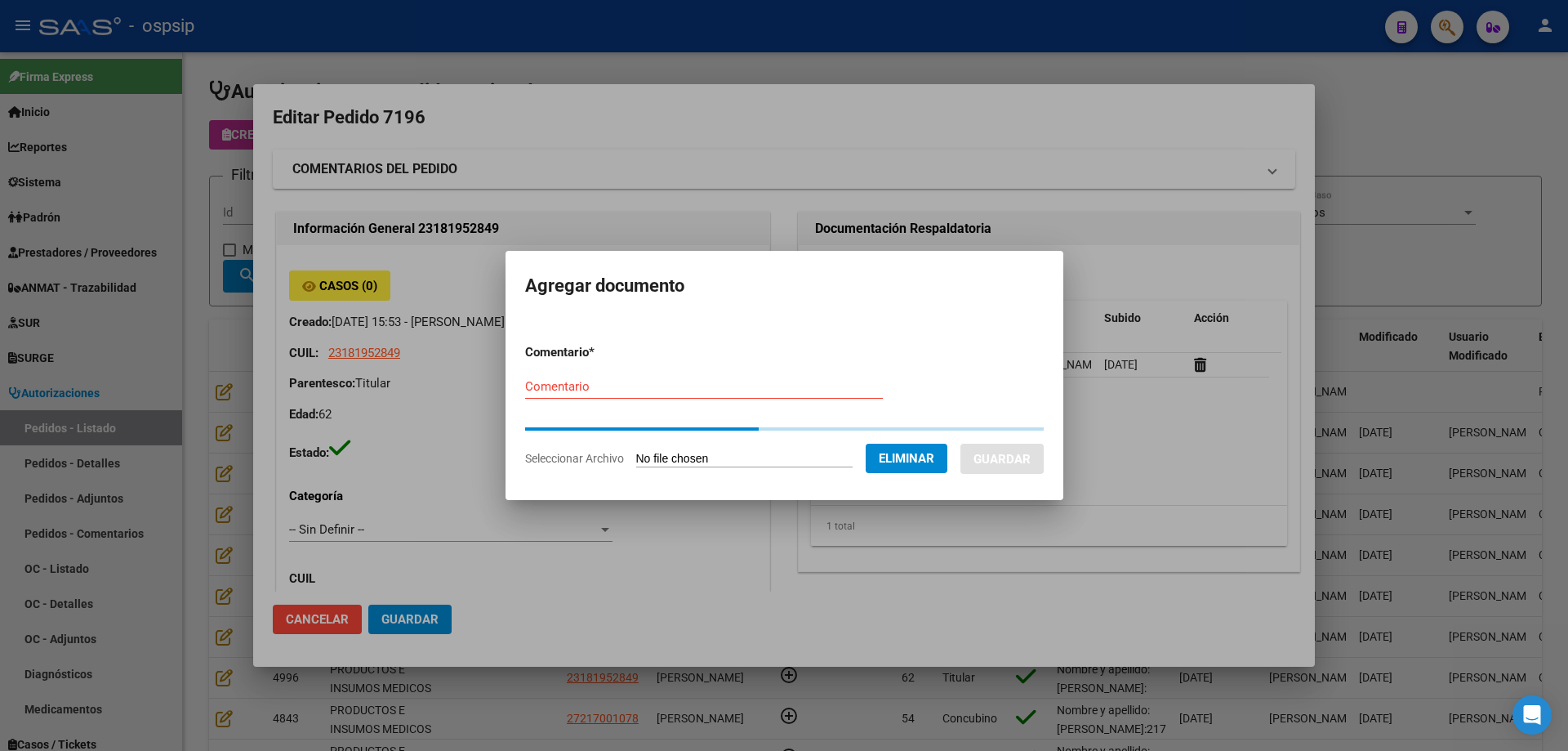
click at [577, 388] on div "Comentario" at bounding box center [703, 386] width 357 height 24
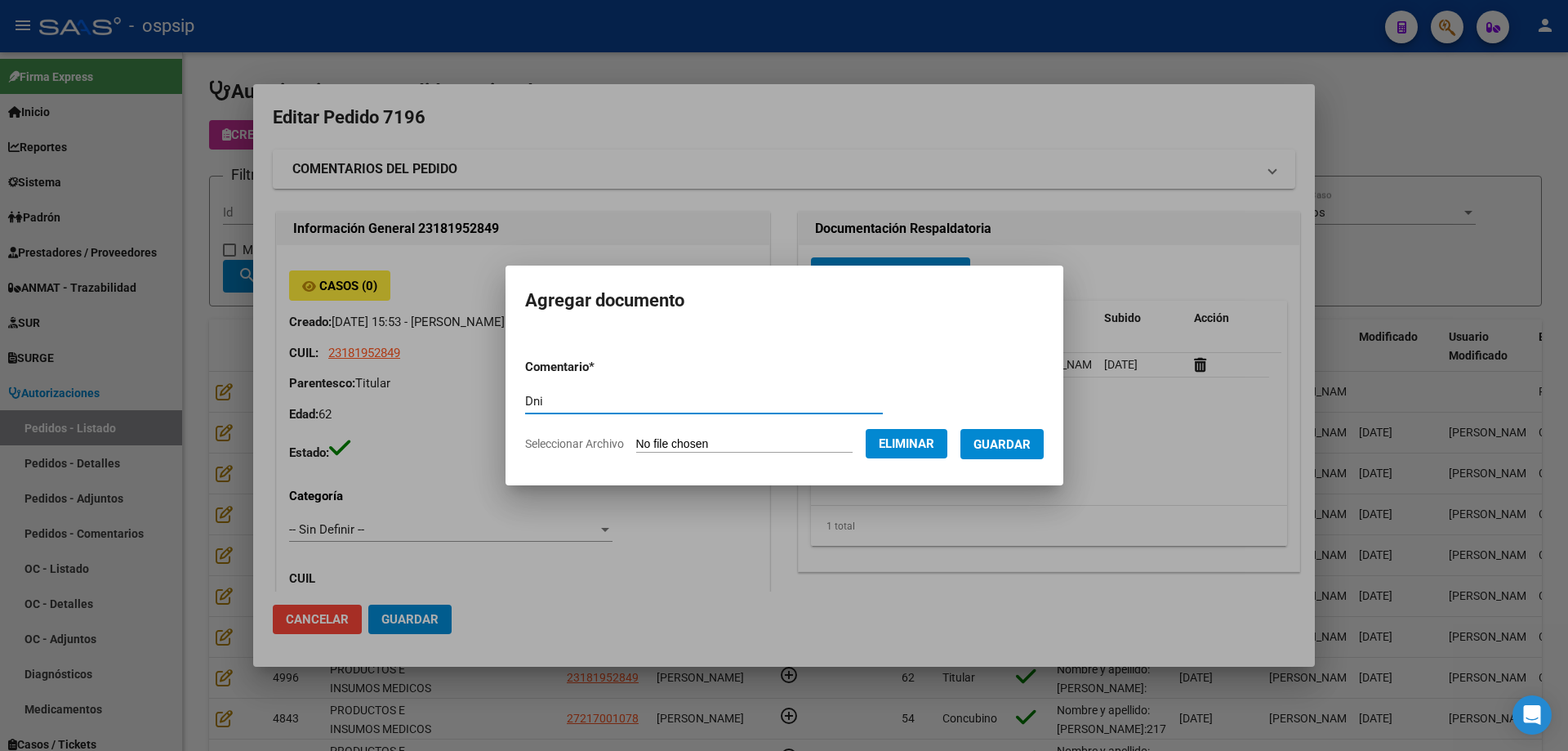
type input "Dni"
click at [1035, 434] on button "Guardar" at bounding box center [1002, 444] width 83 height 31
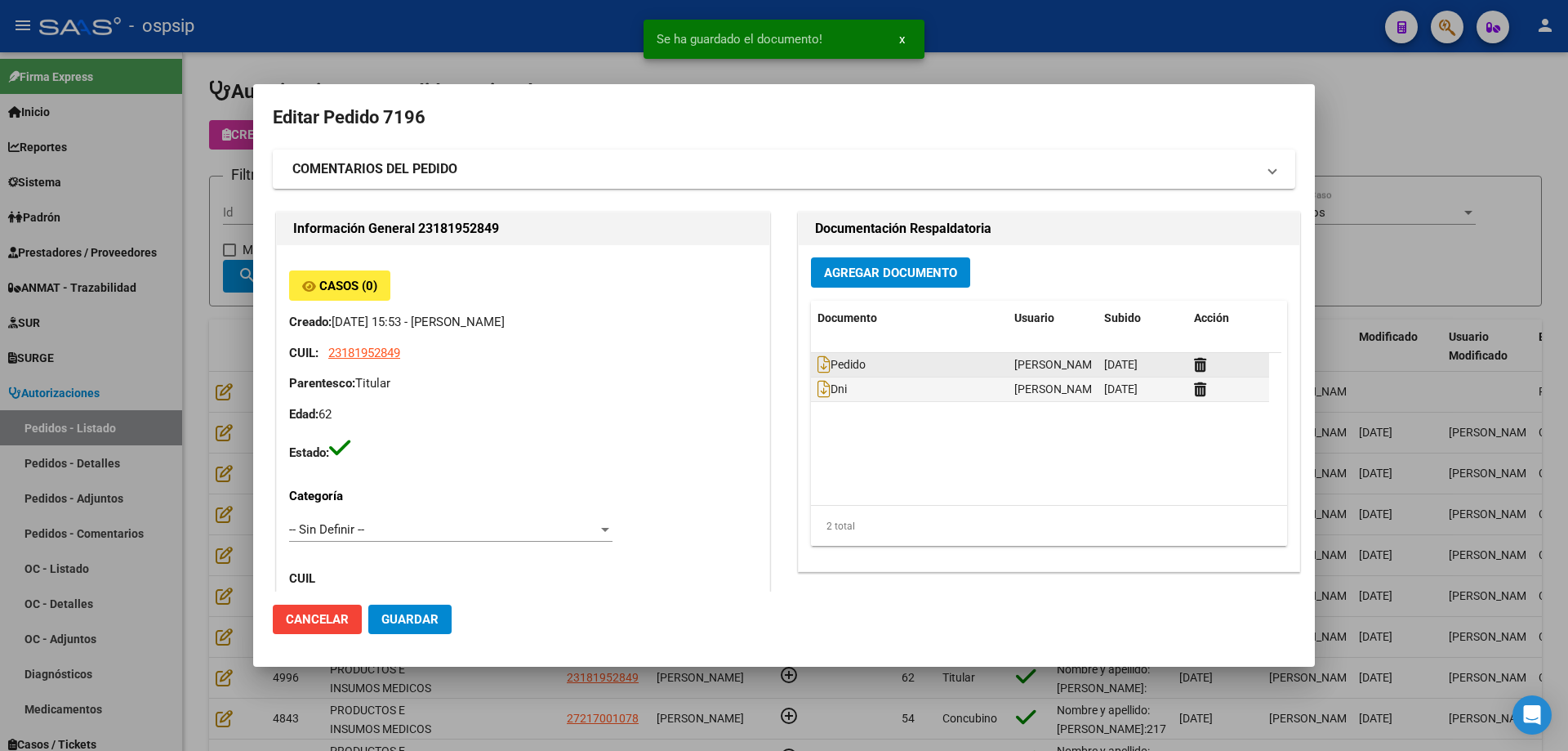
click at [811, 357] on datatable-body-cell "Pedido" at bounding box center [909, 365] width 197 height 24
click at [817, 365] on icon at bounding box center [824, 364] width 13 height 18
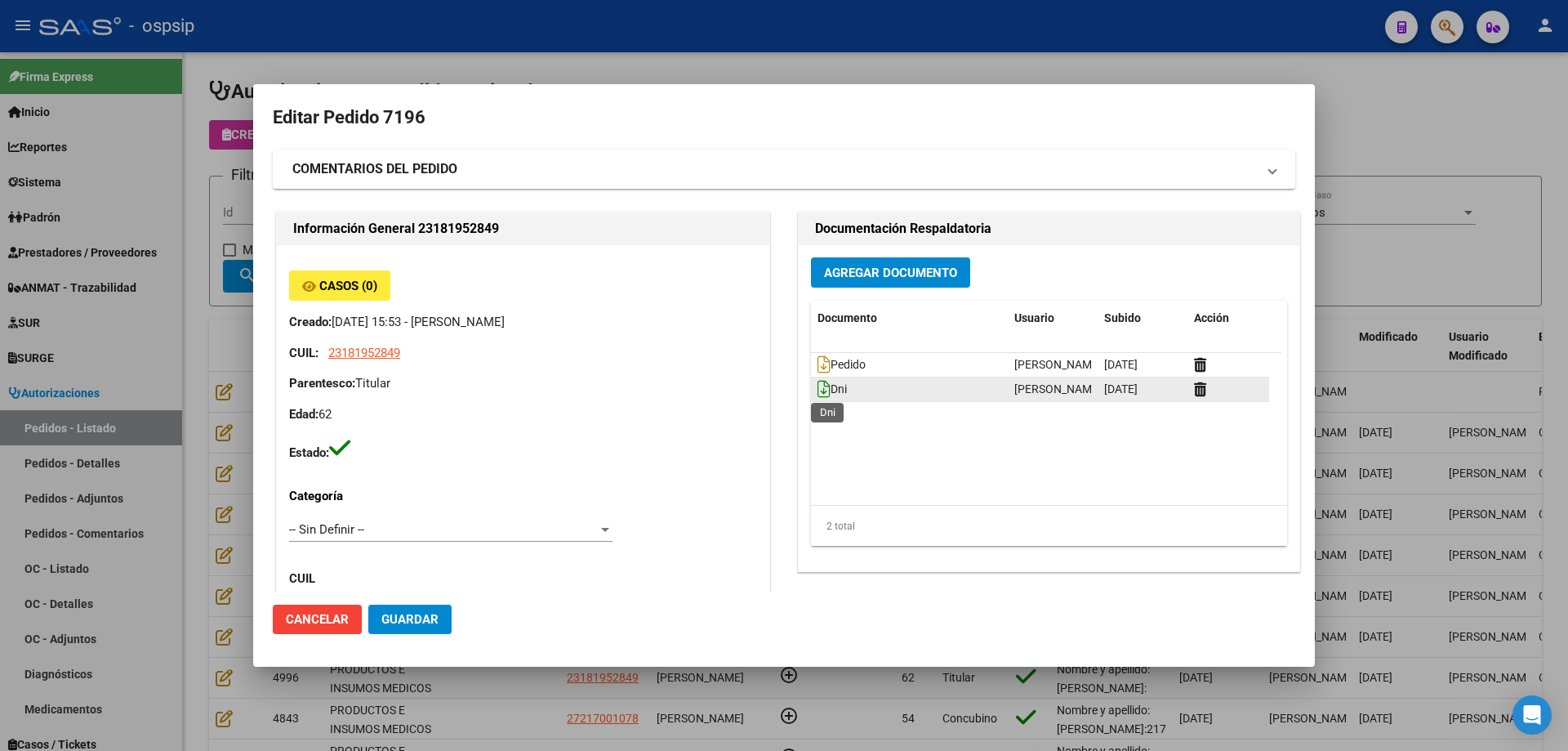
click at [817, 393] on icon at bounding box center [824, 388] width 13 height 18
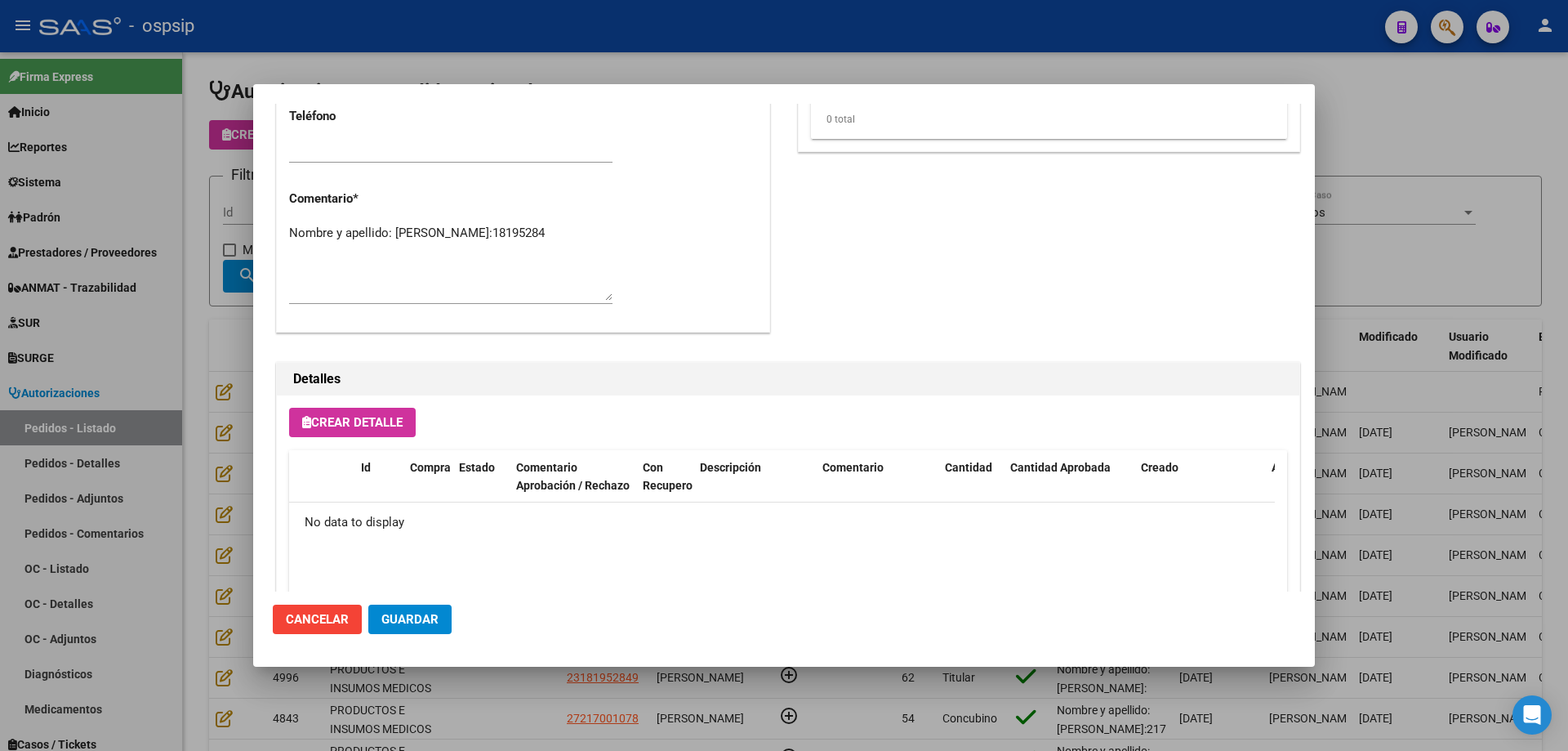
scroll to position [899, 0]
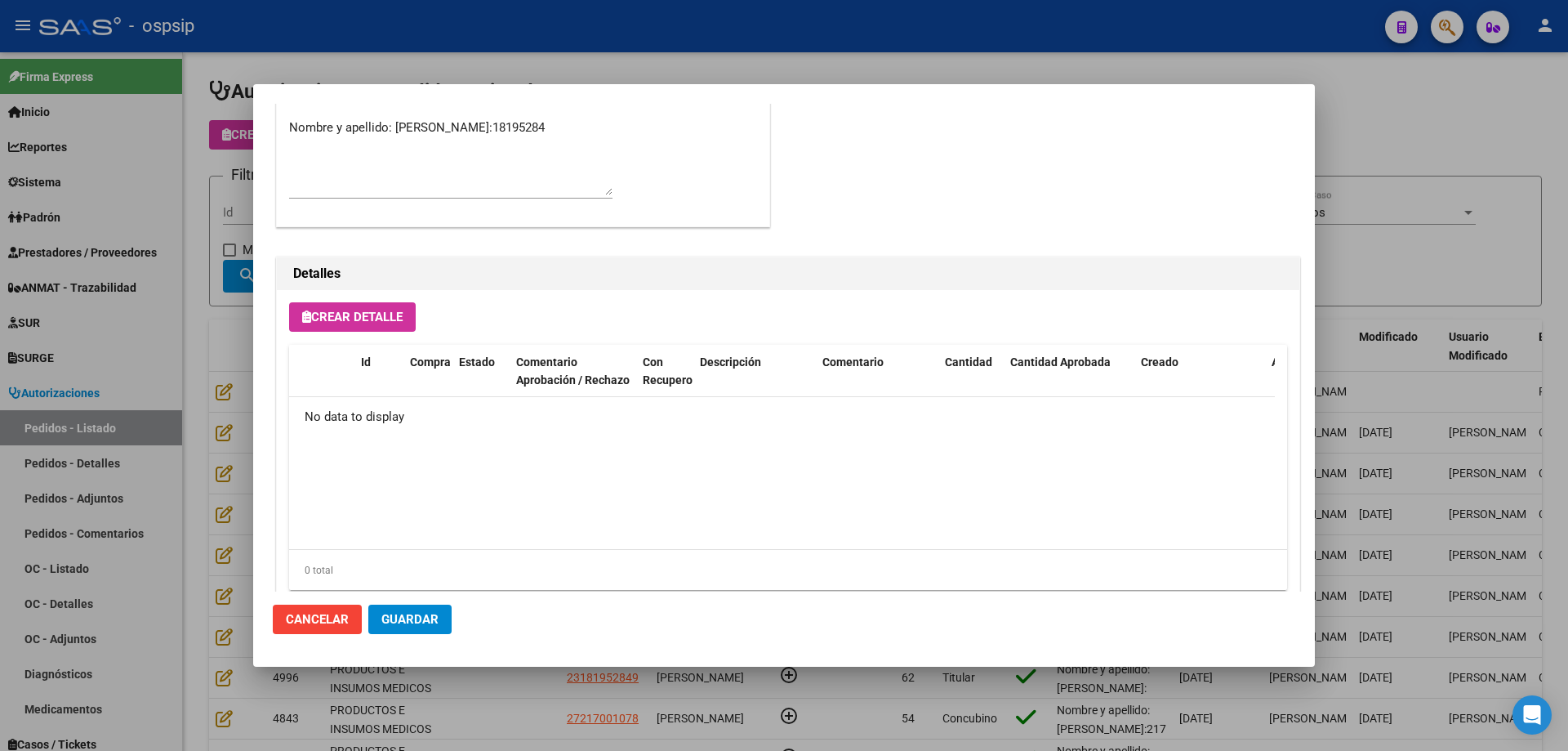
click at [435, 630] on button "Guardar" at bounding box center [410, 620] width 83 height 30
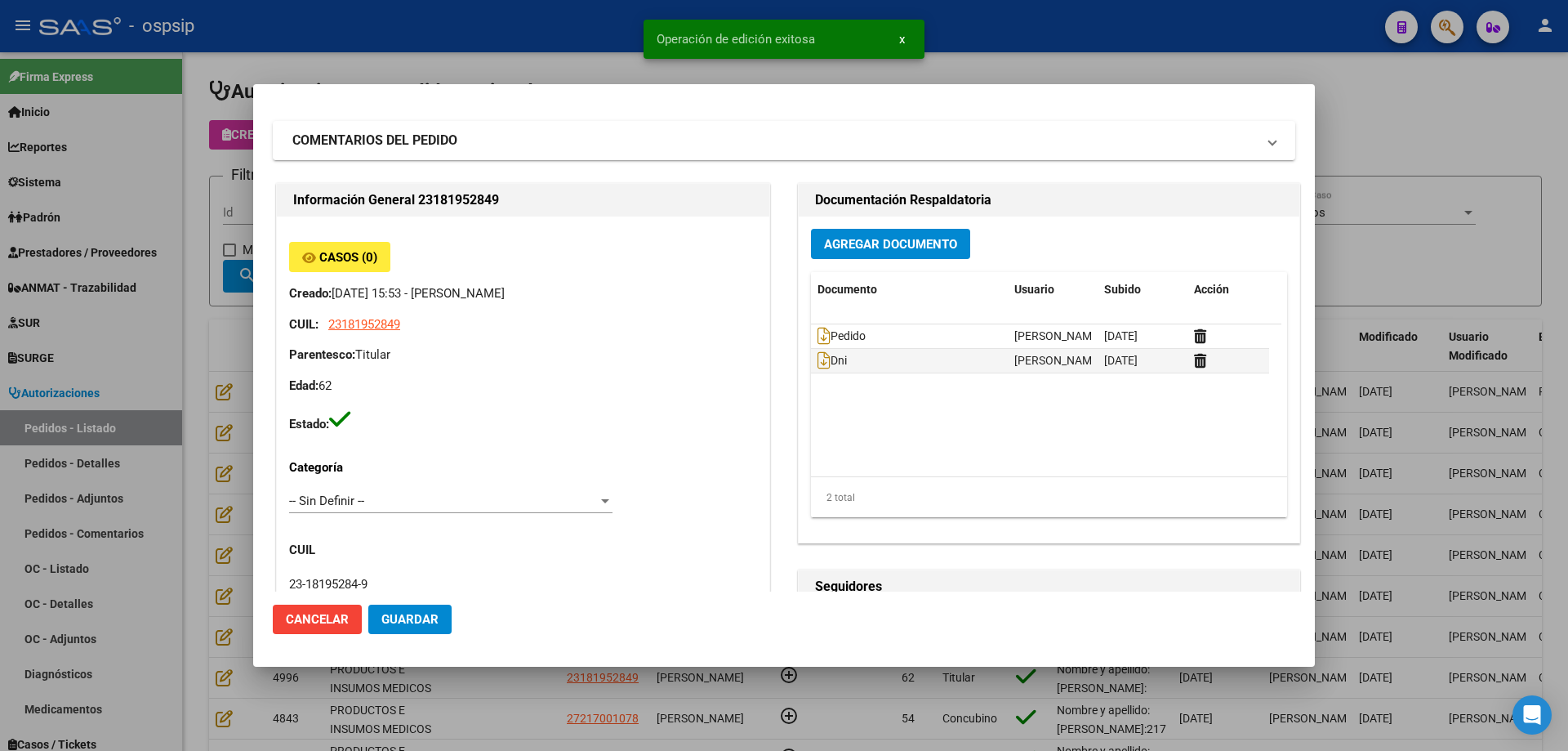
scroll to position [0, 0]
